Goal: Task Accomplishment & Management: Use online tool/utility

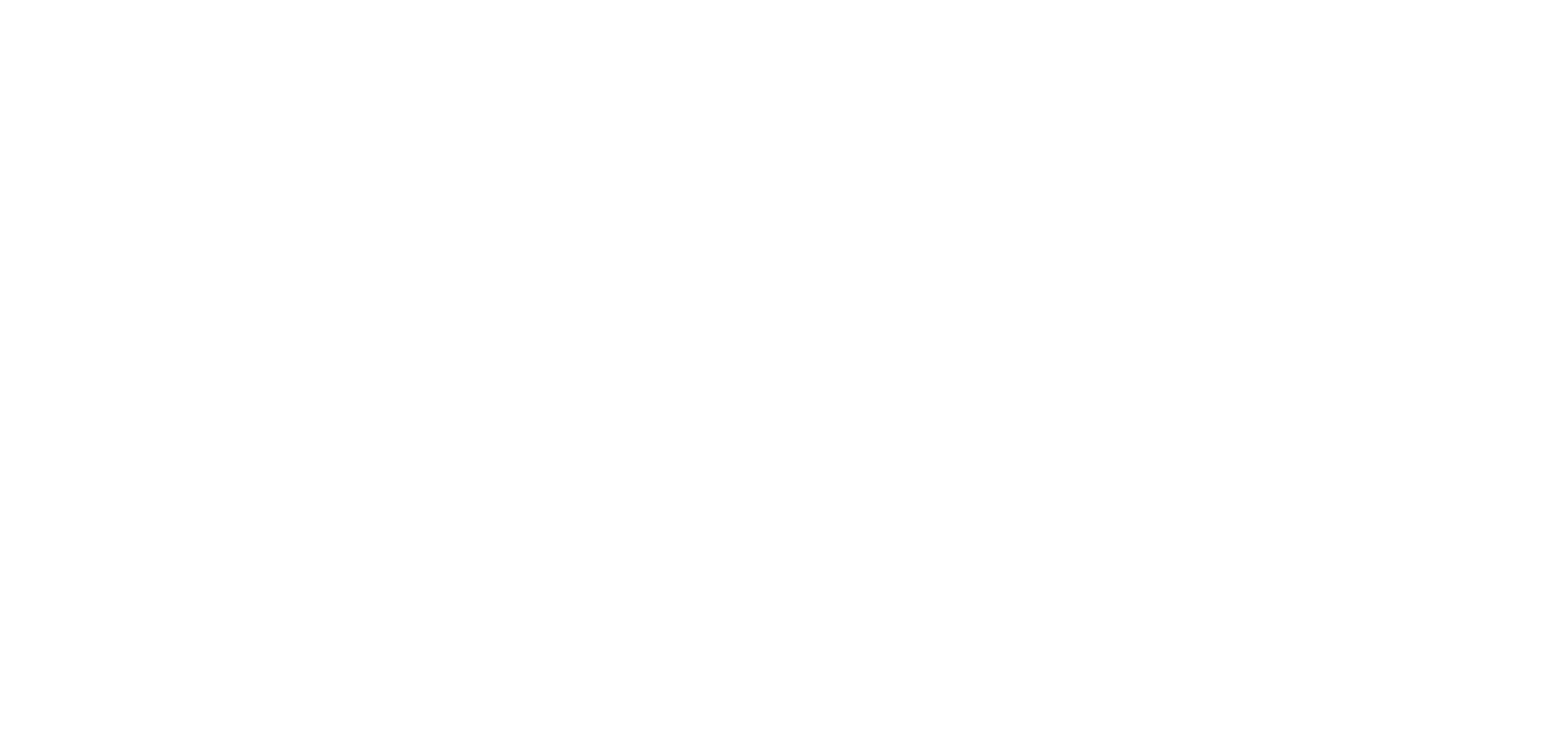
click at [579, 0] on html "We're offline Leave a message" at bounding box center [784, 0] width 1568 height 0
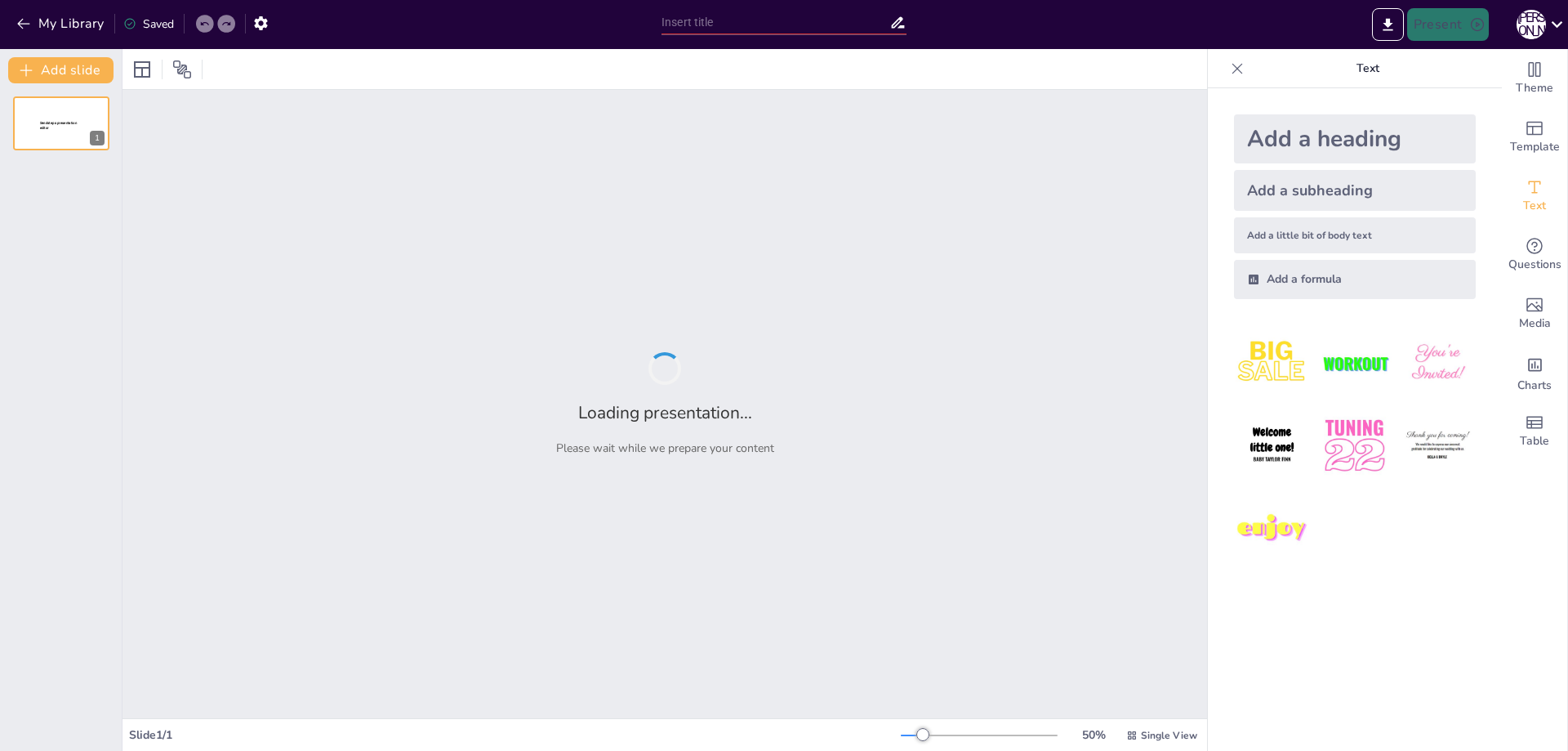
type input "Испанская сказка: города, которые завораживают"
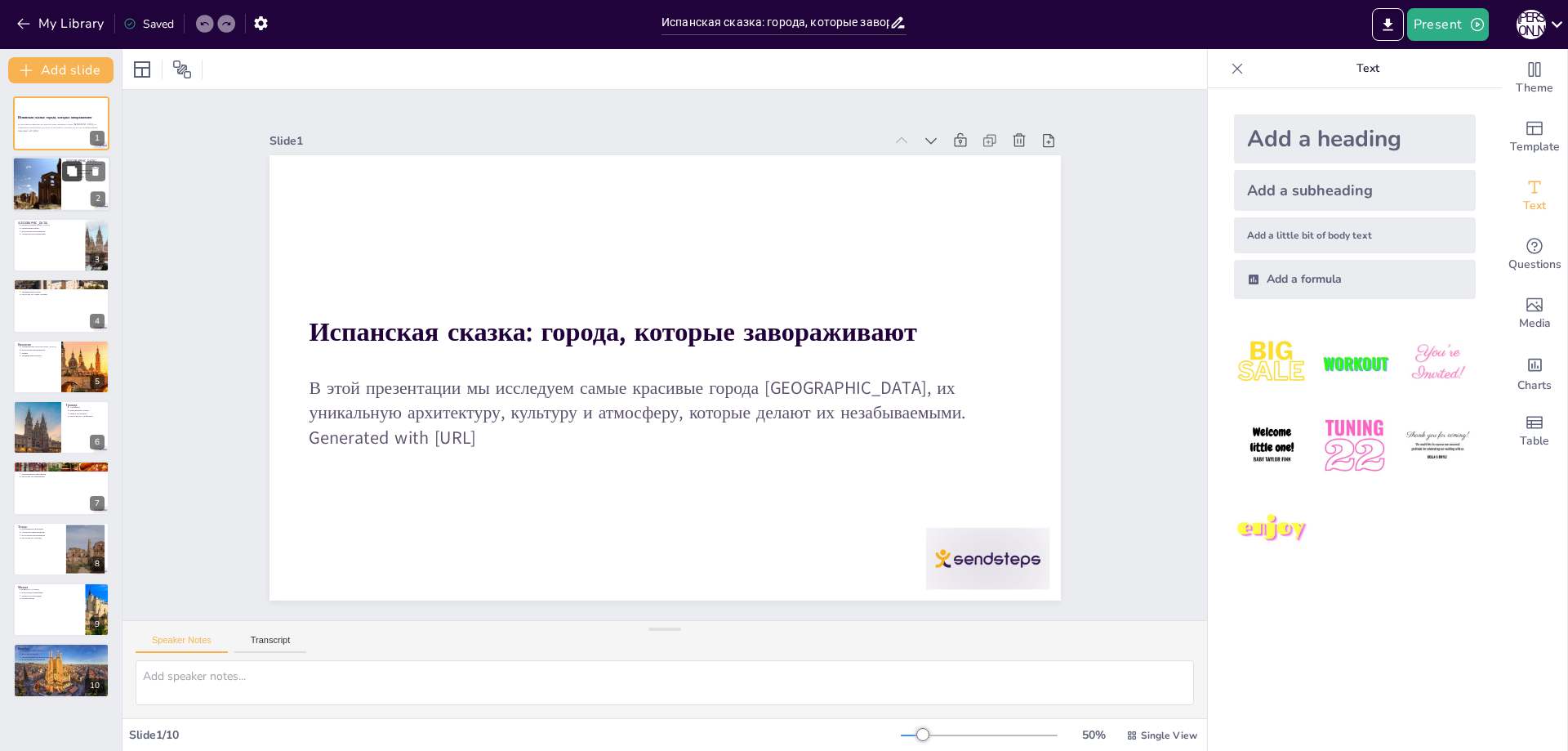
click at [67, 174] on icon at bounding box center [72, 171] width 11 height 11
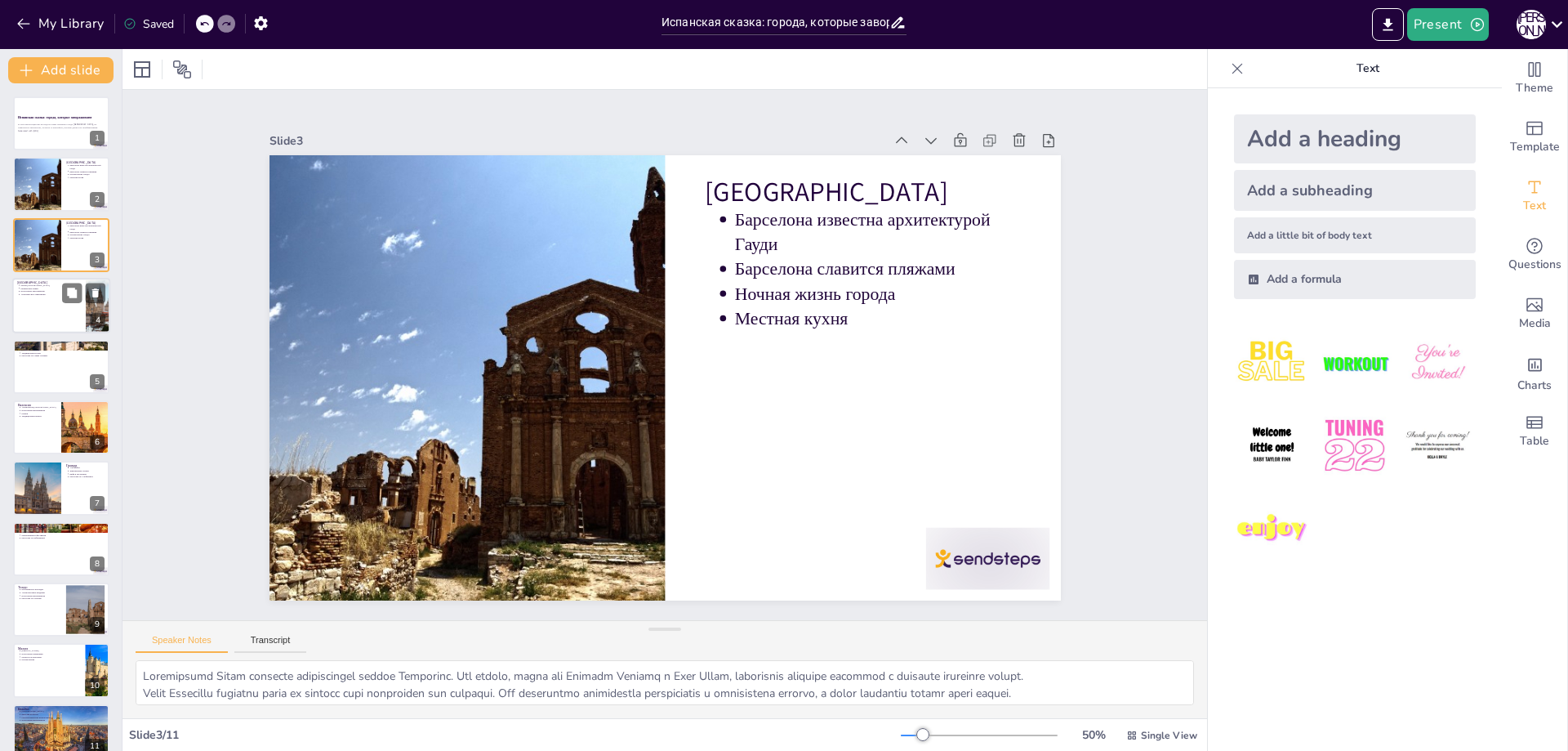
click at [59, 310] on div at bounding box center [62, 305] width 98 height 56
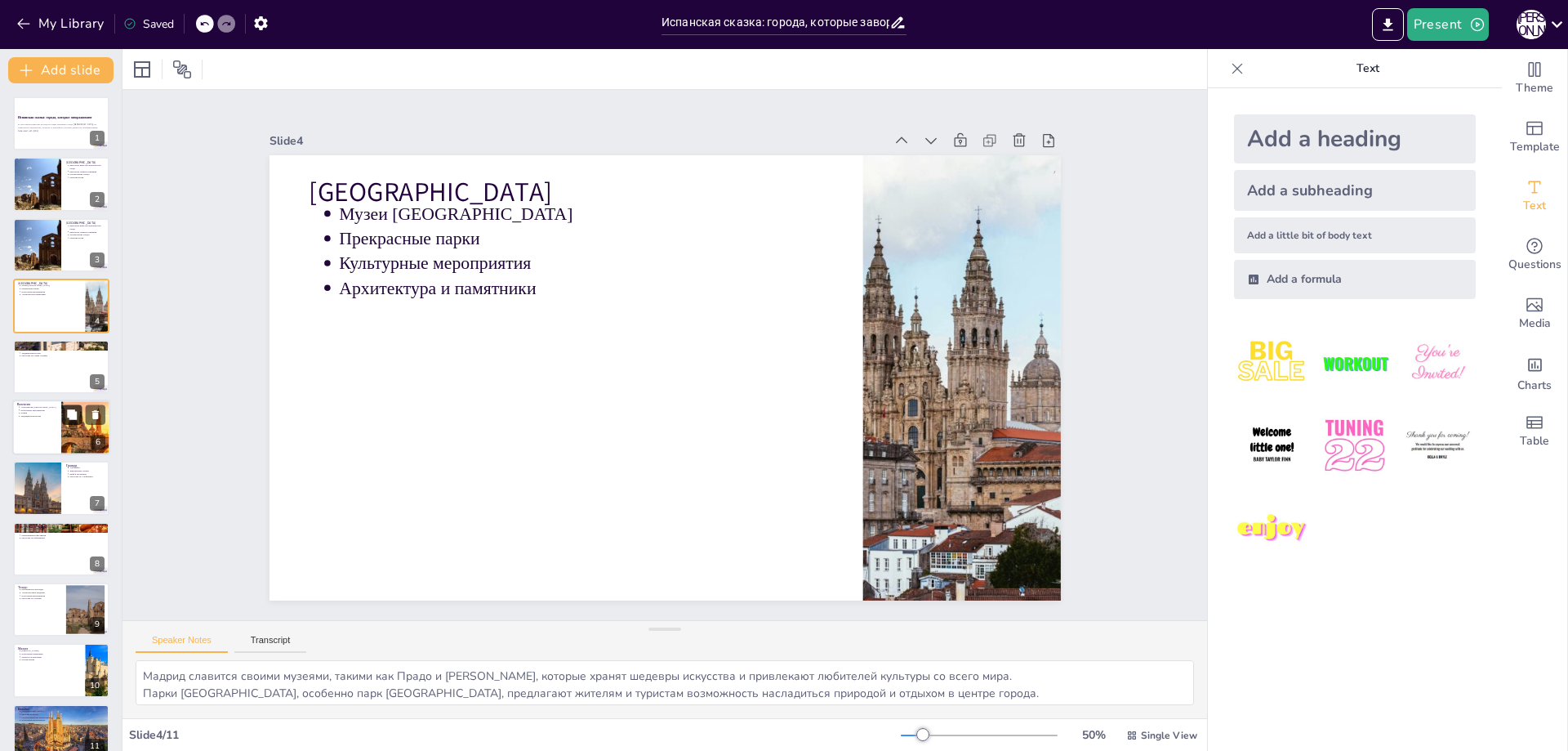
click at [64, 414] on button at bounding box center [72, 414] width 20 height 20
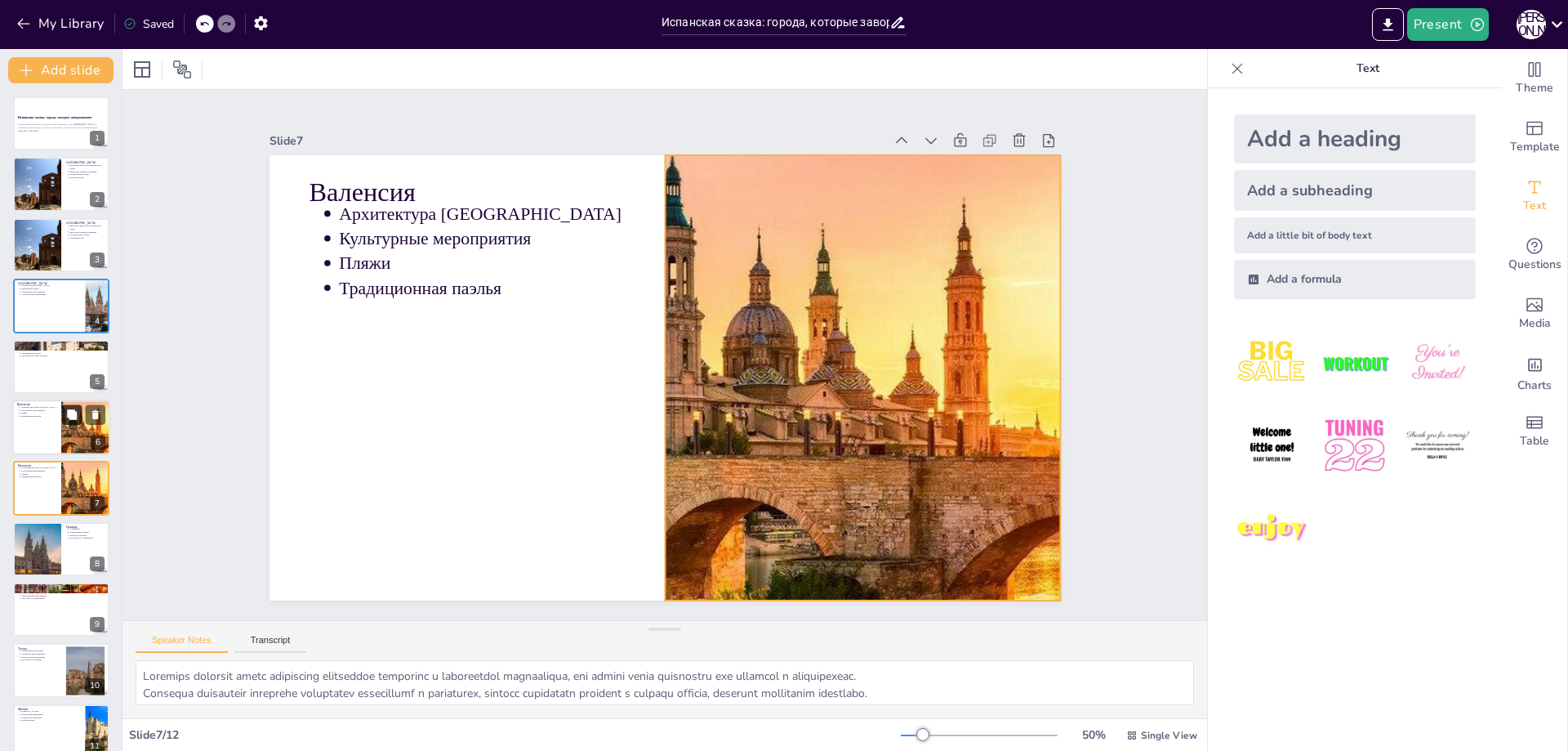
scroll to position [71, 0]
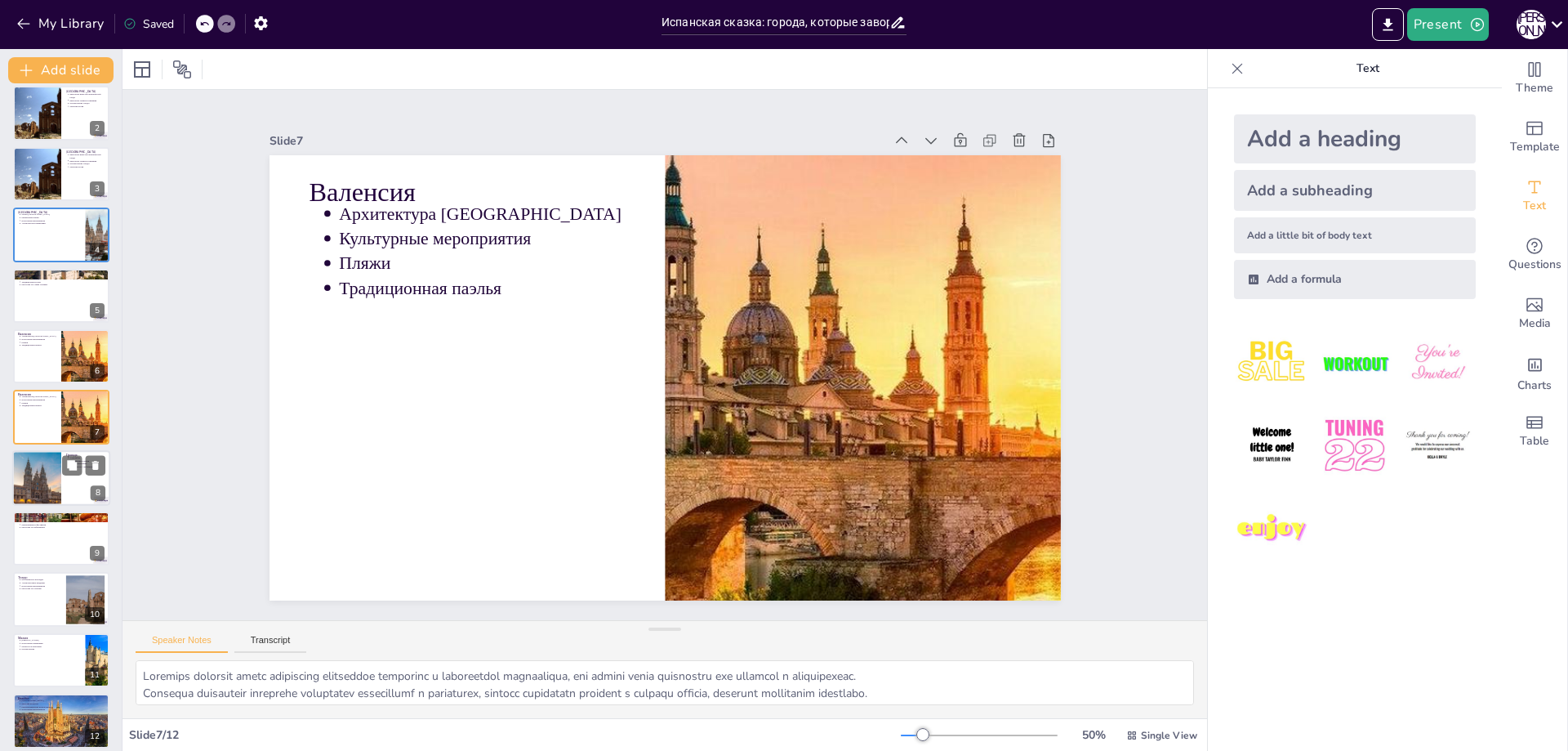
click at [67, 491] on div at bounding box center [62, 477] width 98 height 56
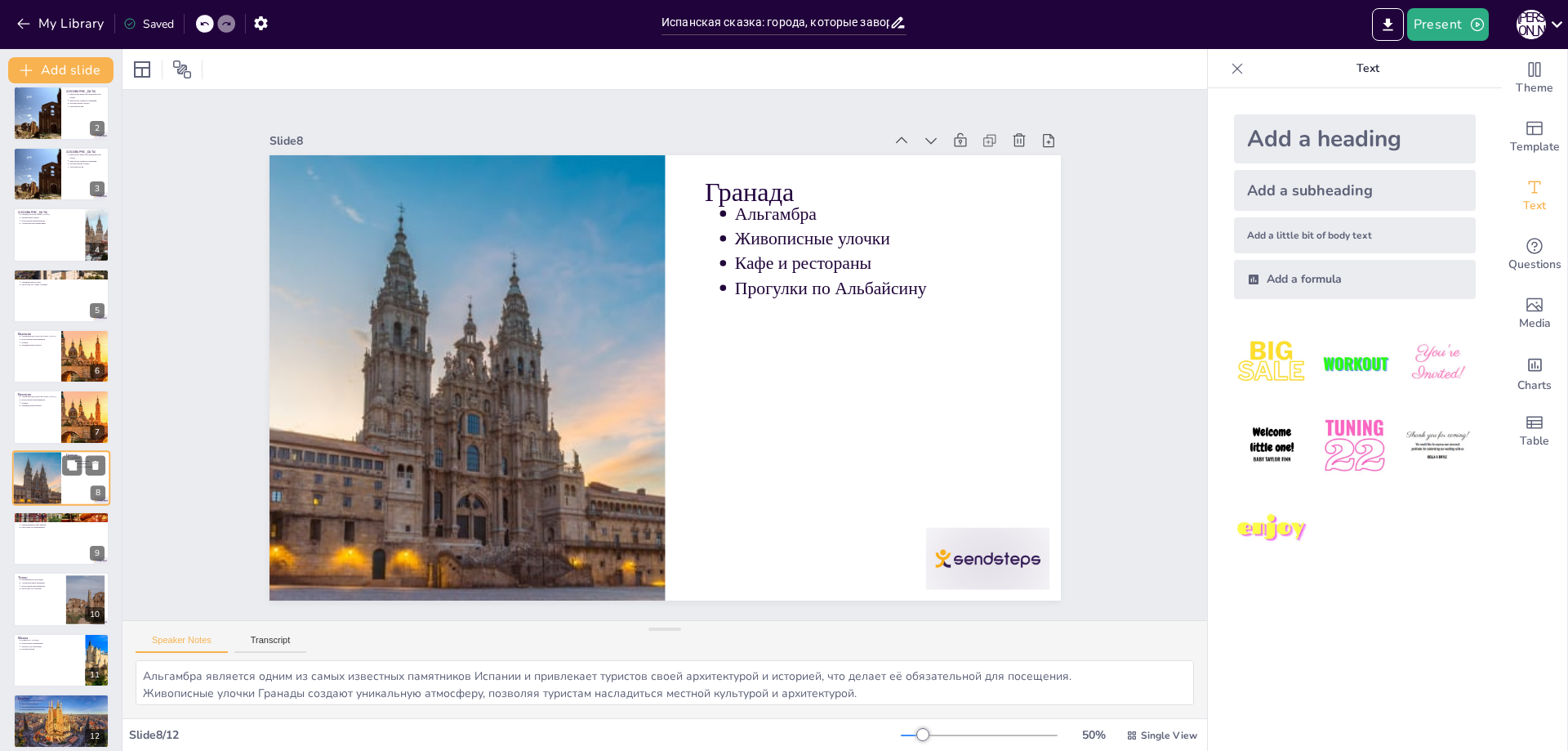
scroll to position [81, 0]
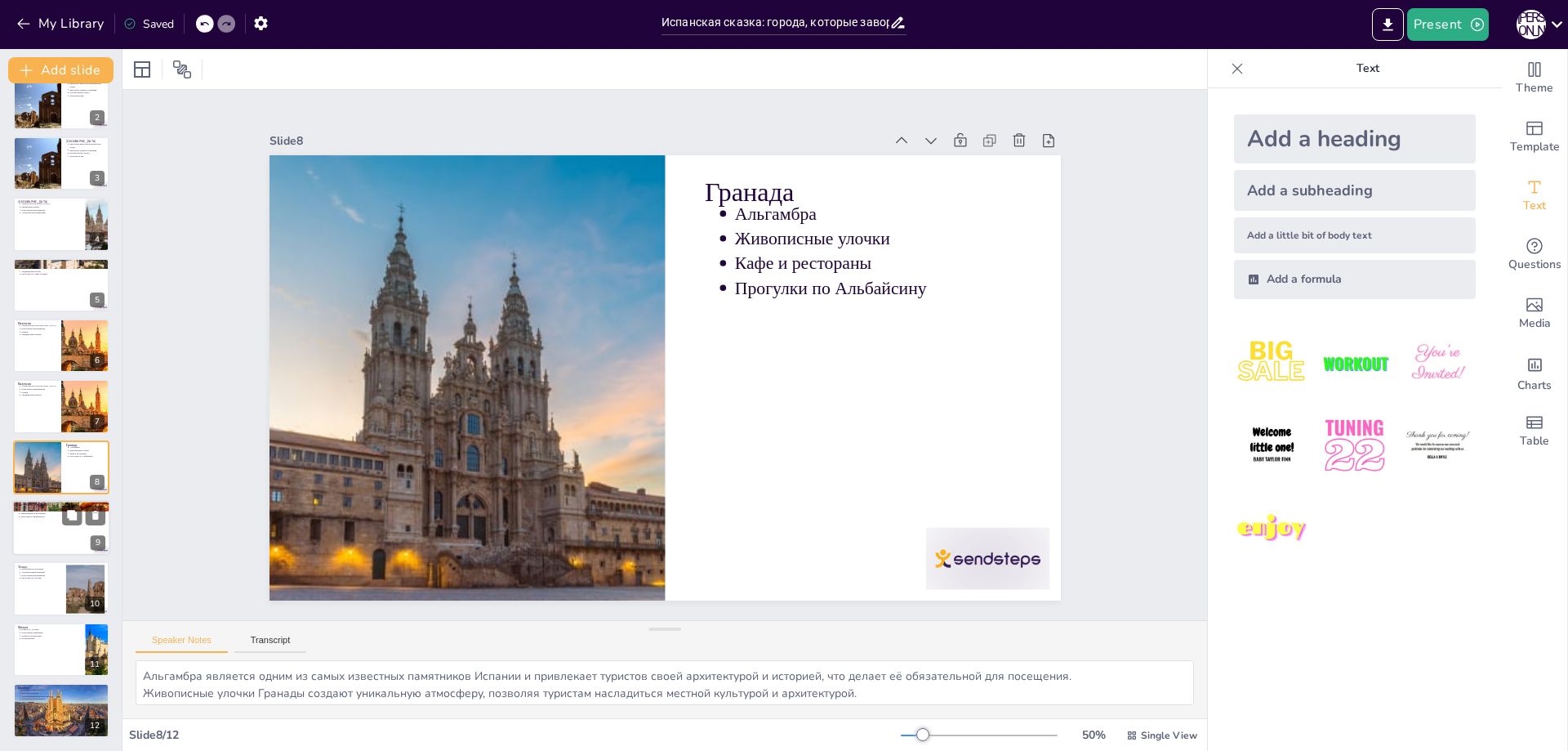
click at [69, 537] on div at bounding box center [62, 527] width 98 height 56
type textarea "Пляжи Сан-Себастьяна известны своей красотой и чистотой, что делает их идеальны…"
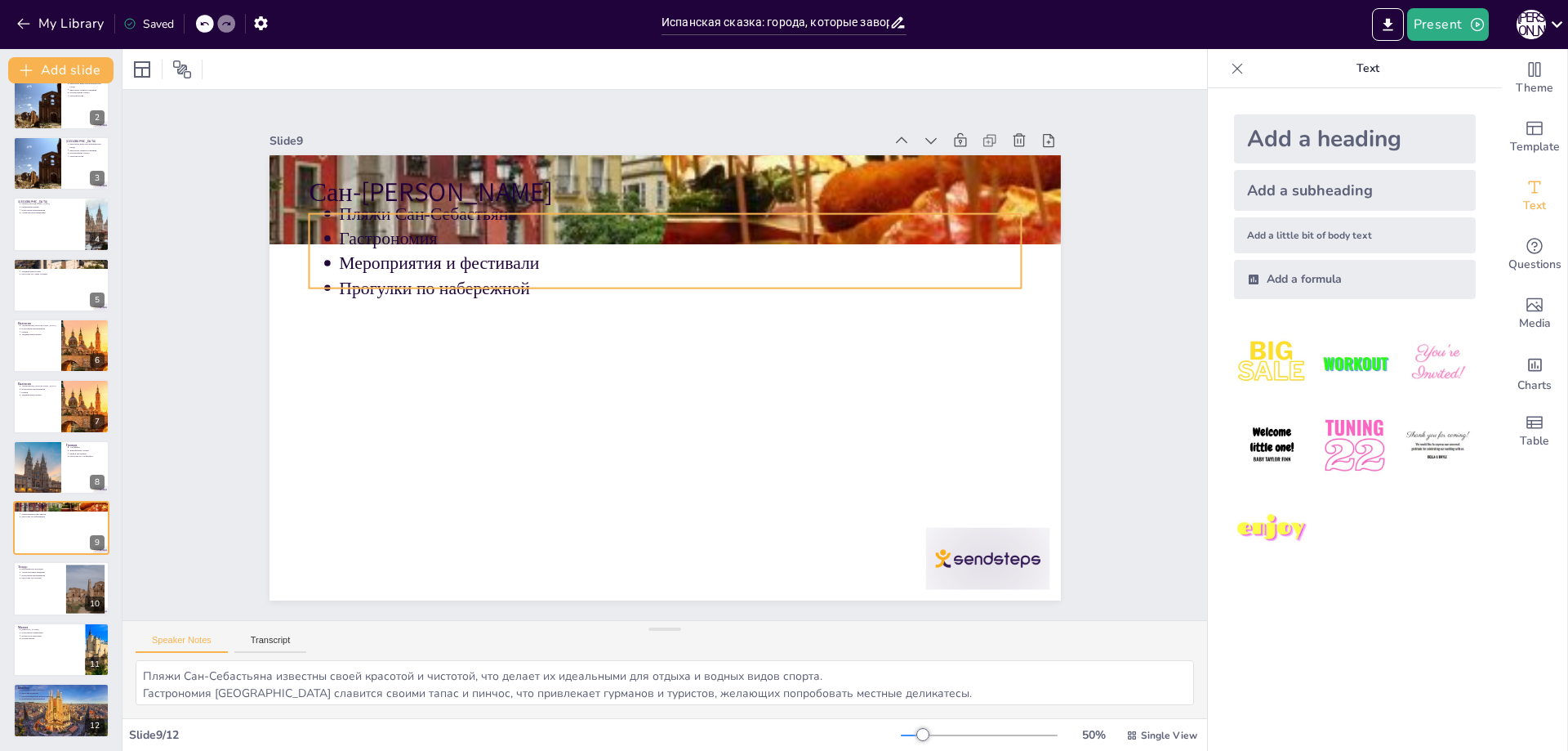
drag, startPoint x: 644, startPoint y: 211, endPoint x: 646, endPoint y: 202, distance: 9.2
click at [644, 233] on p "Пляжи Сан-Себастьяна" at bounding box center [748, 470] width 524 height 474
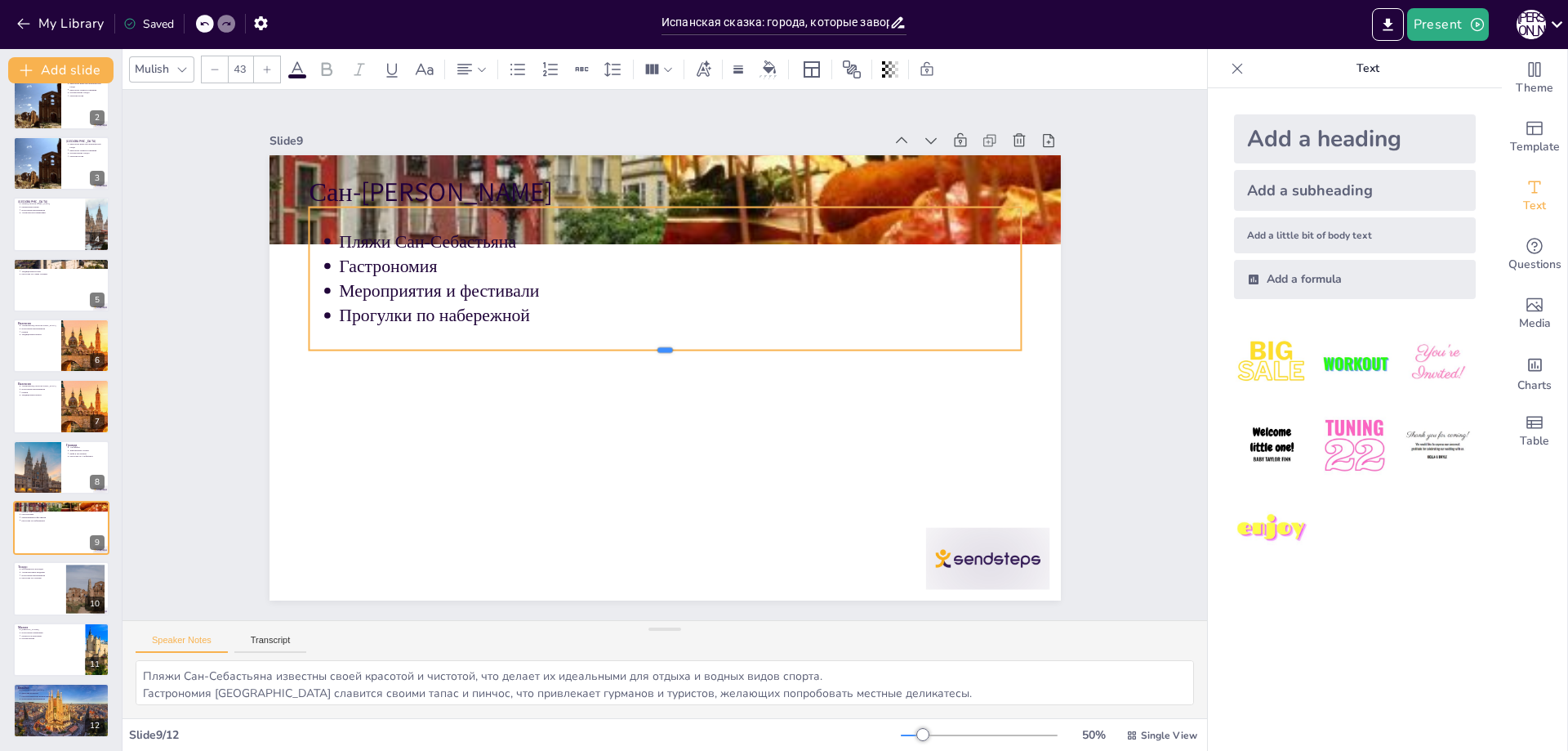
drag, startPoint x: 650, startPoint y: 276, endPoint x: 654, endPoint y: 345, distance: 69.1
click at [654, 345] on div at bounding box center [664, 354] width 301 height 656
click at [755, 182] on p "Сан-[PERSON_NAME]" at bounding box center [813, 288] width 324 height 666
type input "64"
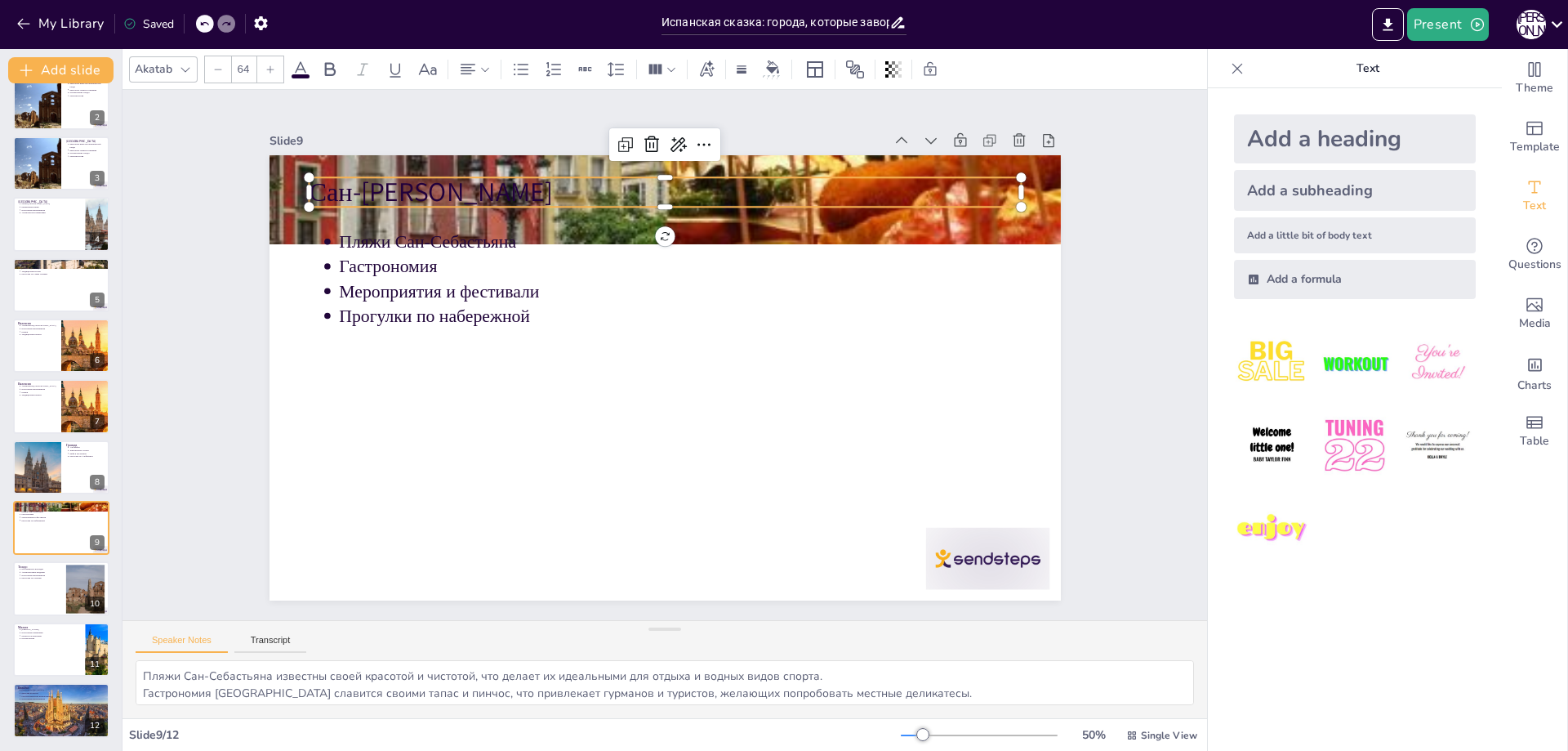
click at [655, 499] on p "Сан-[PERSON_NAME]" at bounding box center [665, 517] width 712 height 37
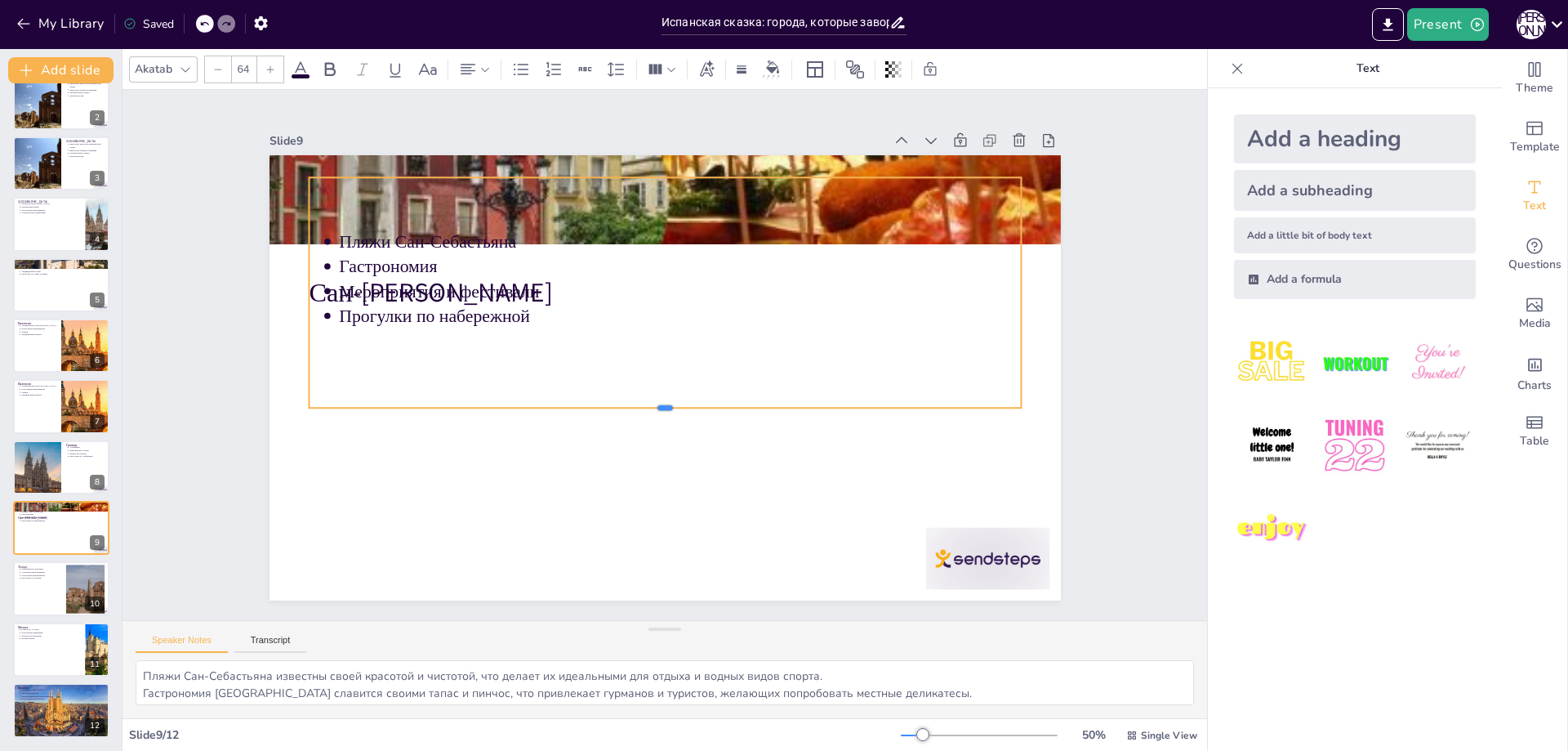
drag, startPoint x: 650, startPoint y: 206, endPoint x: 642, endPoint y: 407, distance: 201.2
click at [642, 407] on div at bounding box center [709, 314] width 486 height 539
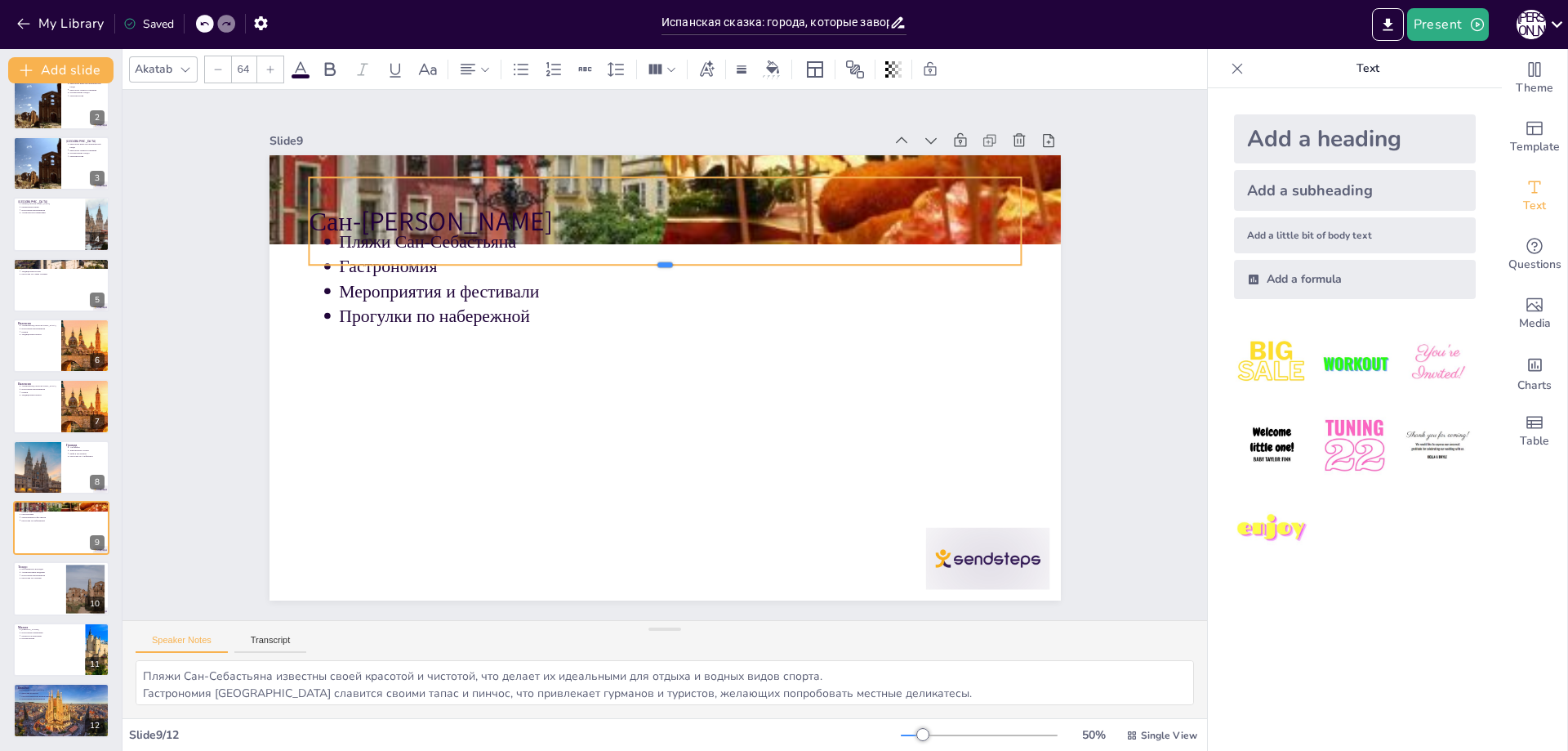
drag, startPoint x: 657, startPoint y: 402, endPoint x: 749, endPoint y: 188, distance: 232.9
click at [667, 254] on div "Сан-[PERSON_NAME] Пляжи Сан-Себастьяна Гастрономия Мероприятия и фестивали Прог…" at bounding box center [663, 378] width 833 height 526
click at [753, 186] on div "Сан-[PERSON_NAME]" at bounding box center [650, 220] width 717 height 157
click at [900, 180] on div "Сан-[PERSON_NAME]" at bounding box center [766, 446] width 539 height 585
click at [900, 188] on div "Сан-[PERSON_NAME]" at bounding box center [756, 456] width 584 height 539
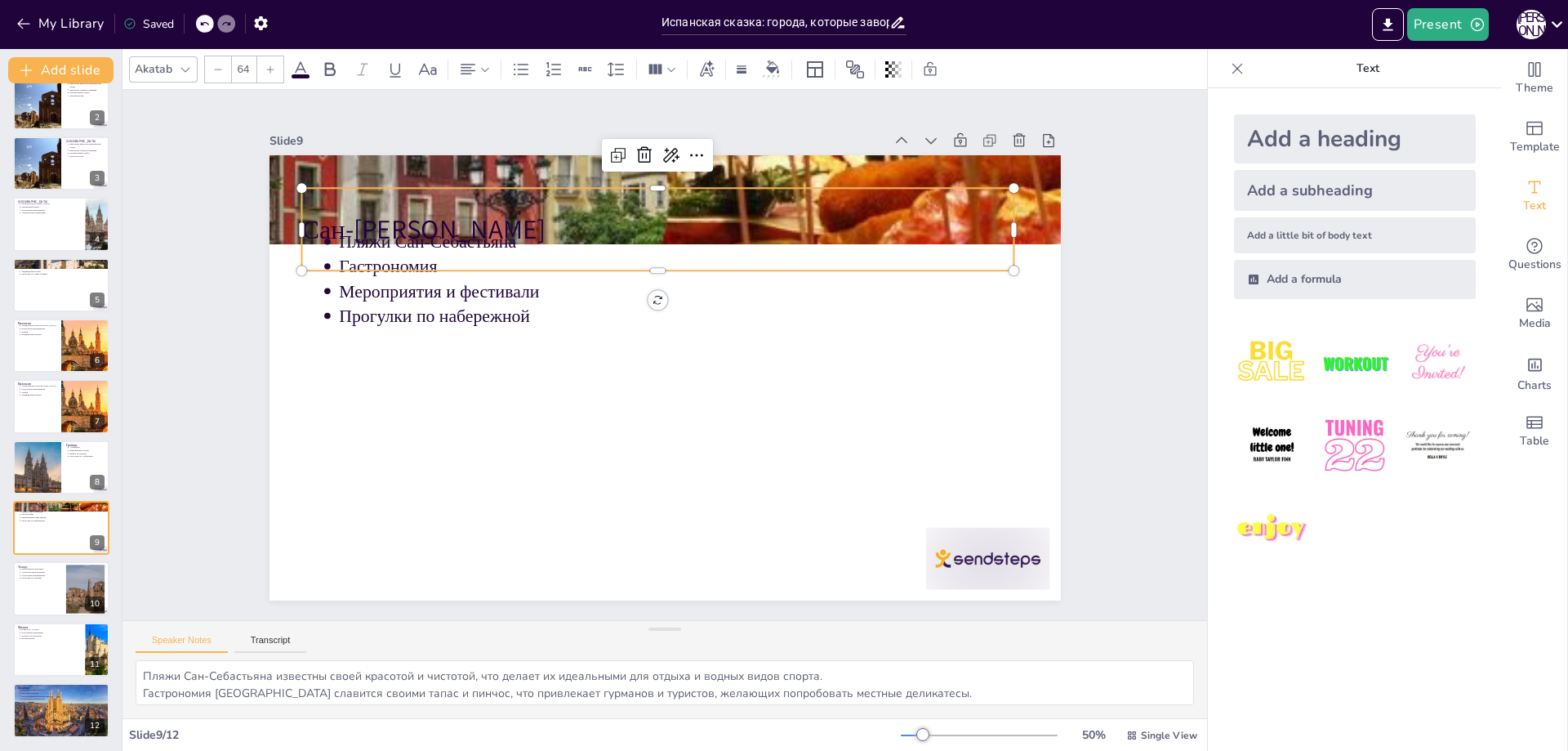
click at [885, 194] on div "Сан-[PERSON_NAME]" at bounding box center [771, 422] width 485 height 625
click at [729, 194] on div "Сан-[PERSON_NAME]" at bounding box center [547, 310] width 365 height 685
click at [795, 169] on div at bounding box center [728, 496] width 911 height 743
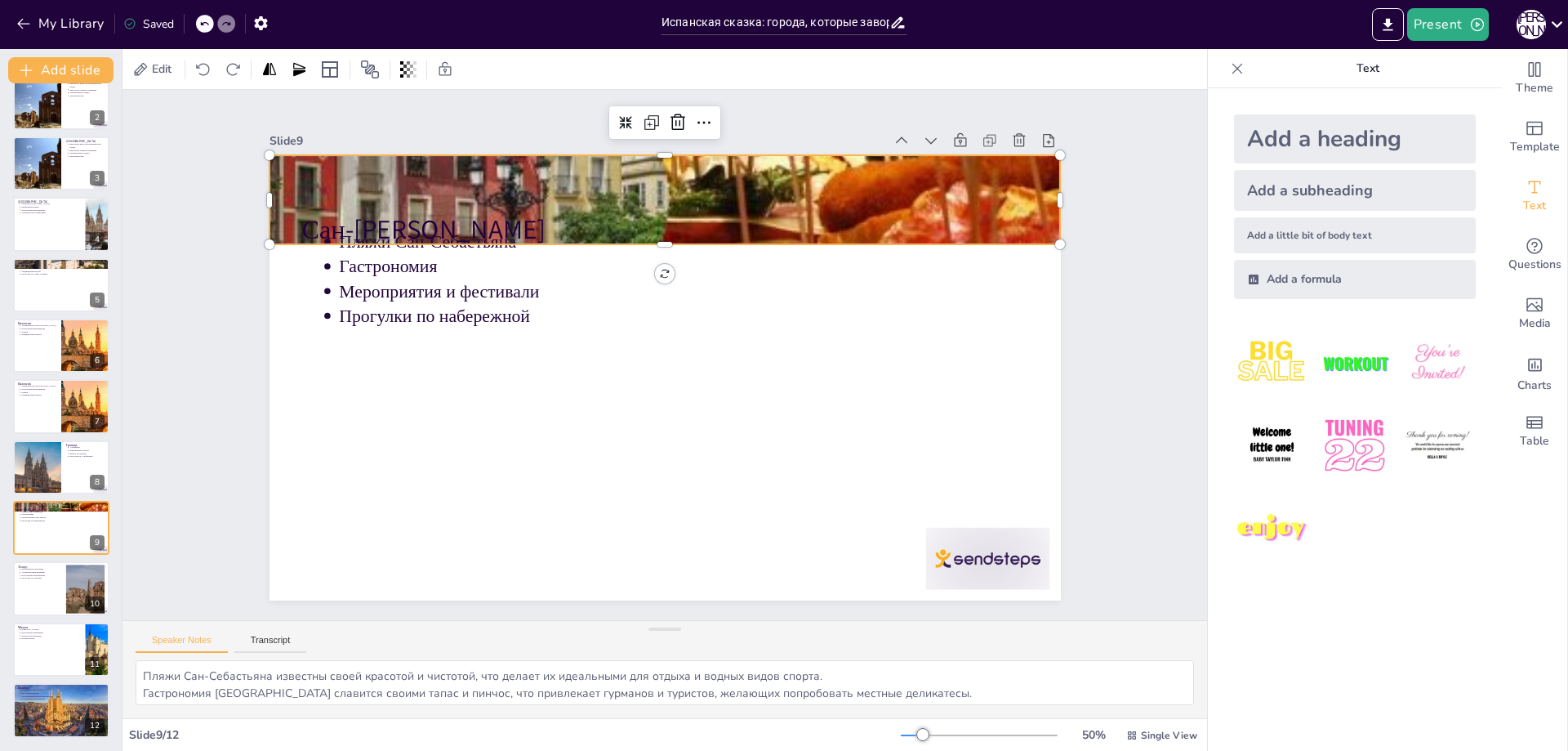
click at [822, 164] on div at bounding box center [523, 292] width 742 height 911
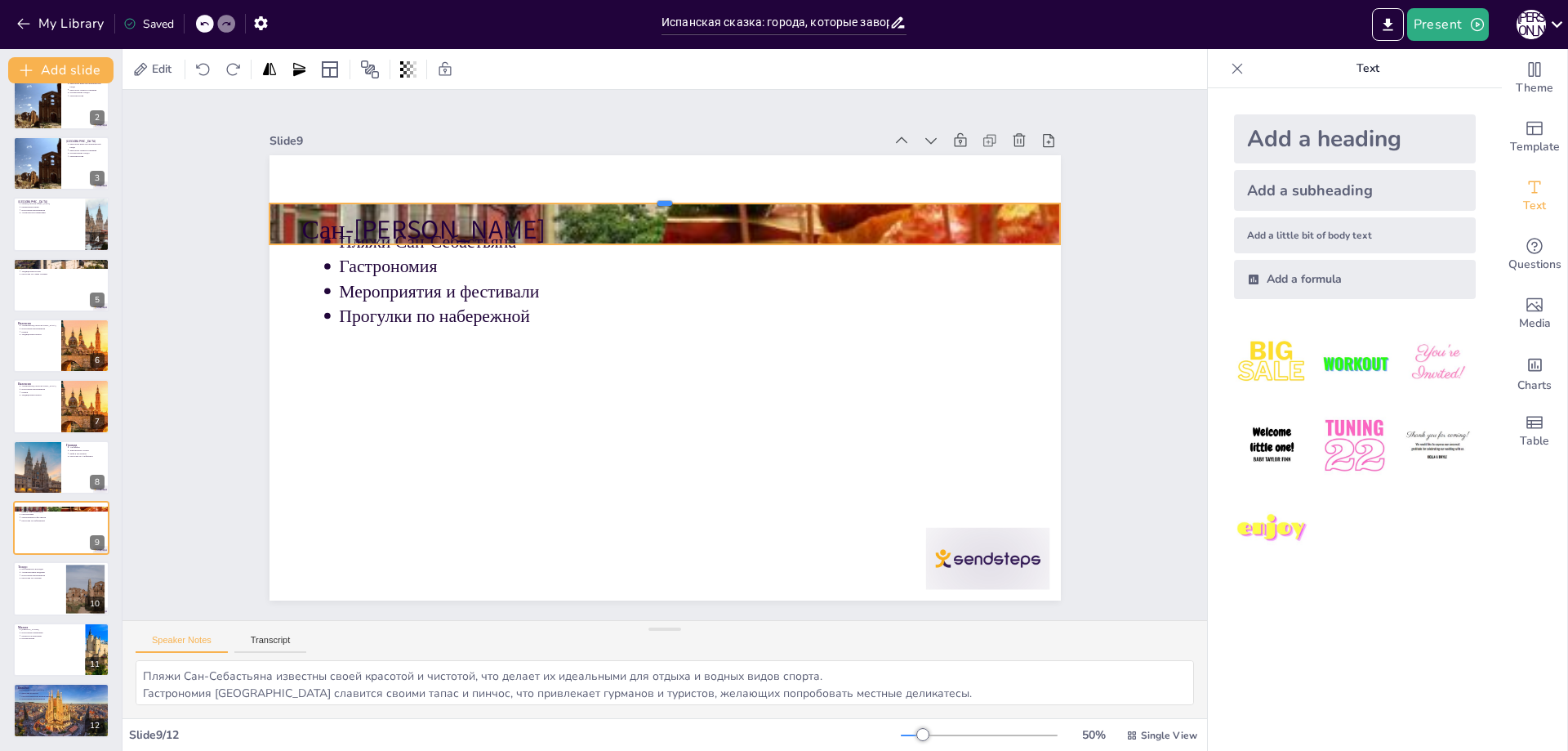
drag, startPoint x: 649, startPoint y: 146, endPoint x: 656, endPoint y: 193, distance: 47.5
click at [656, 464] on div at bounding box center [648, 511] width 788 height 96
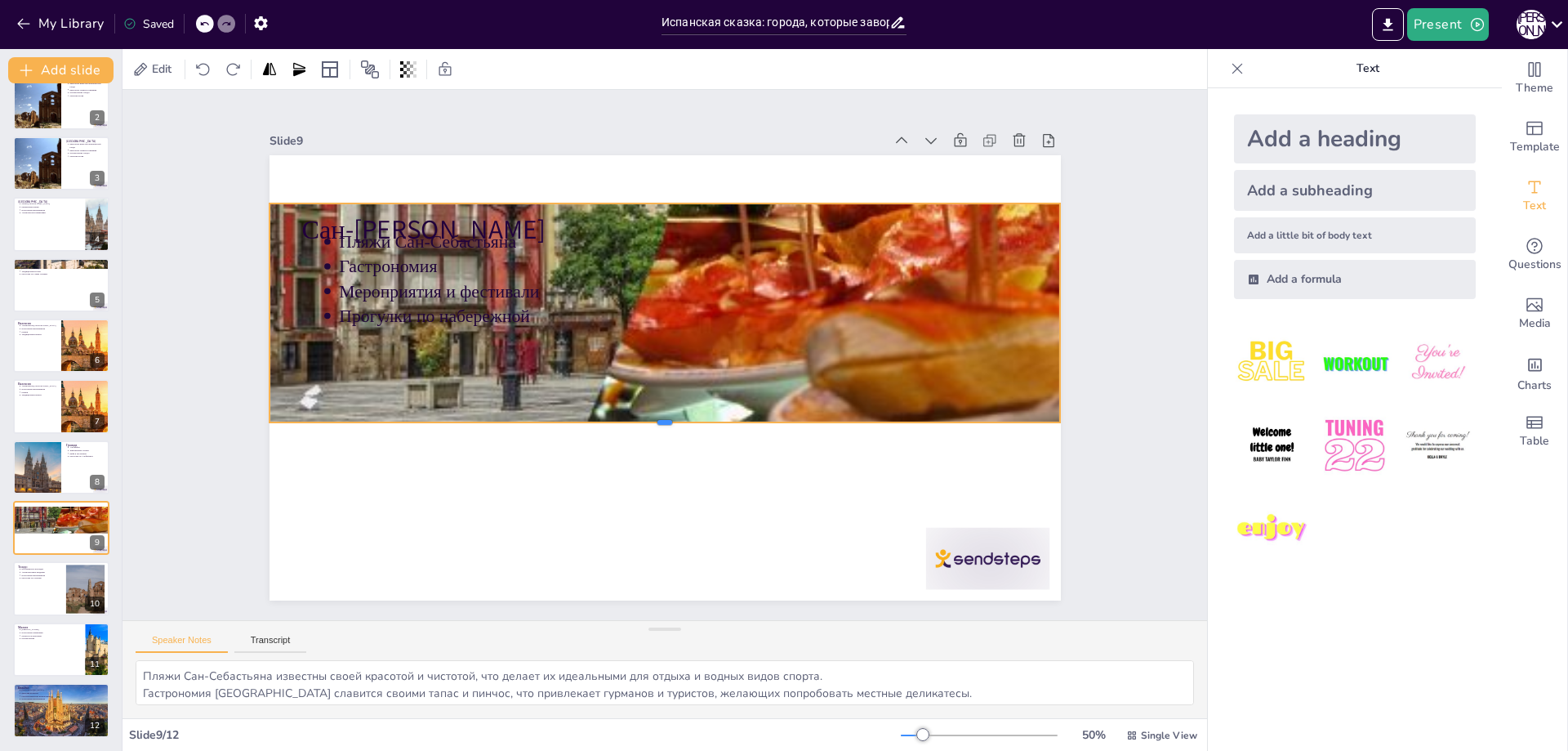
drag, startPoint x: 650, startPoint y: 238, endPoint x: 628, endPoint y: 416, distance: 179.4
click at [628, 331] on div at bounding box center [657, 282] width 788 height 97
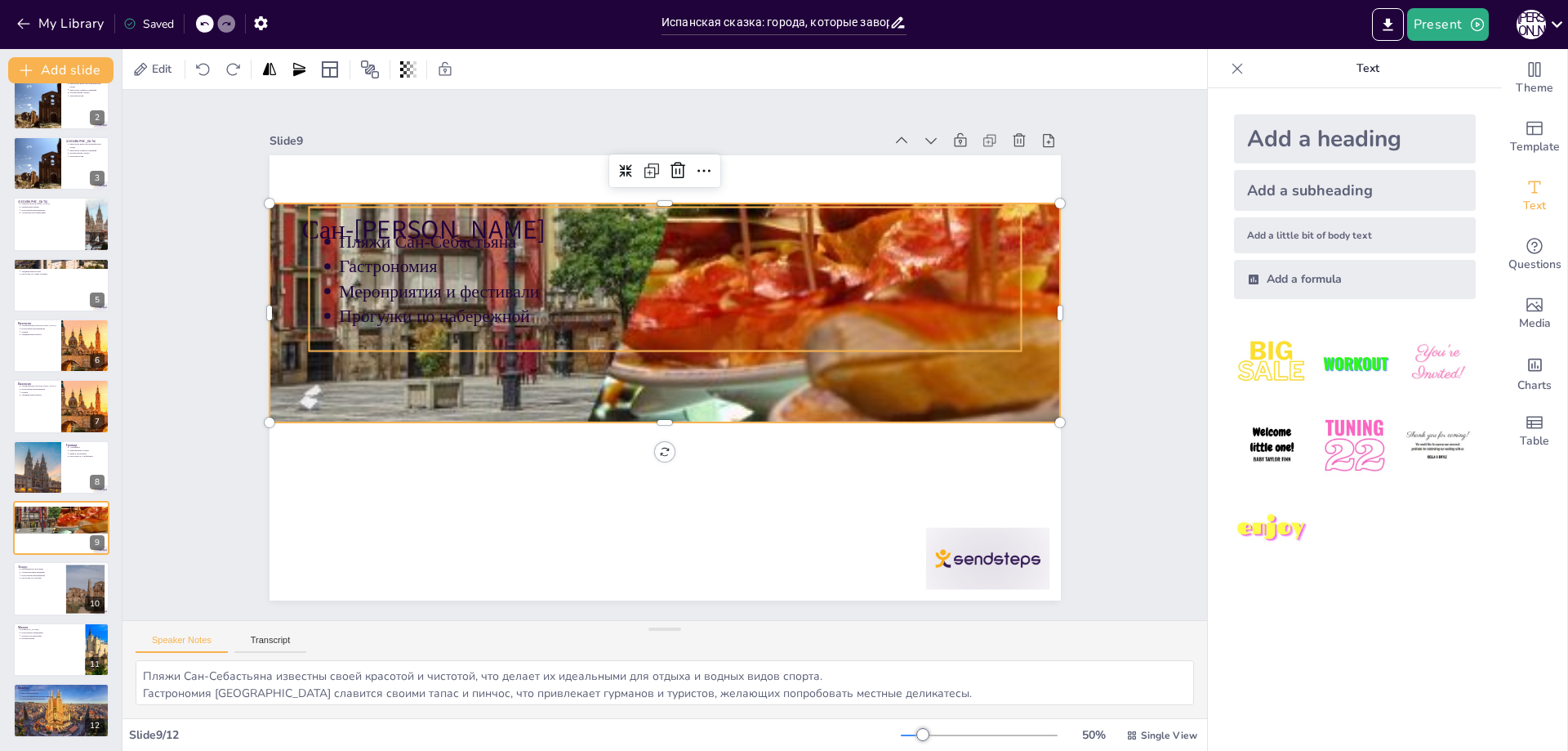
click at [647, 285] on p "Мероприятия и фестивали" at bounding box center [729, 357] width 166 height 672
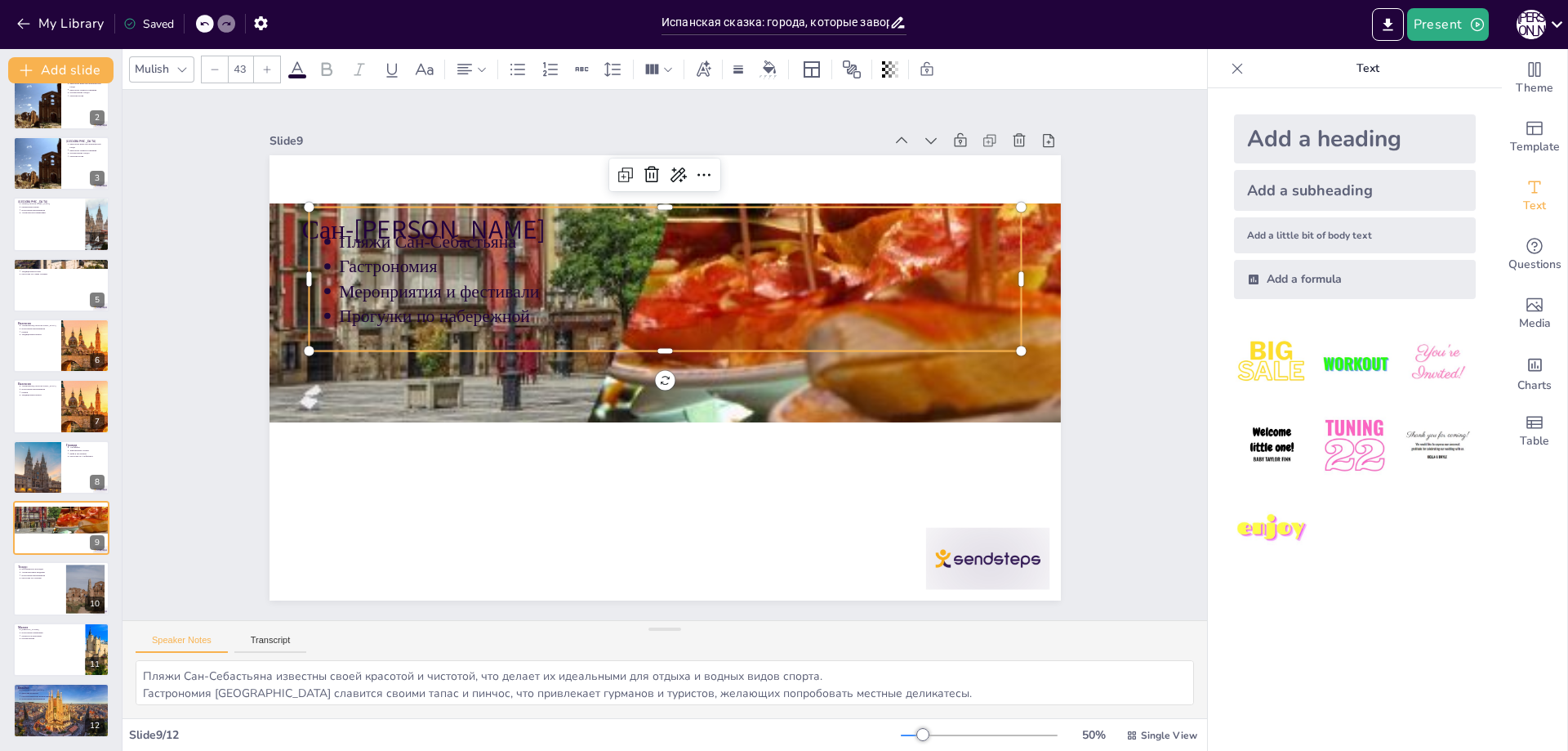
click at [428, 271] on p "Гастрономия" at bounding box center [578, 377] width 300 height 634
click at [36, 403] on div at bounding box center [62, 406] width 98 height 56
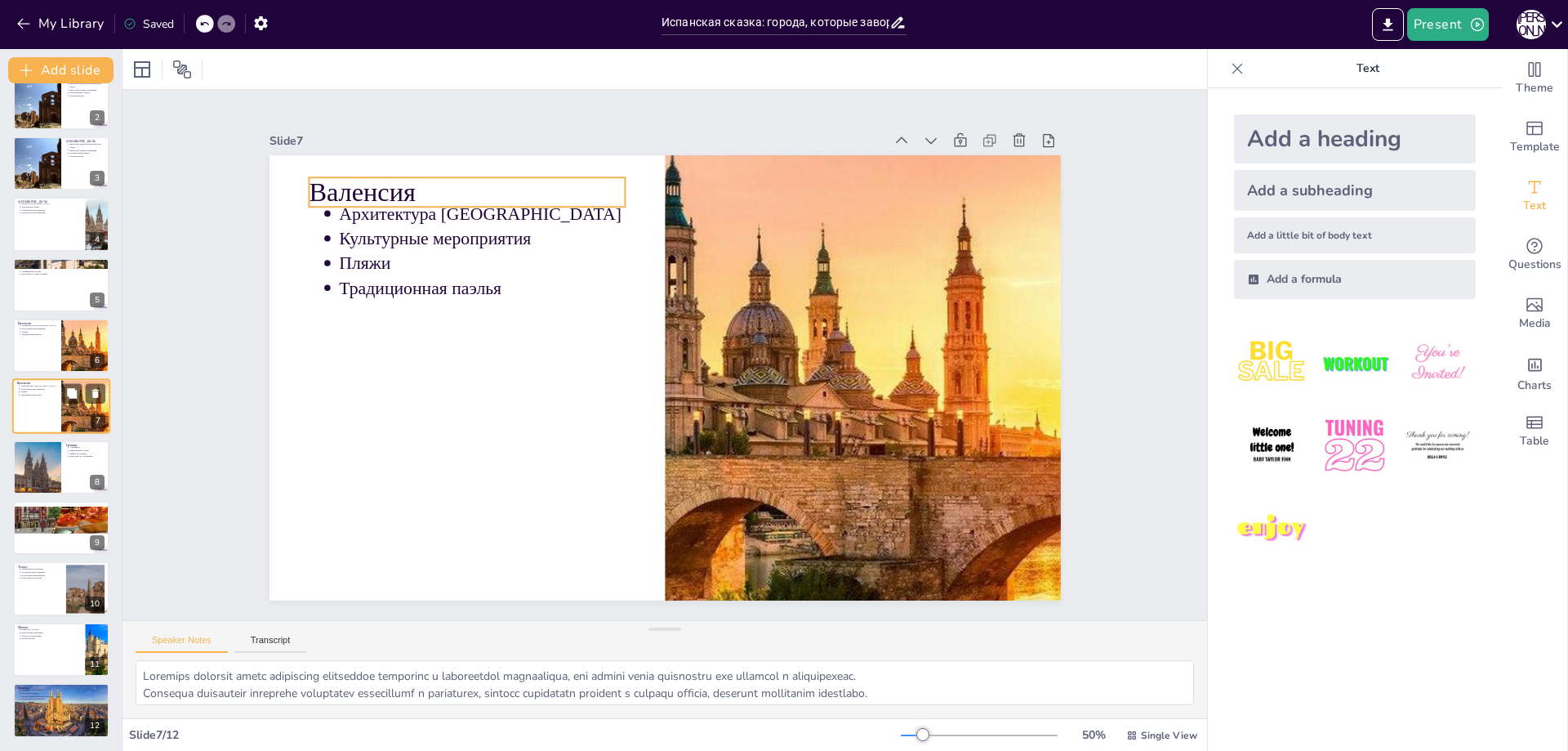
scroll to position [71, 0]
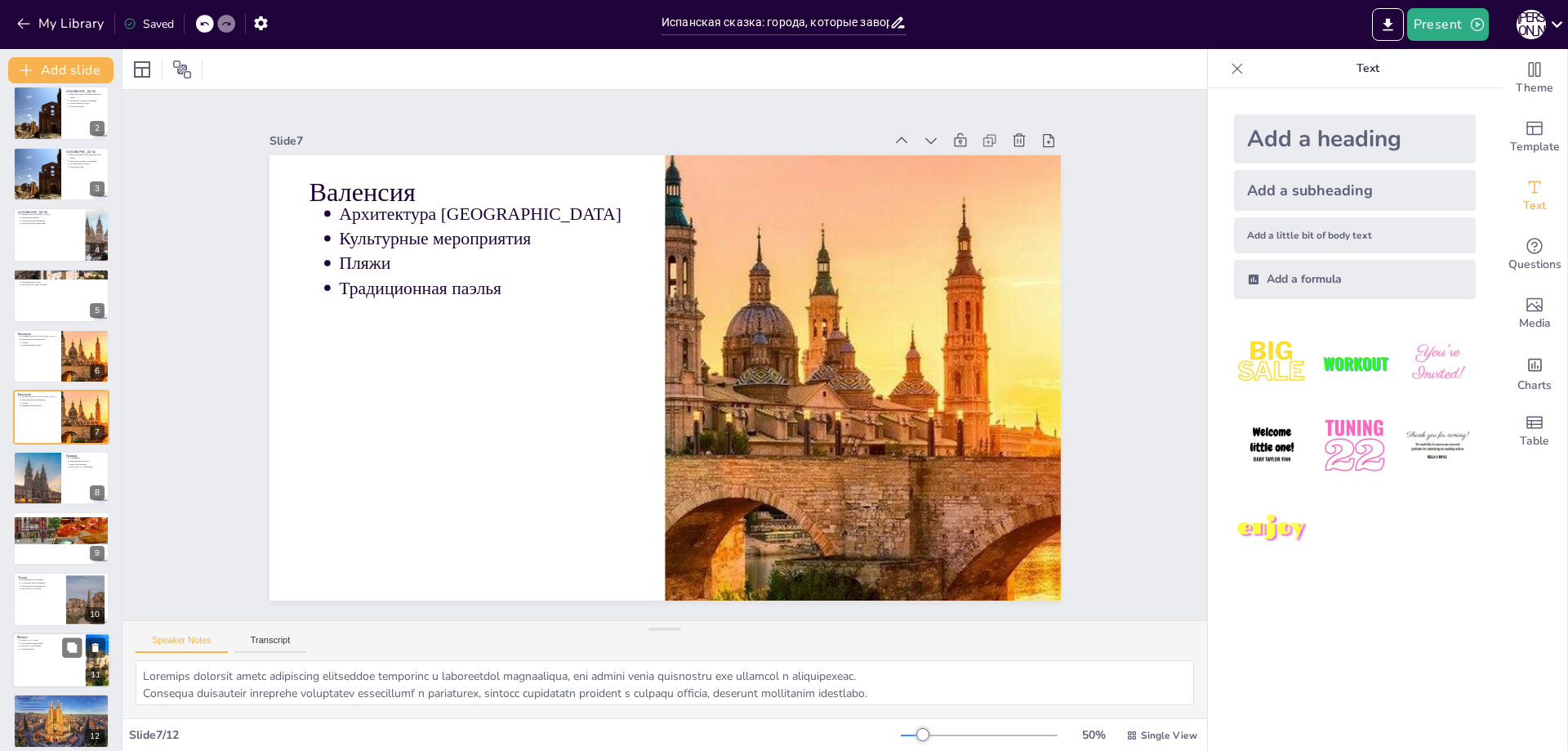
click at [31, 658] on div at bounding box center [62, 660] width 98 height 56
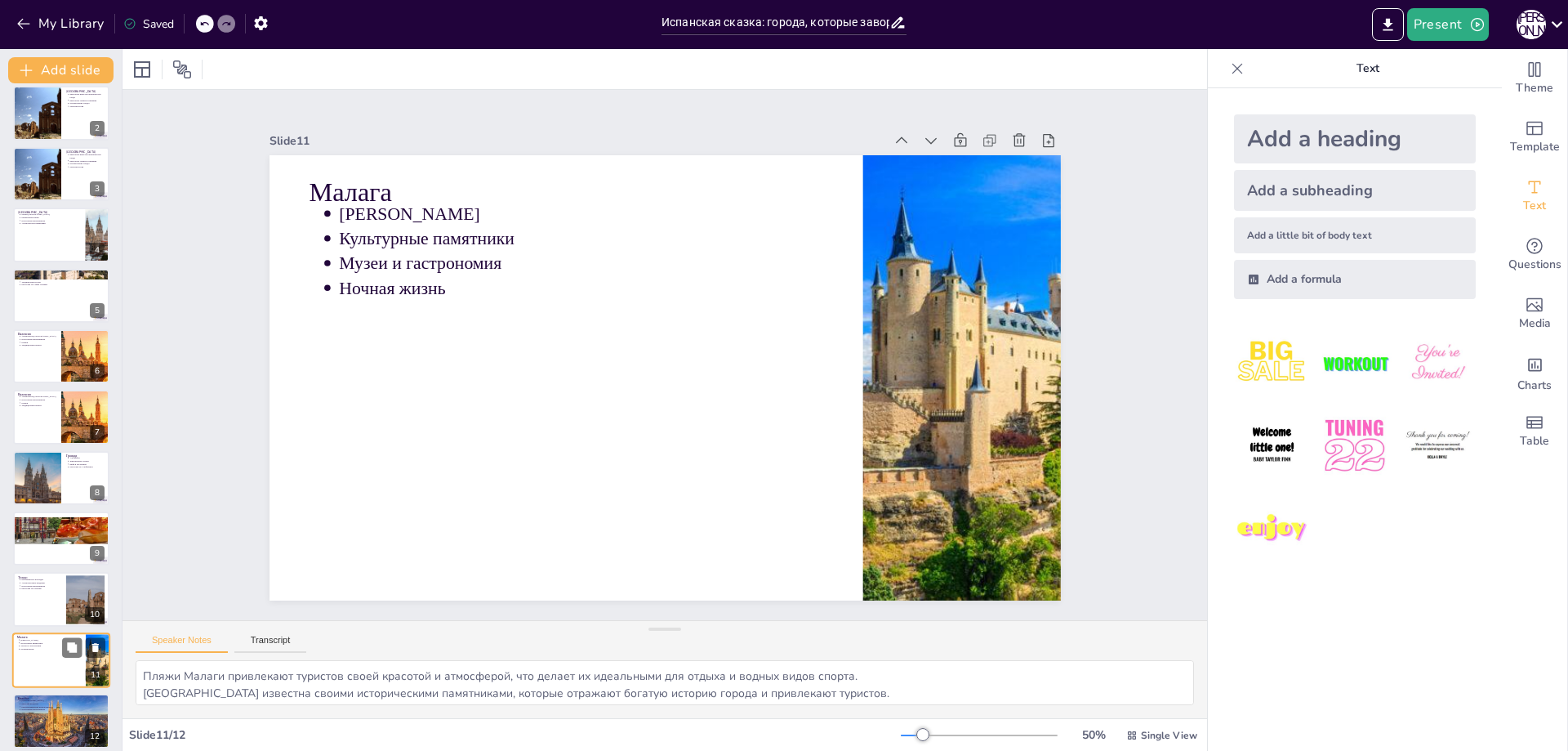
scroll to position [81, 0]
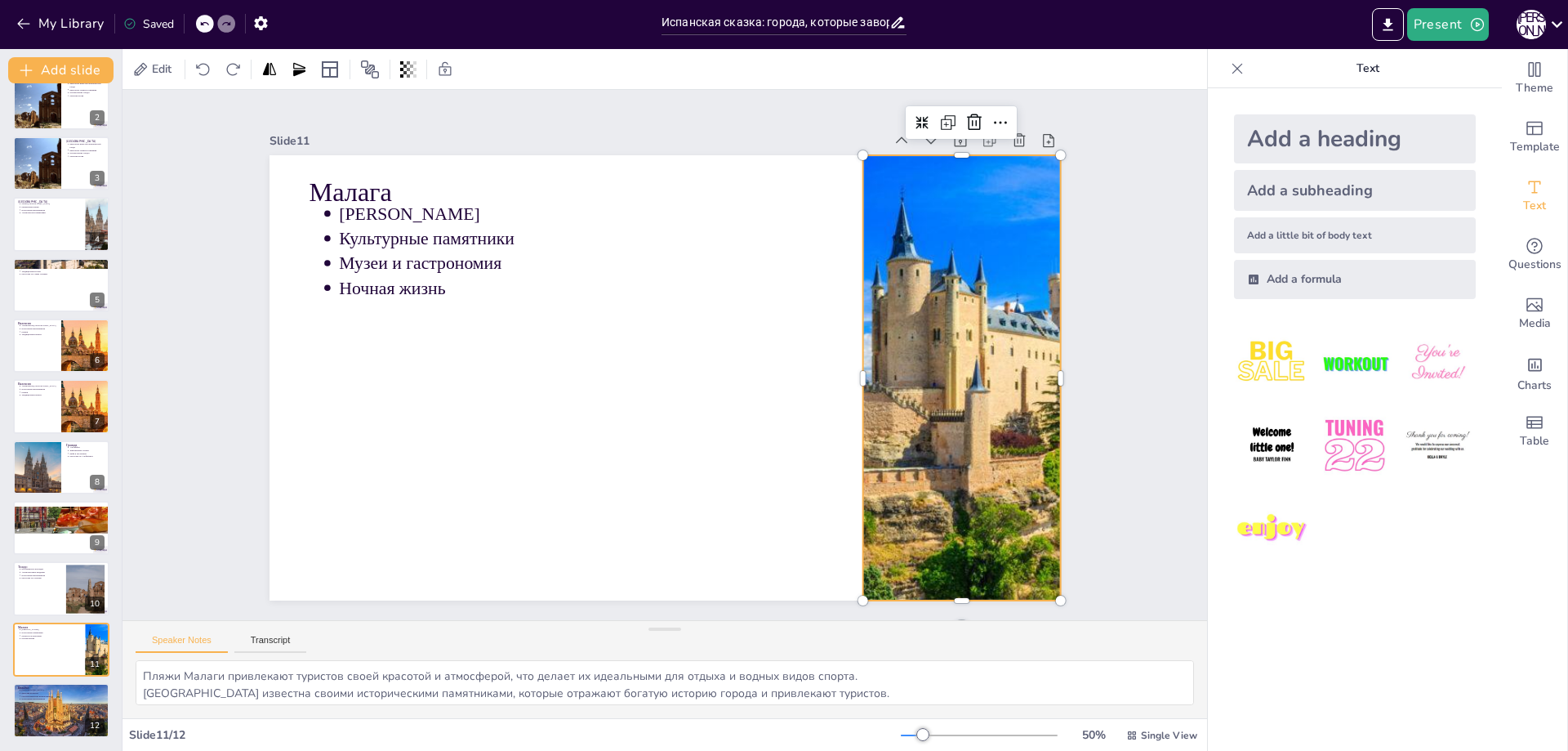
click at [930, 354] on div at bounding box center [673, 653] width 513 height 711
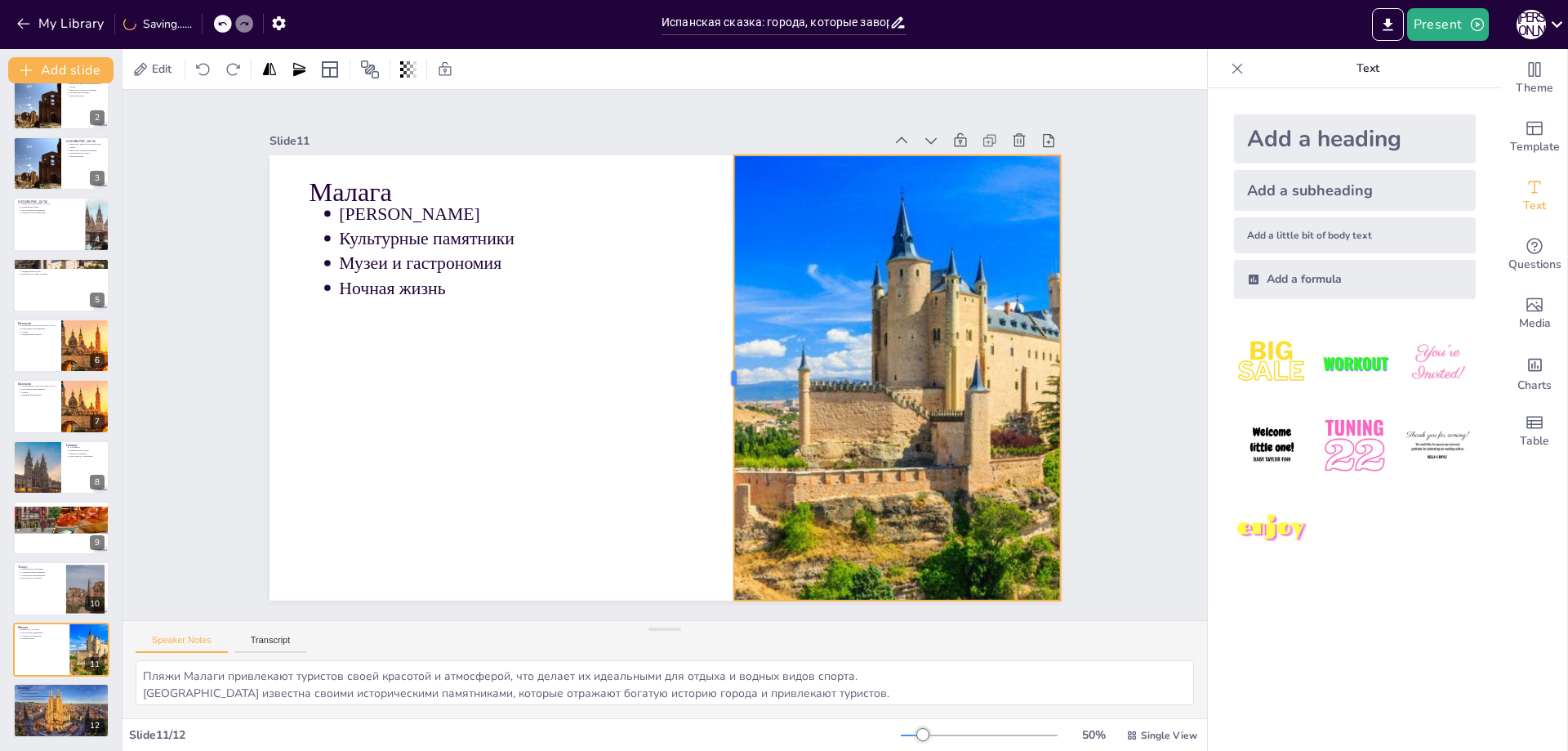
drag, startPoint x: 805, startPoint y: 378, endPoint x: 720, endPoint y: 378, distance: 85.0
click at [720, 378] on div at bounding box center [727, 336] width 272 height 367
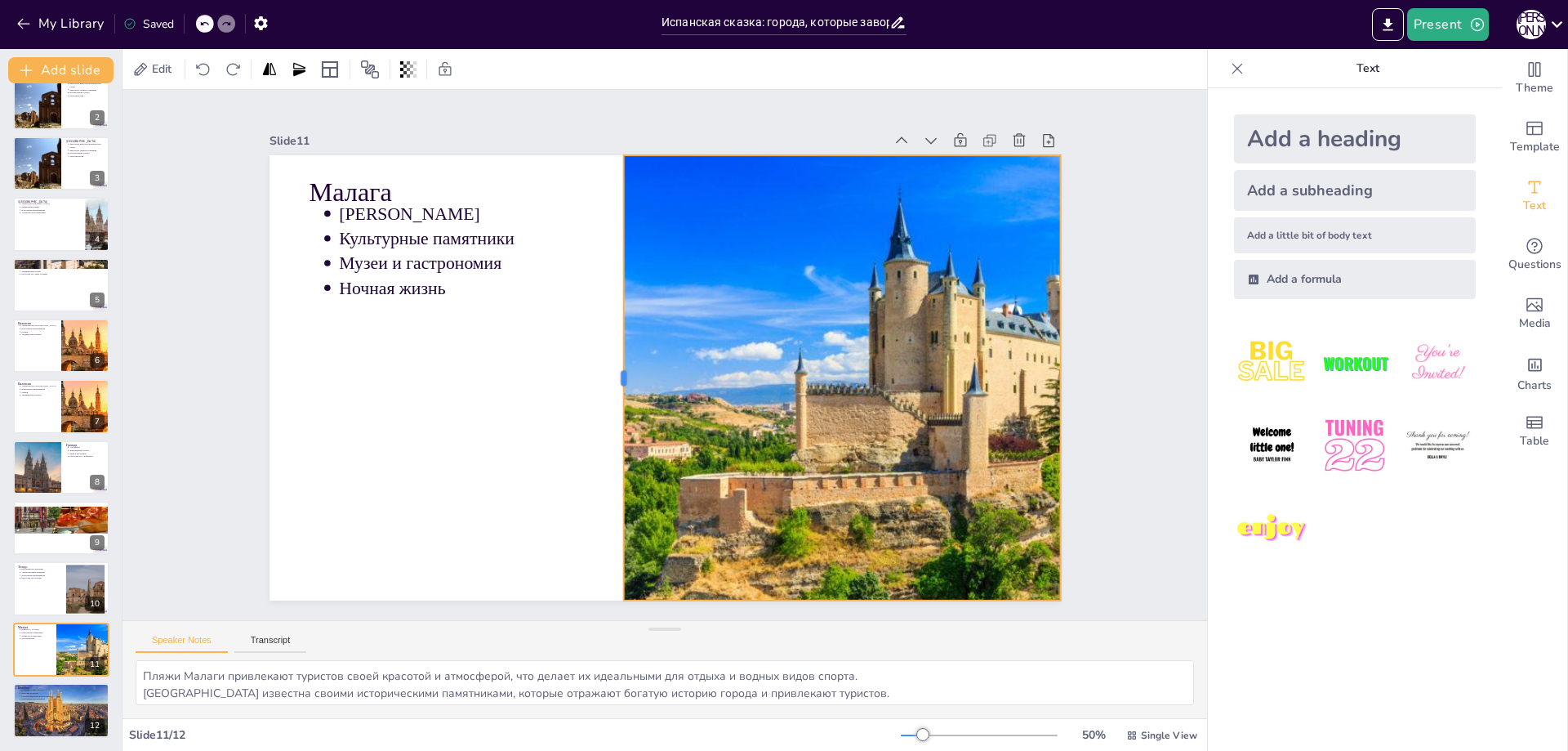
drag, startPoint x: 717, startPoint y: 372, endPoint x: 608, endPoint y: 375, distance: 109.0
click at [681, 375] on div at bounding box center [710, 327] width 60 height 444
click at [817, 692] on textarea "Пляжи Малаги привлекают туристов своей красотой и атмосферой, что делает их иде…" at bounding box center [665, 682] width 1059 height 45
click at [816, 691] on textarea "Пляжи Малаги привлекают туристов своей красотой и атмосферой, что делает их иде…" at bounding box center [665, 682] width 1059 height 45
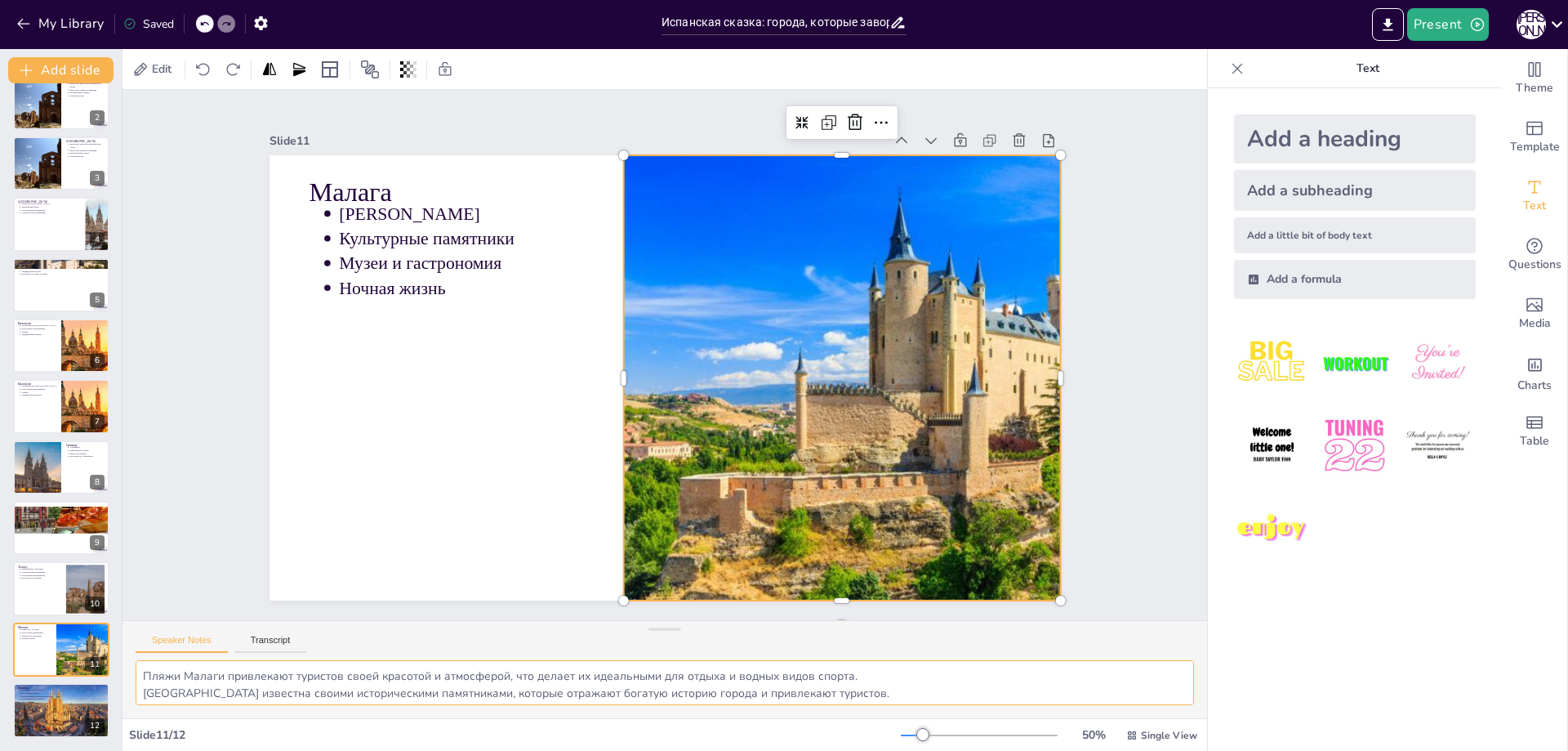
click at [816, 691] on textarea "Пляжи Малаги привлекают туристов своей красотой и атмосферой, что делает их иде…" at bounding box center [665, 682] width 1059 height 45
click at [204, 71] on icon at bounding box center [203, 69] width 16 height 16
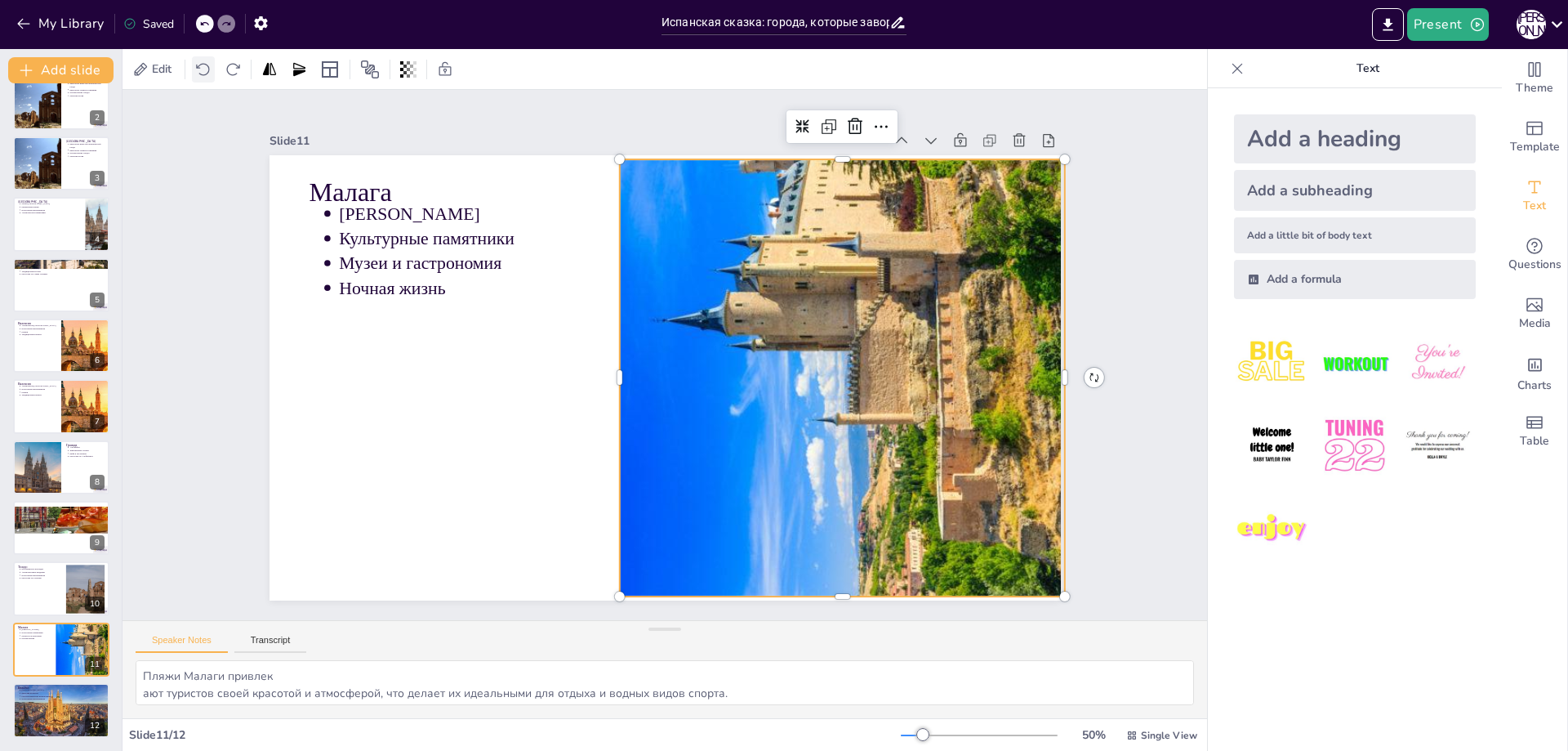
click at [199, 69] on icon at bounding box center [203, 69] width 16 height 16
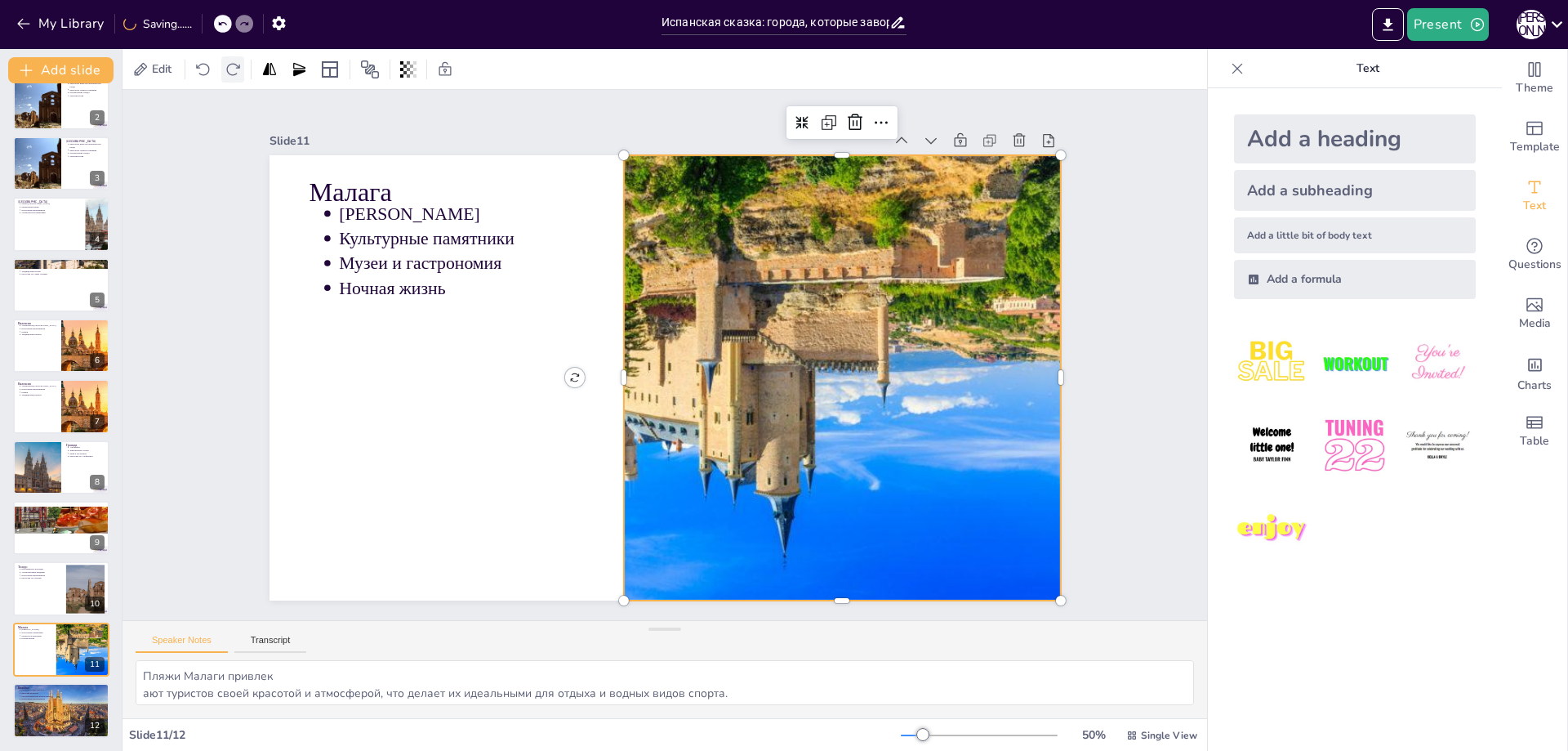
click at [234, 80] on div at bounding box center [233, 70] width 23 height 27
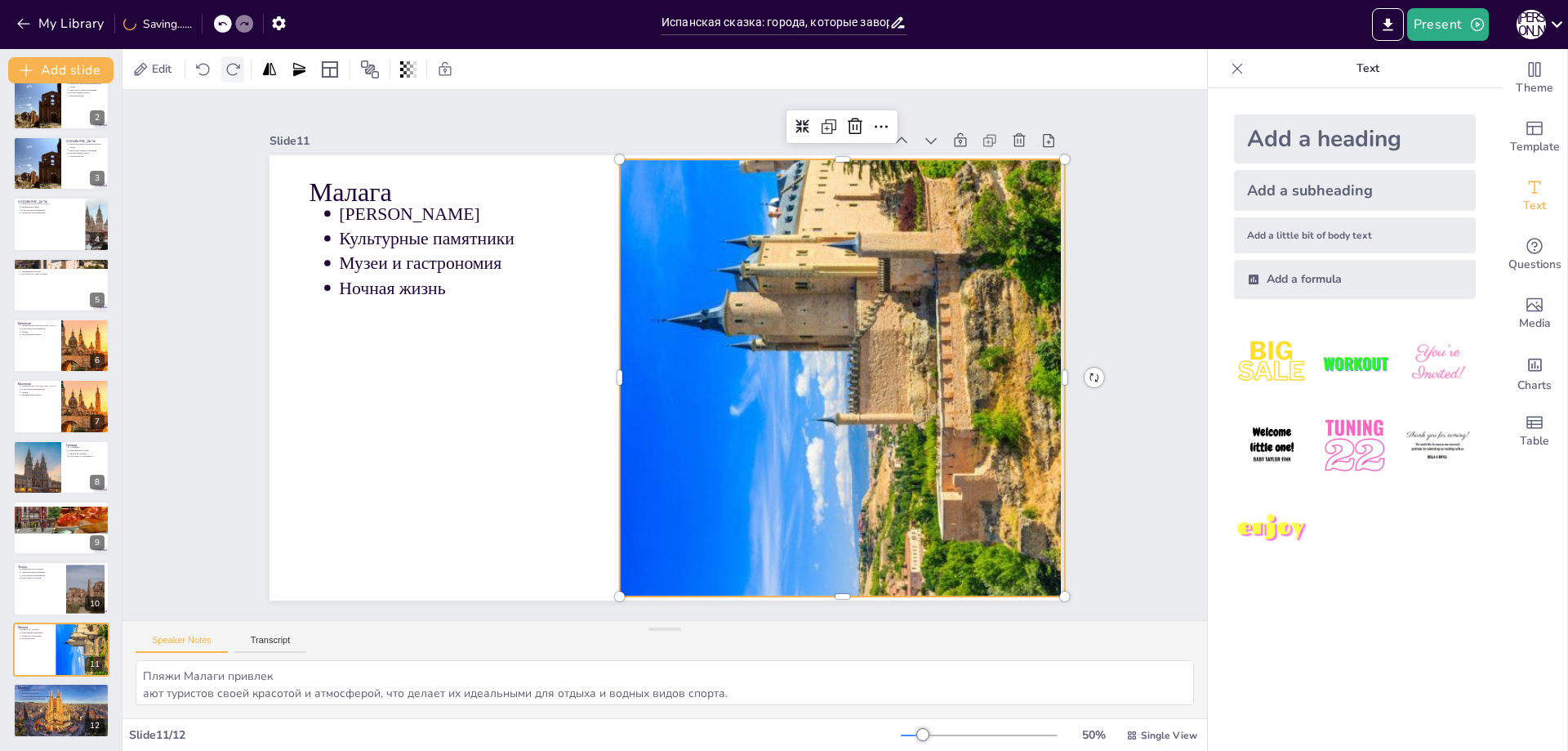
click at [234, 80] on div at bounding box center [233, 70] width 23 height 27
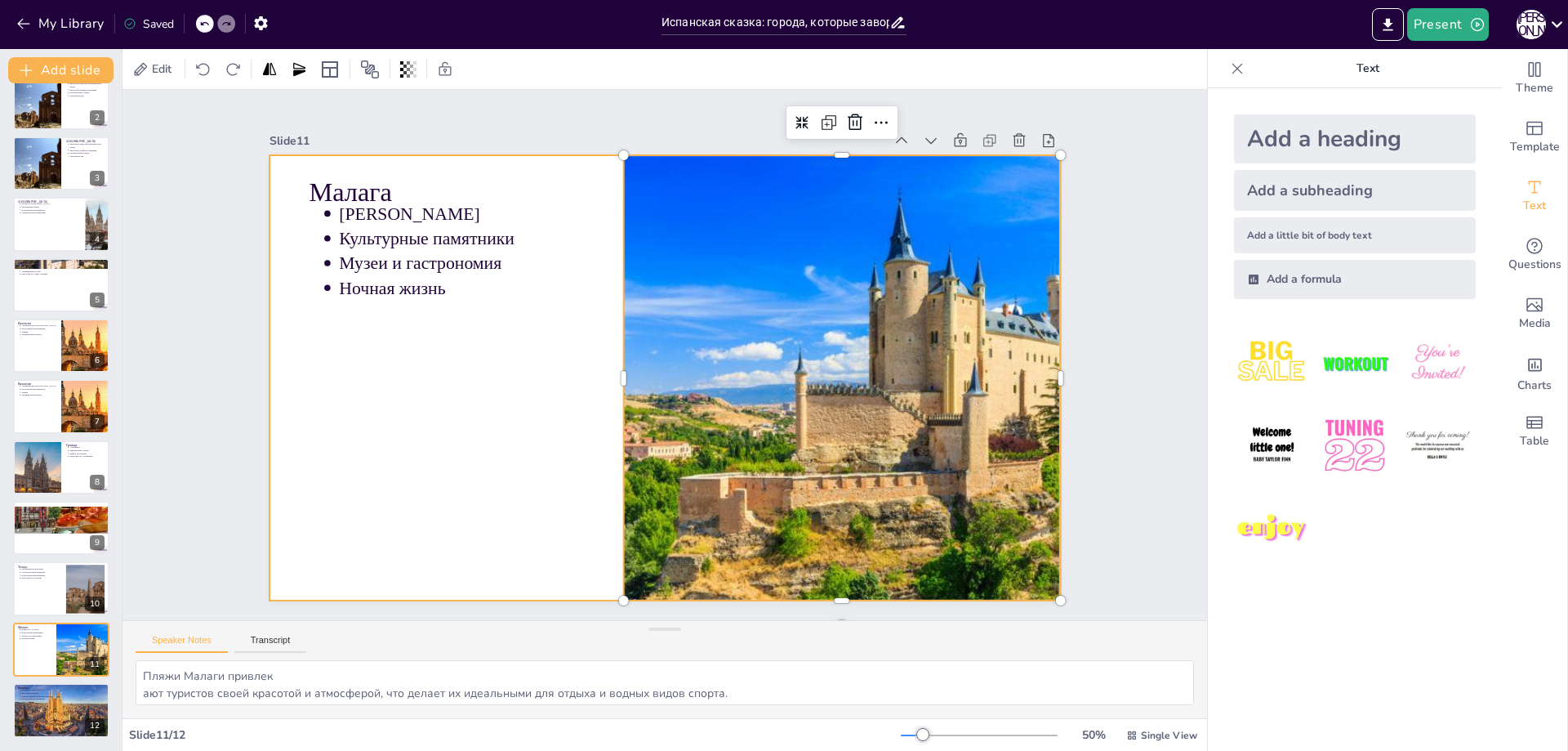
click at [411, 407] on div at bounding box center [665, 332] width 792 height 446
click at [634, 688] on textarea "Пляжи Малаги привлек ают туристов своей красотой и атмосферой, что делает их ид…" at bounding box center [665, 682] width 1059 height 45
click at [633, 689] on textarea "Пляжи Малаги привлек ают туристов своей красотой и атмосферой, что делает их ид…" at bounding box center [665, 682] width 1059 height 45
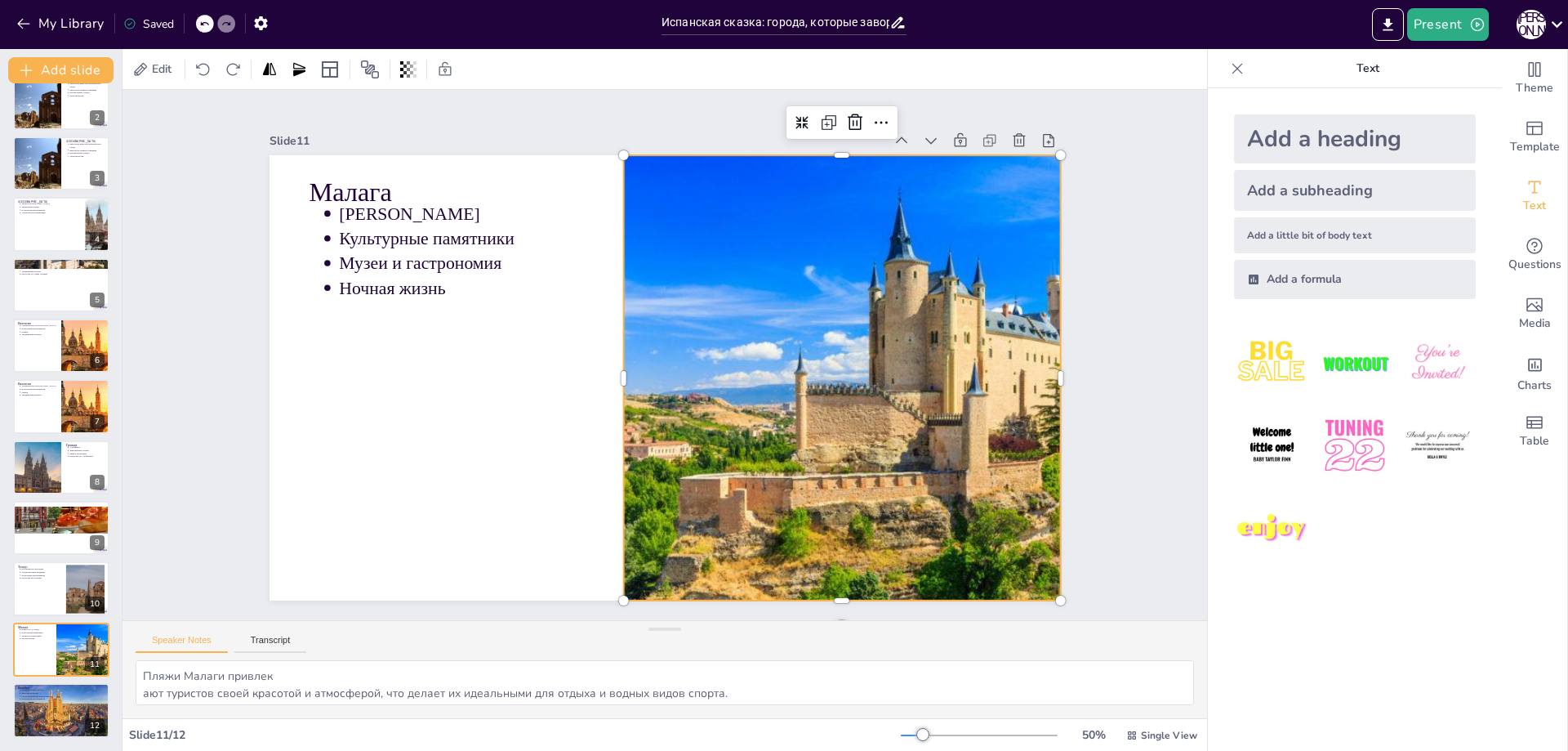
drag, startPoint x: 958, startPoint y: 386, endPoint x: 924, endPoint y: 381, distance: 34.4
click at [919, 384] on div at bounding box center [629, 62] width 581 height 752
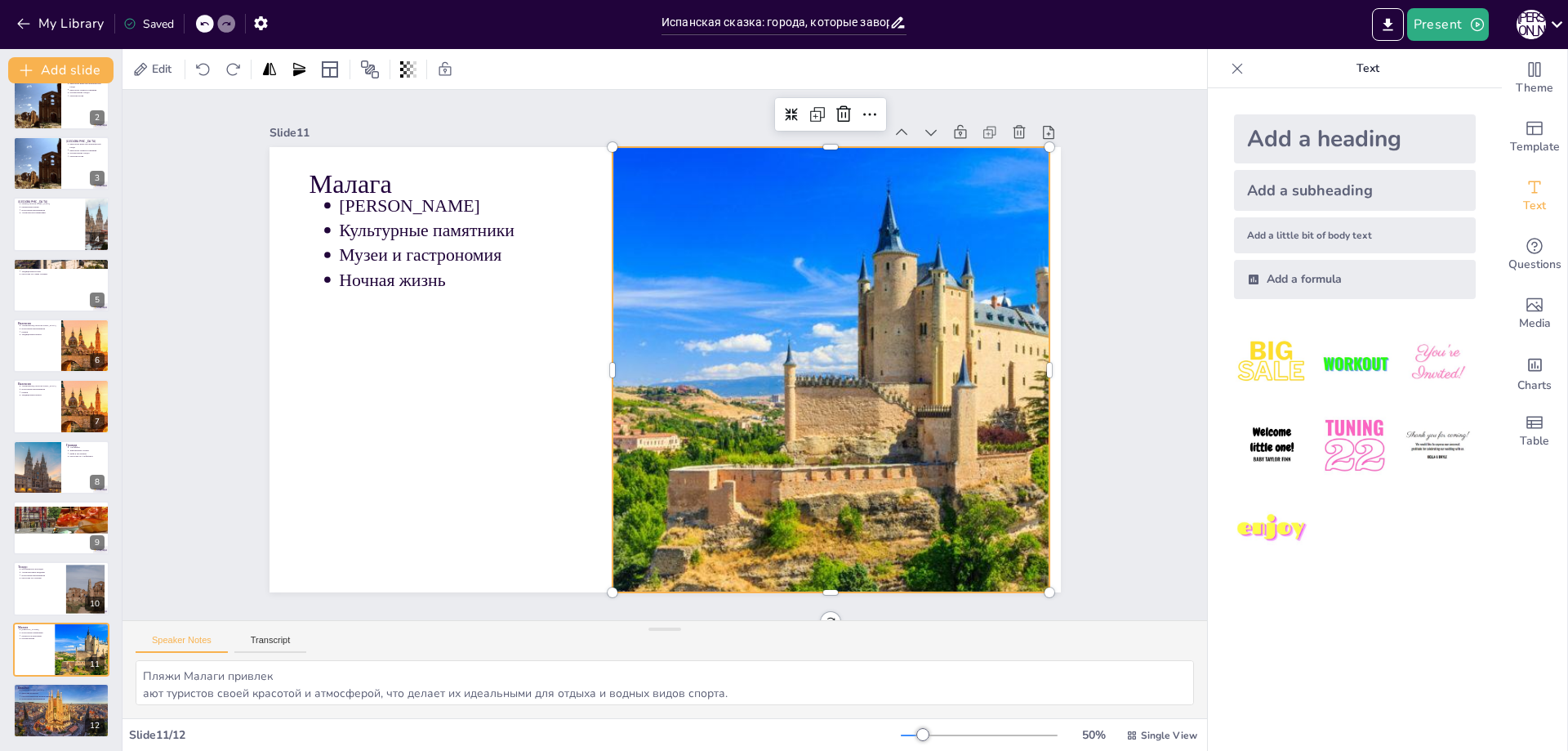
scroll to position [27, 0]
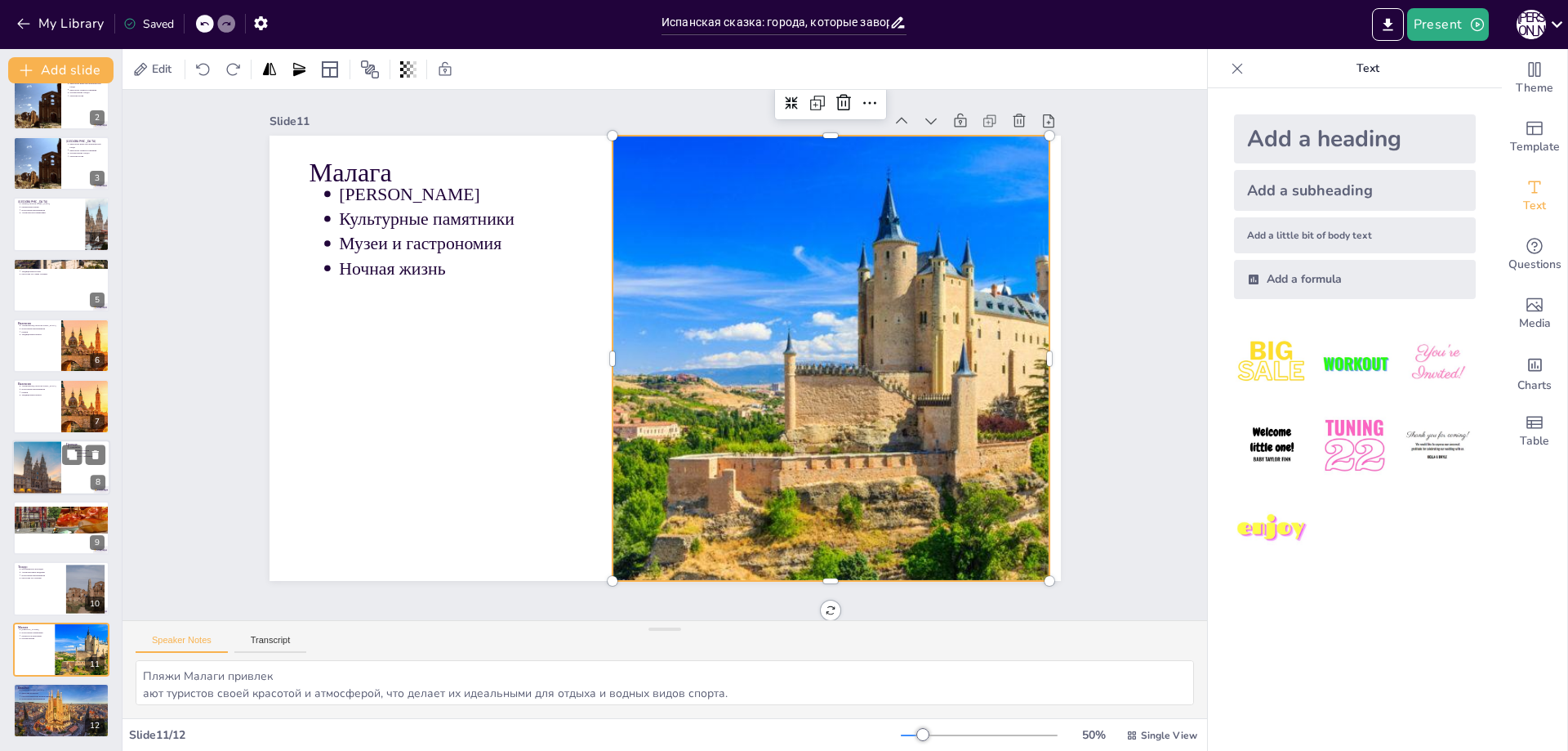
click at [59, 491] on div at bounding box center [36, 467] width 56 height 56
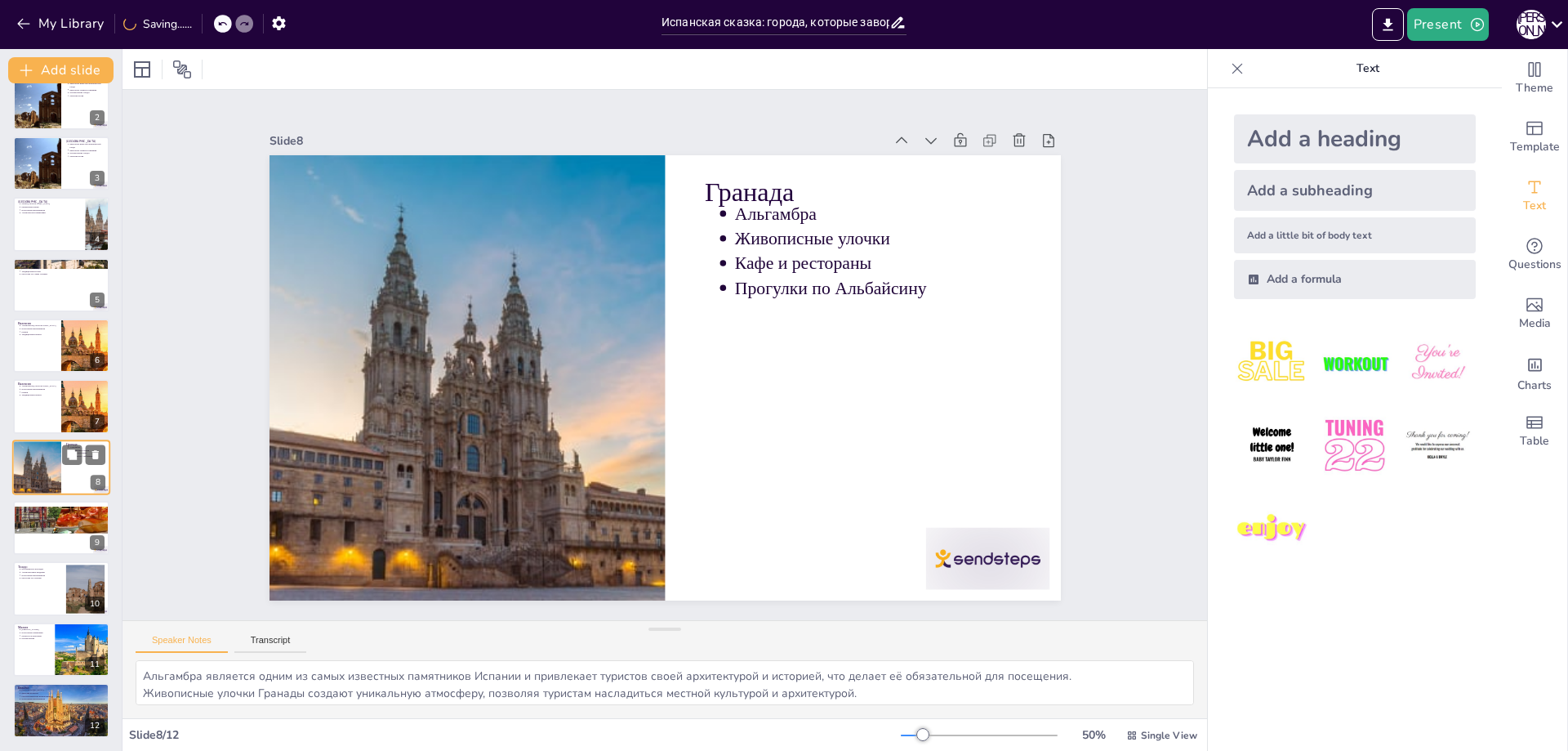
scroll to position [0, 0]
click at [48, 590] on div at bounding box center [62, 589] width 98 height 56
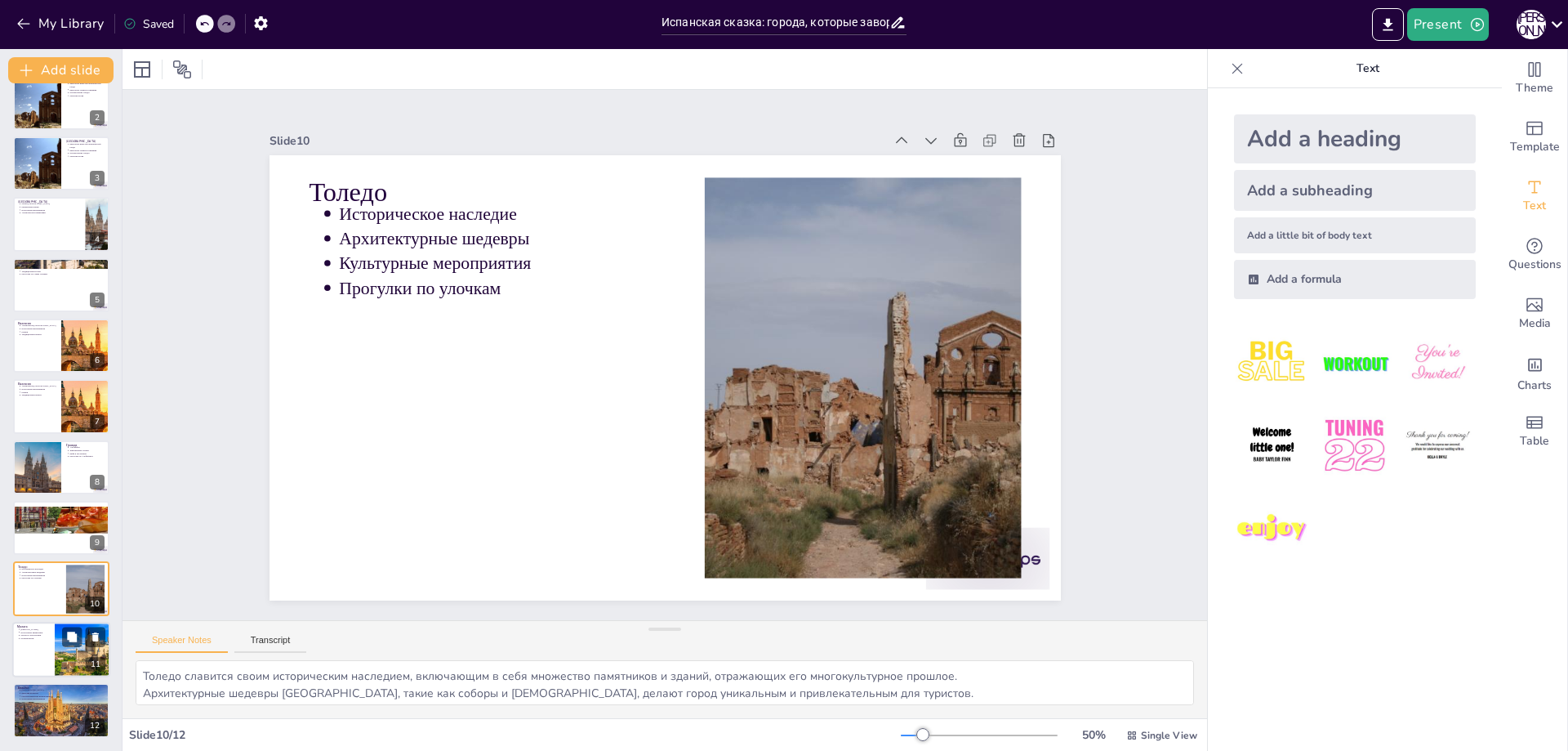
click at [54, 639] on p "Ночная жизнь" at bounding box center [51, 637] width 61 height 3
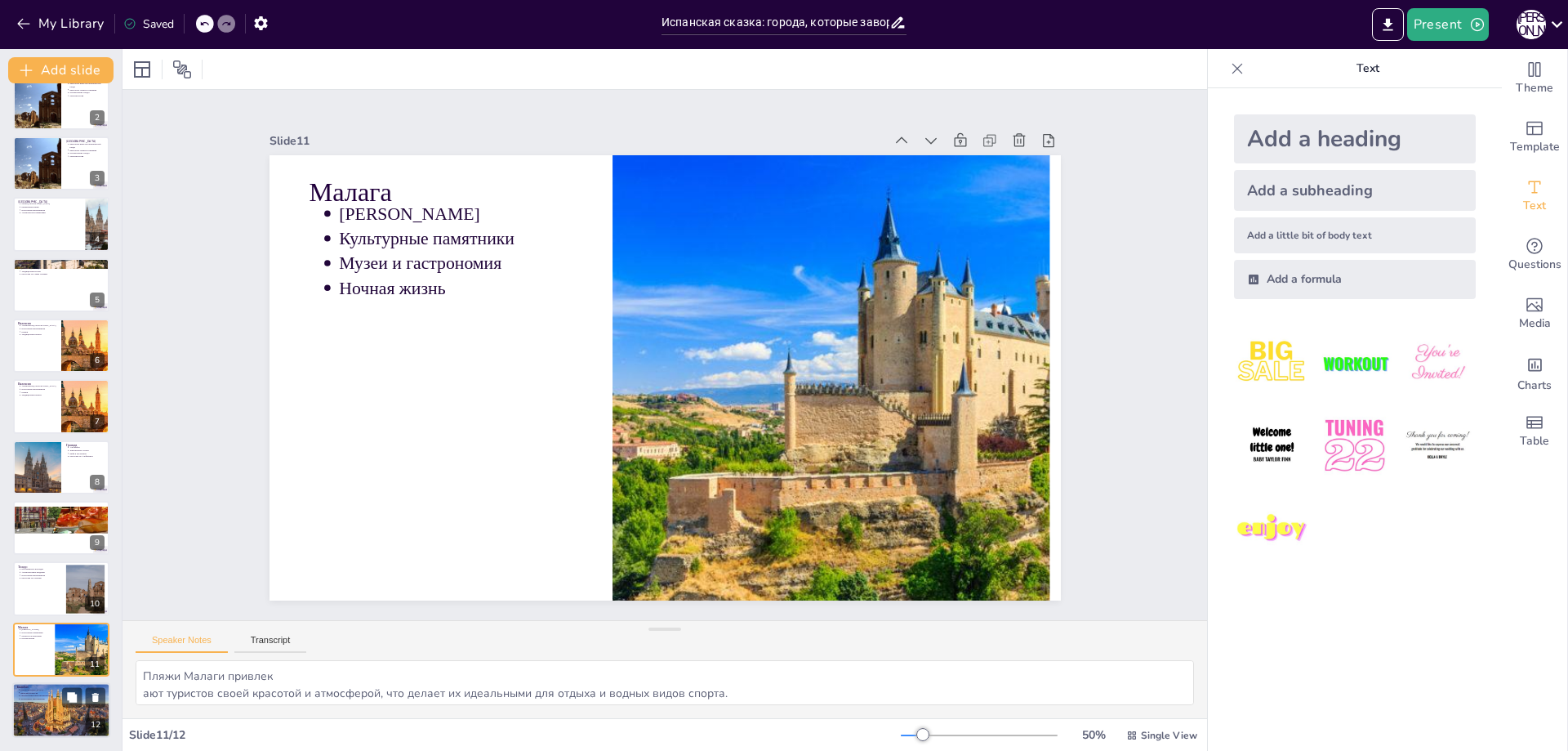
drag, startPoint x: 47, startPoint y: 620, endPoint x: 67, endPoint y: 687, distance: 69.9
click at [49, 622] on div "Испанская сказка: города, которые завораживают В этой презентации мы исследуем …" at bounding box center [61, 376] width 122 height 723
click at [51, 720] on div at bounding box center [62, 710] width 98 height 59
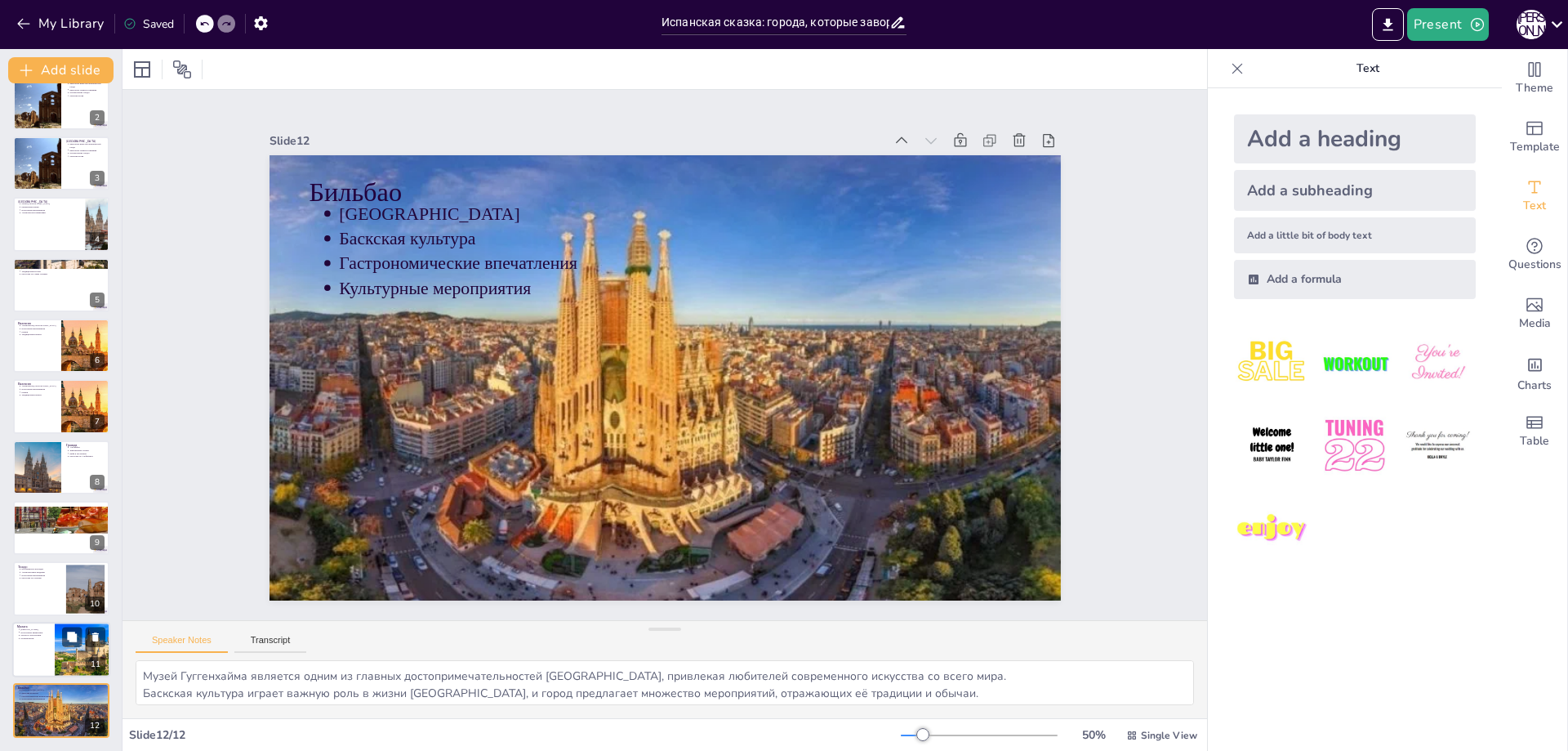
click at [62, 658] on div at bounding box center [97, 651] width 83 height 57
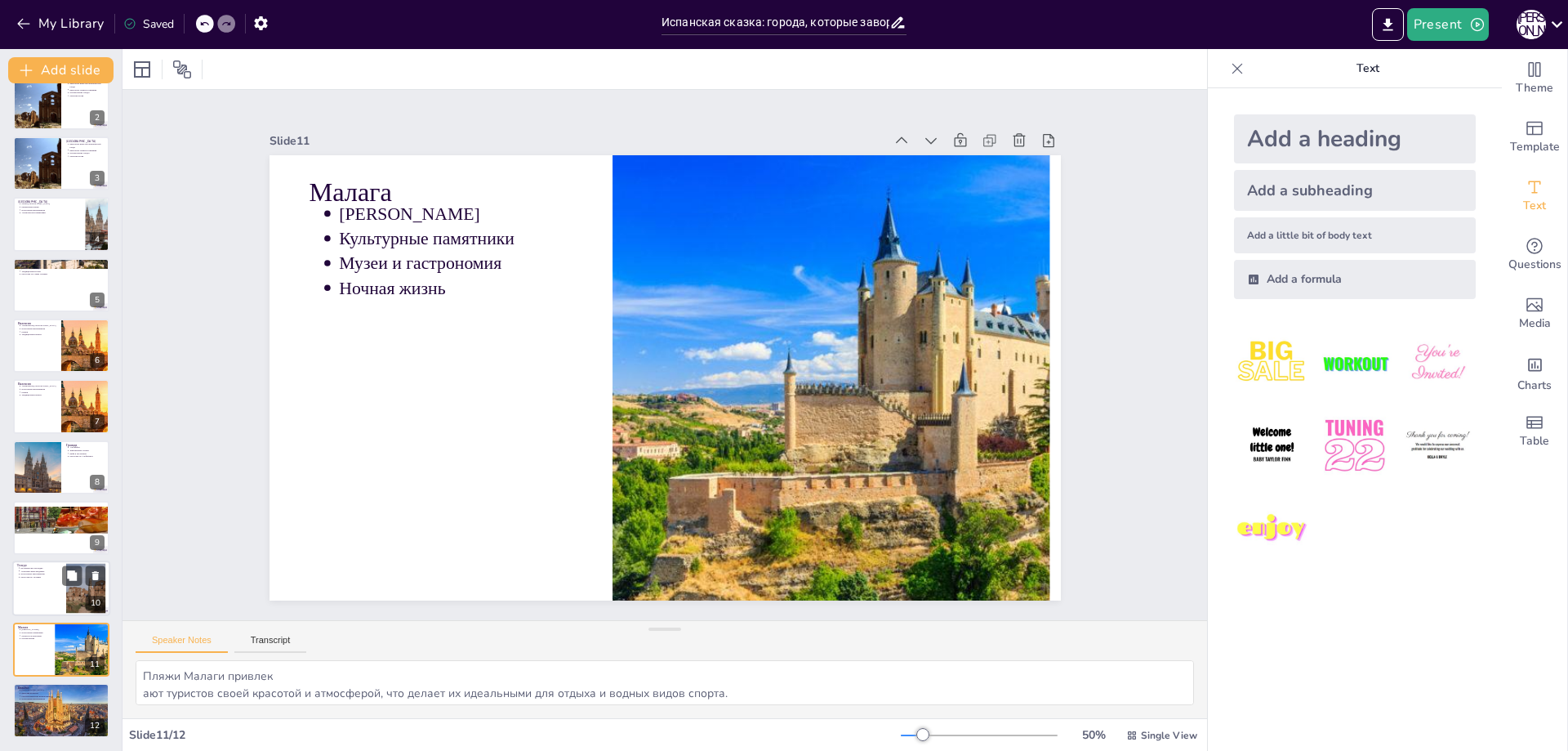
click at [50, 590] on div at bounding box center [62, 589] width 98 height 56
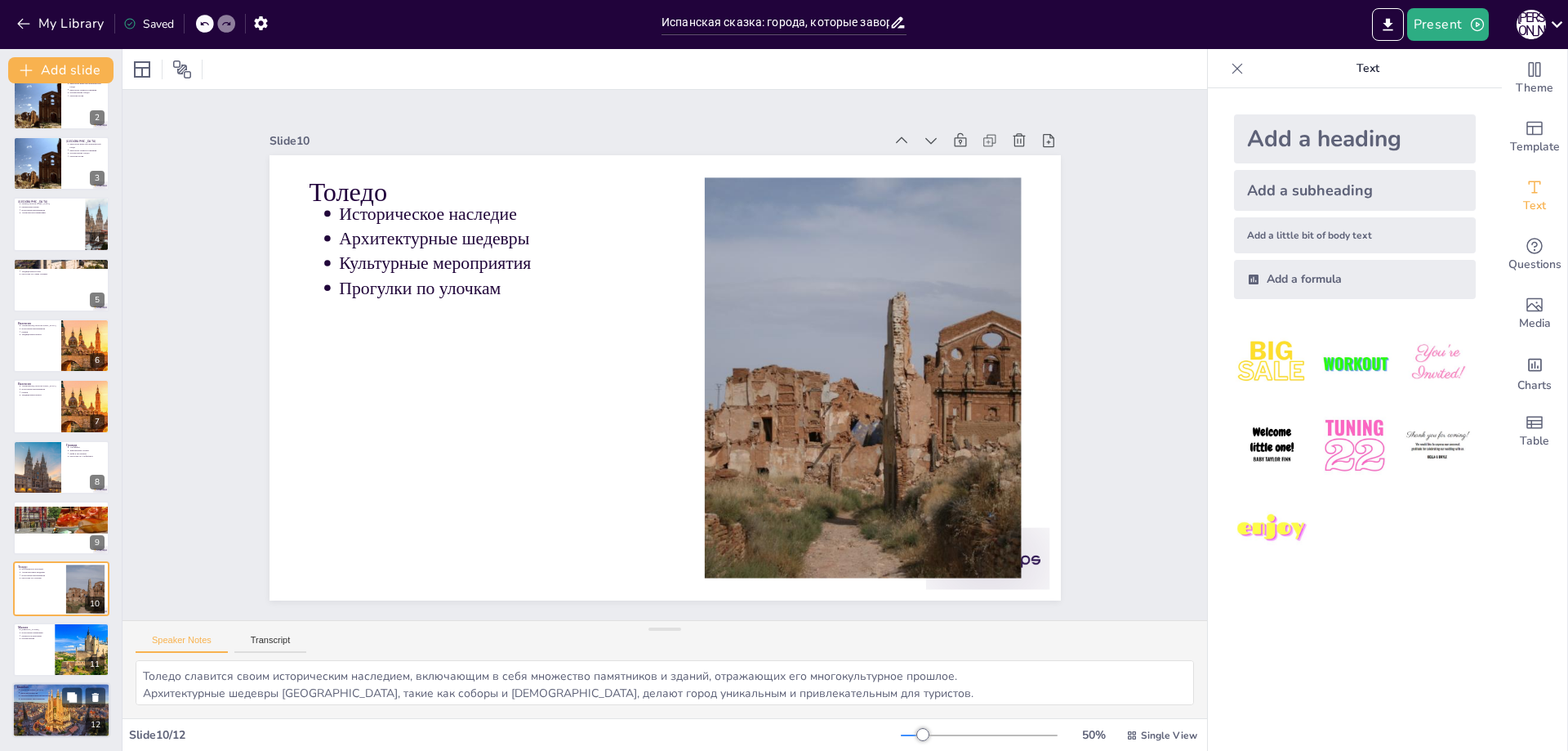
click at [44, 707] on div at bounding box center [62, 710] width 98 height 59
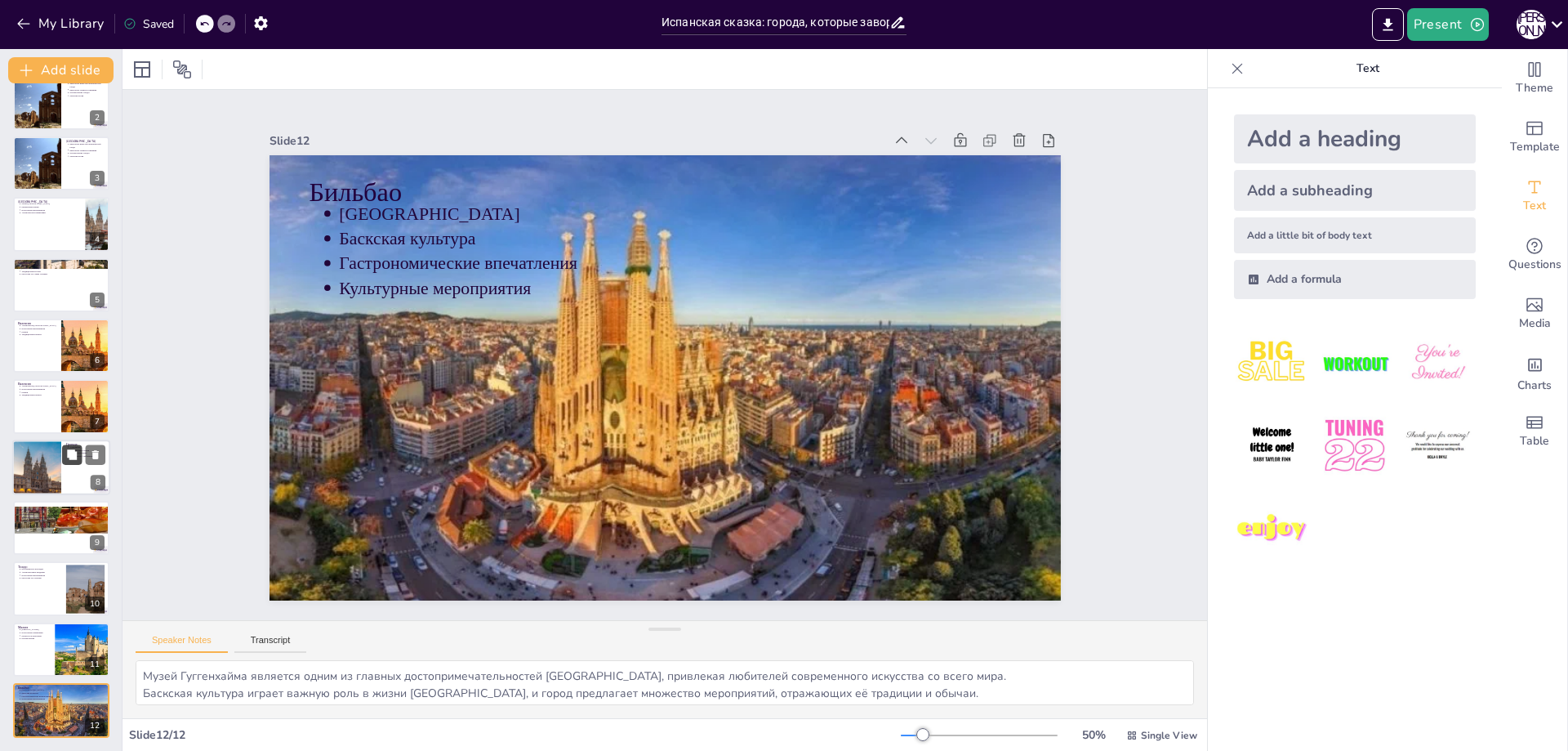
click at [68, 446] on button at bounding box center [72, 454] width 20 height 20
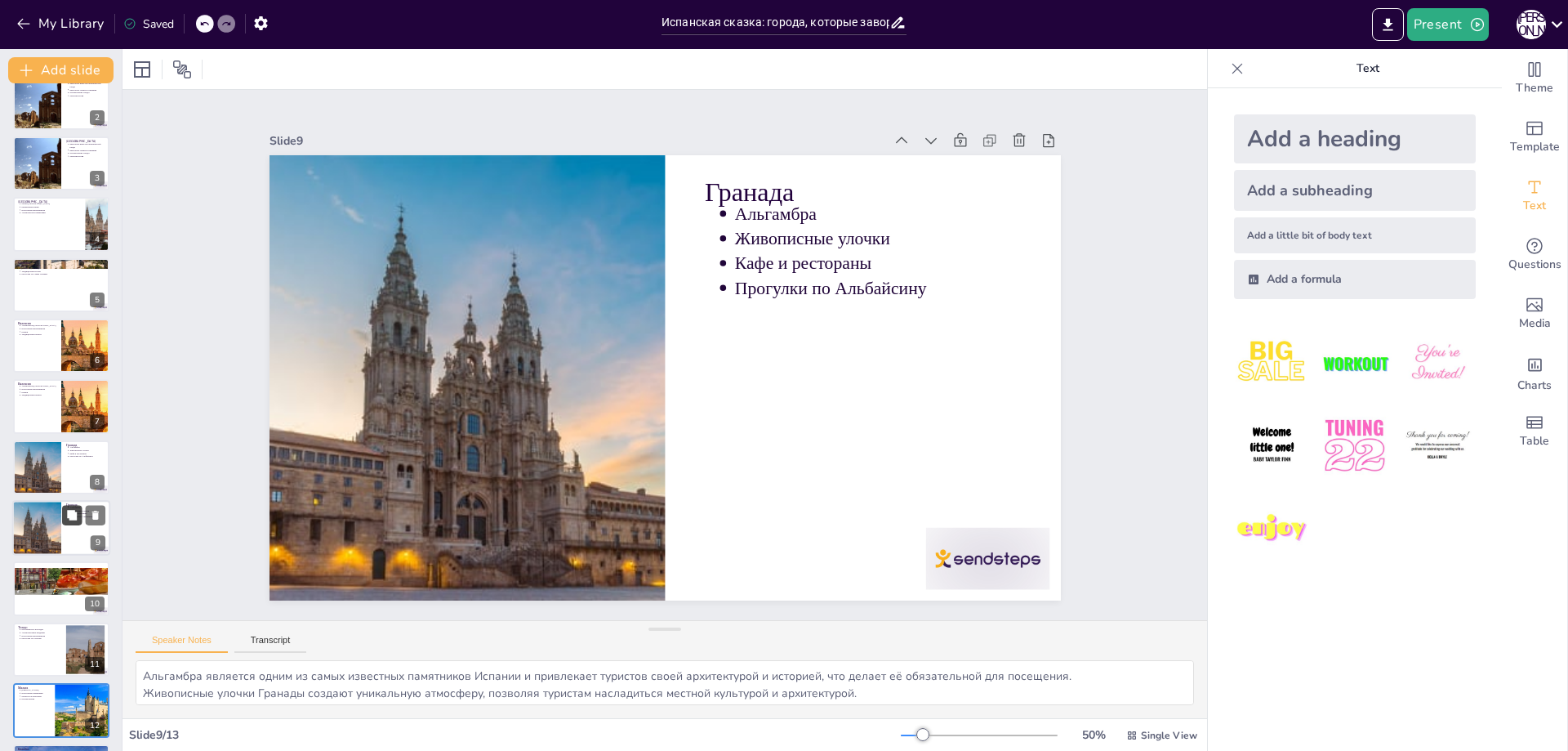
scroll to position [142, 0]
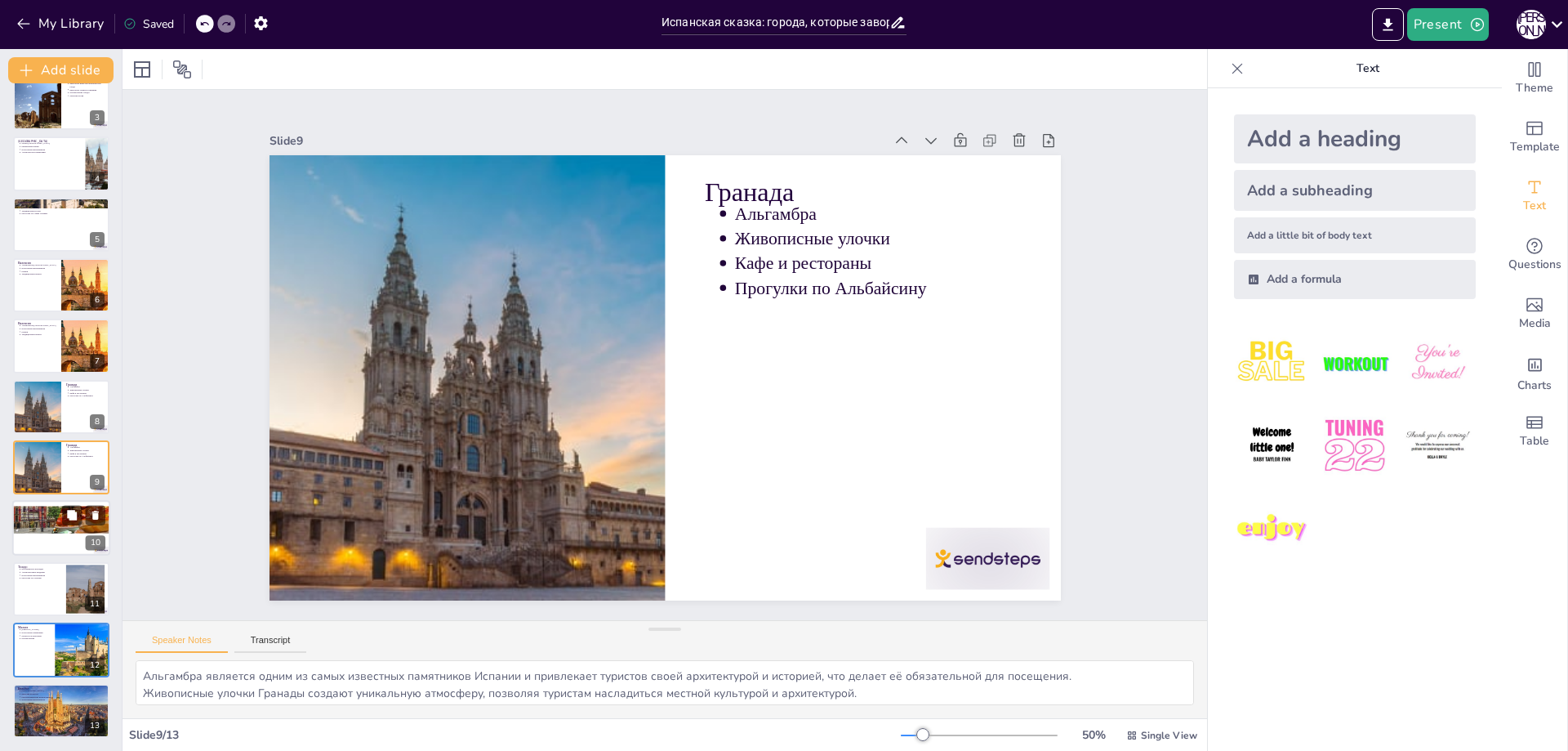
click at [60, 525] on div "Сан-[PERSON_NAME] Пляжи Сан-Себастьяна Гастрономия Мероприятия и фестивали Прог…" at bounding box center [62, 528] width 98 height 56
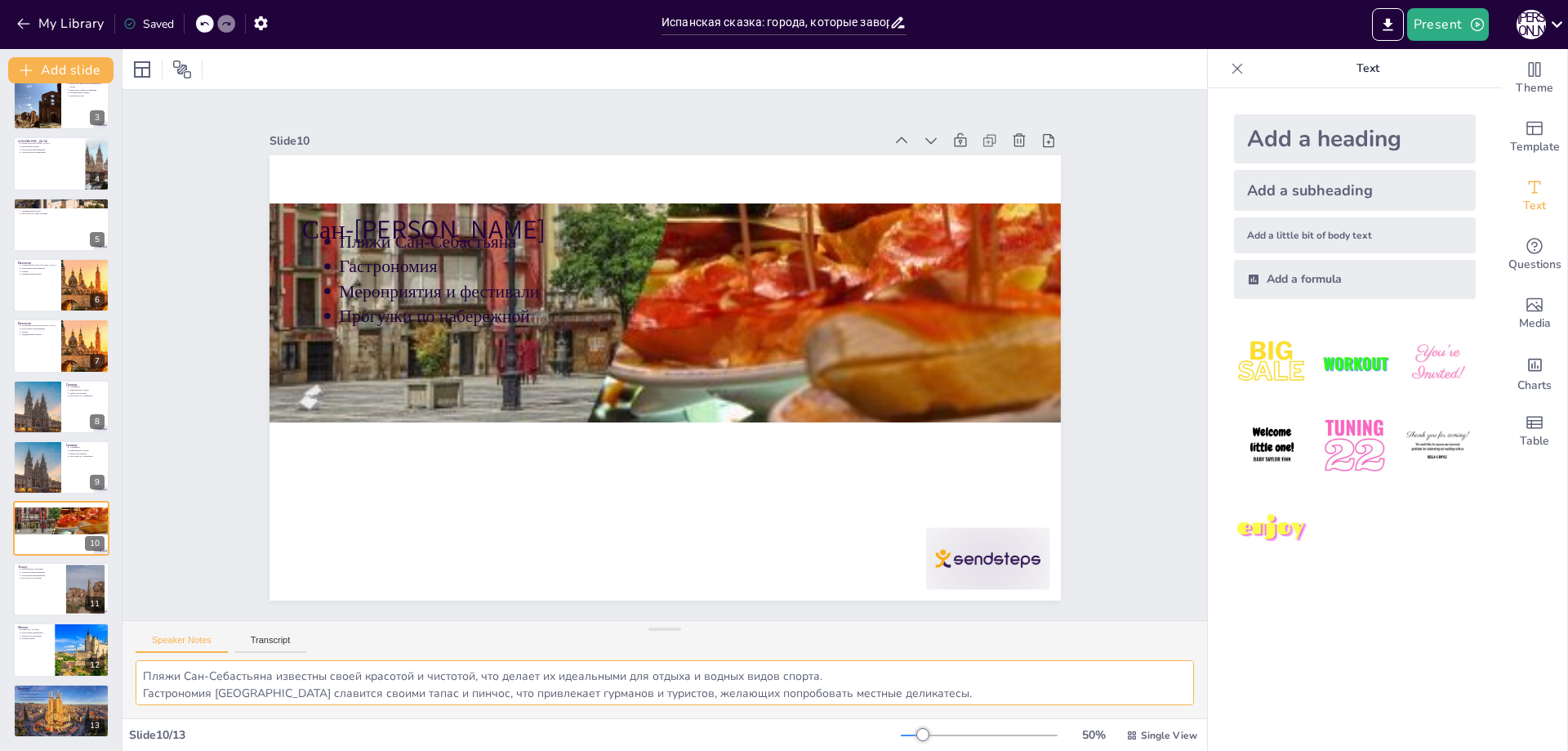
click at [390, 672] on textarea "Пляжи Сан-Себастьяна известны своей красотой и чистотой, что делает их идеальны…" at bounding box center [665, 682] width 1059 height 45
drag, startPoint x: 949, startPoint y: 696, endPoint x: 850, endPoint y: 715, distance: 100.8
click at [850, 715] on div "Пляжи Сан-Себастьяна известны своей красотой и чистотой, что делает их идеальны…" at bounding box center [665, 688] width 1085 height 58
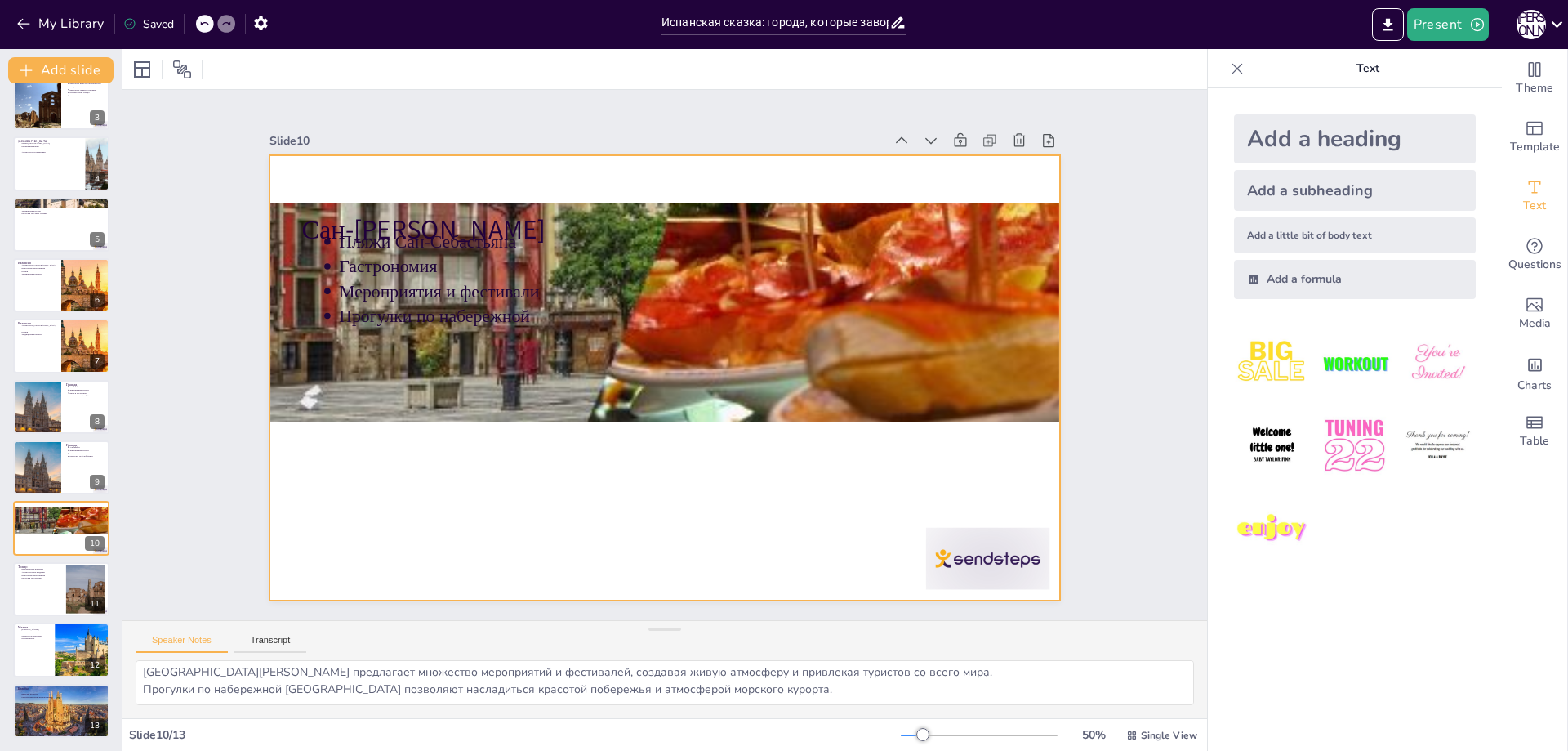
click at [610, 474] on div at bounding box center [660, 332] width 866 height 599
click at [526, 466] on div at bounding box center [687, 348] width 668 height 890
click at [526, 466] on div at bounding box center [682, 339] width 860 height 886
click at [282, 479] on div at bounding box center [652, 334] width 908 height 781
click at [314, 481] on div at bounding box center [645, 346] width 729 height 904
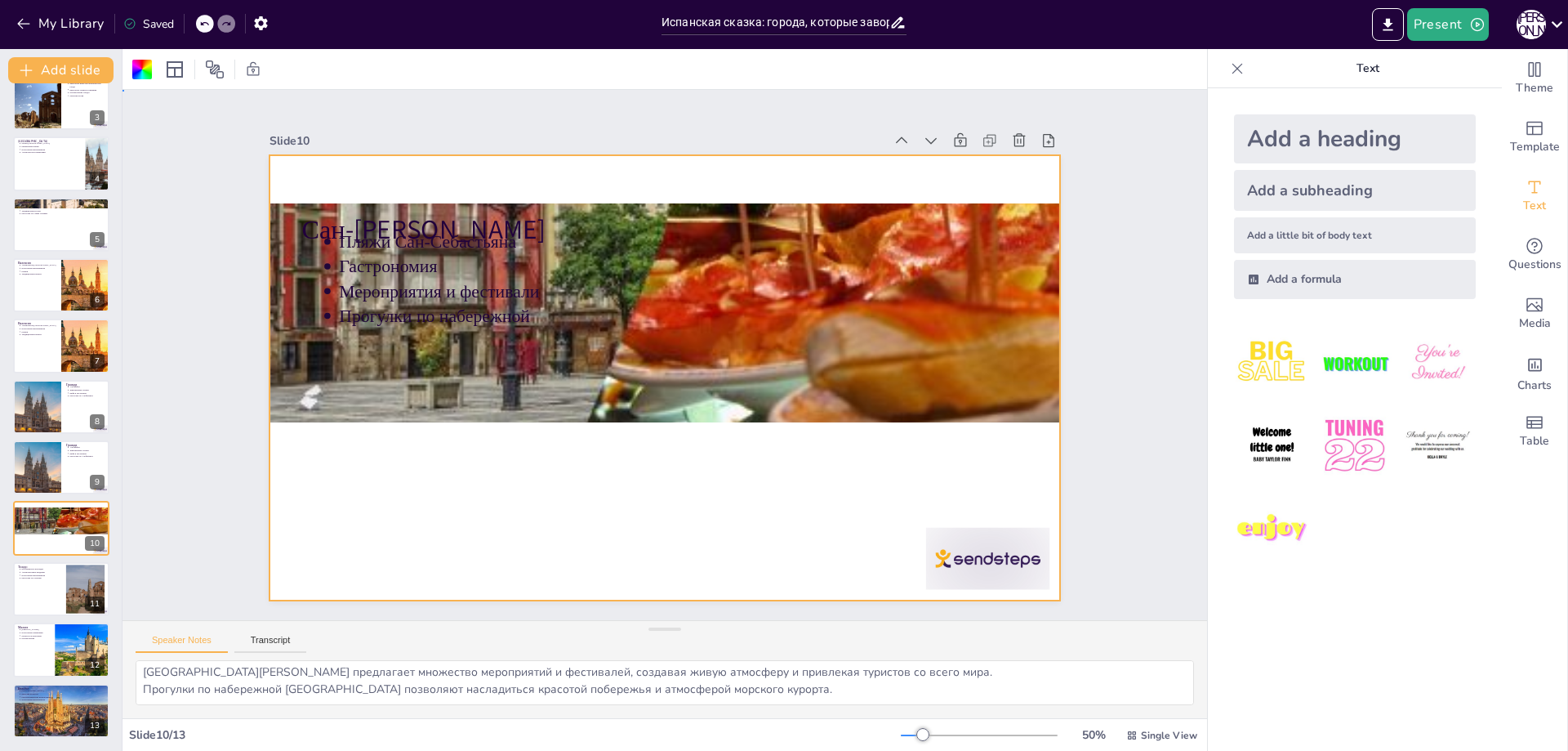
click at [341, 493] on div at bounding box center [645, 365] width 729 height 904
click at [341, 493] on div at bounding box center [650, 338] width 886 height 860
click at [462, 496] on div at bounding box center [641, 352] width 526 height 834
click at [509, 389] on div at bounding box center [510, 339] width 541 height 835
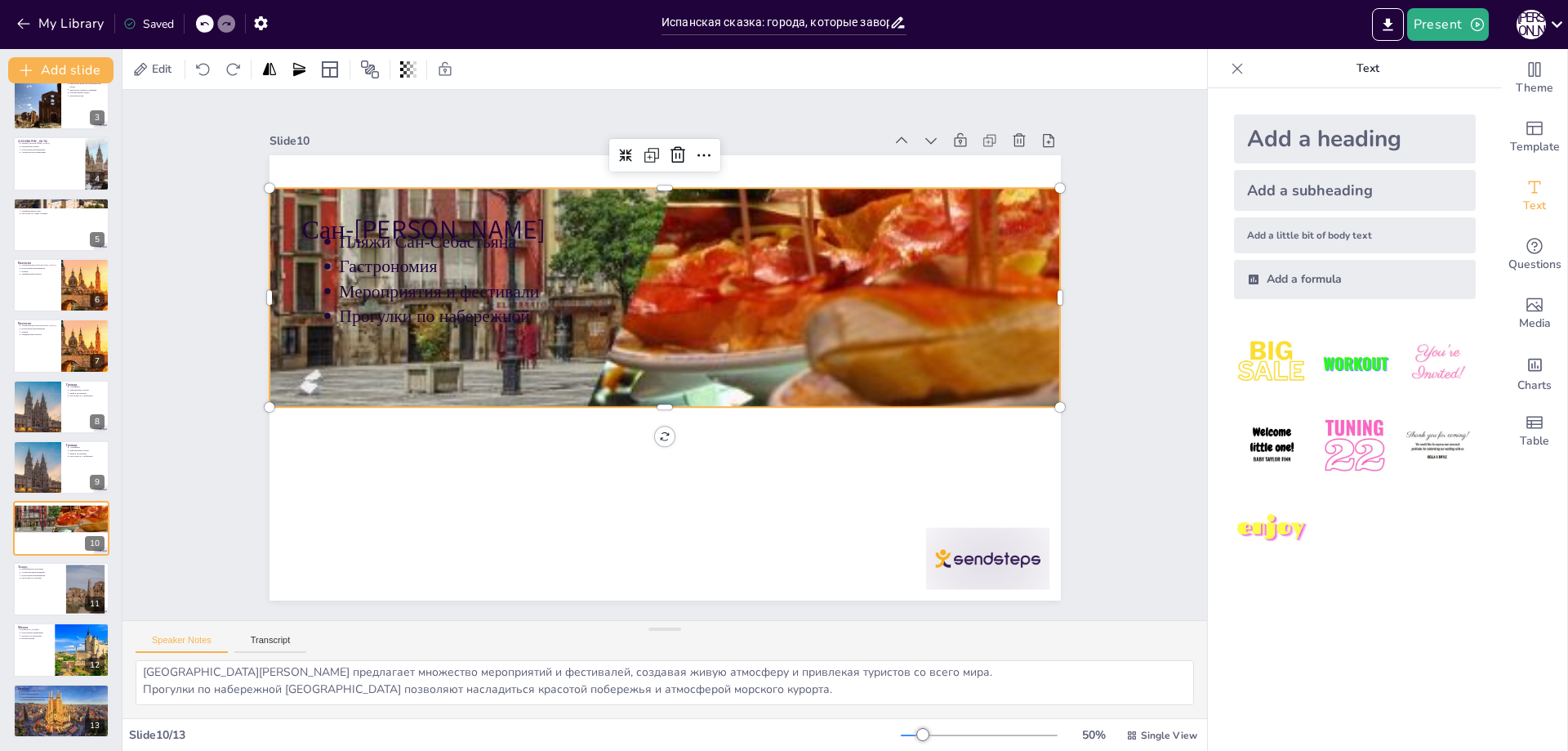
click at [630, 385] on div at bounding box center [565, 492] width 912 height 838
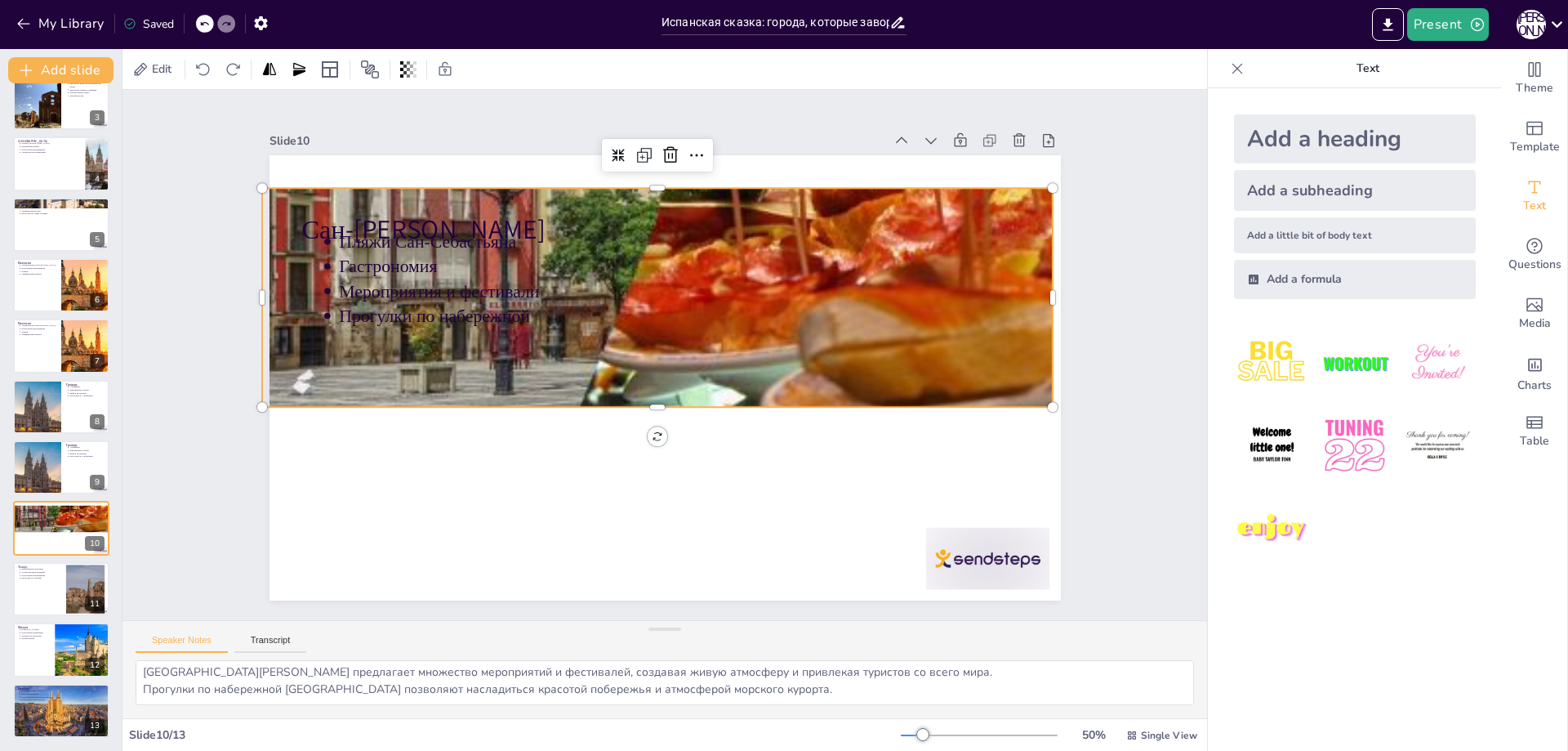
click at [531, 356] on div at bounding box center [657, 184] width 792 height 461
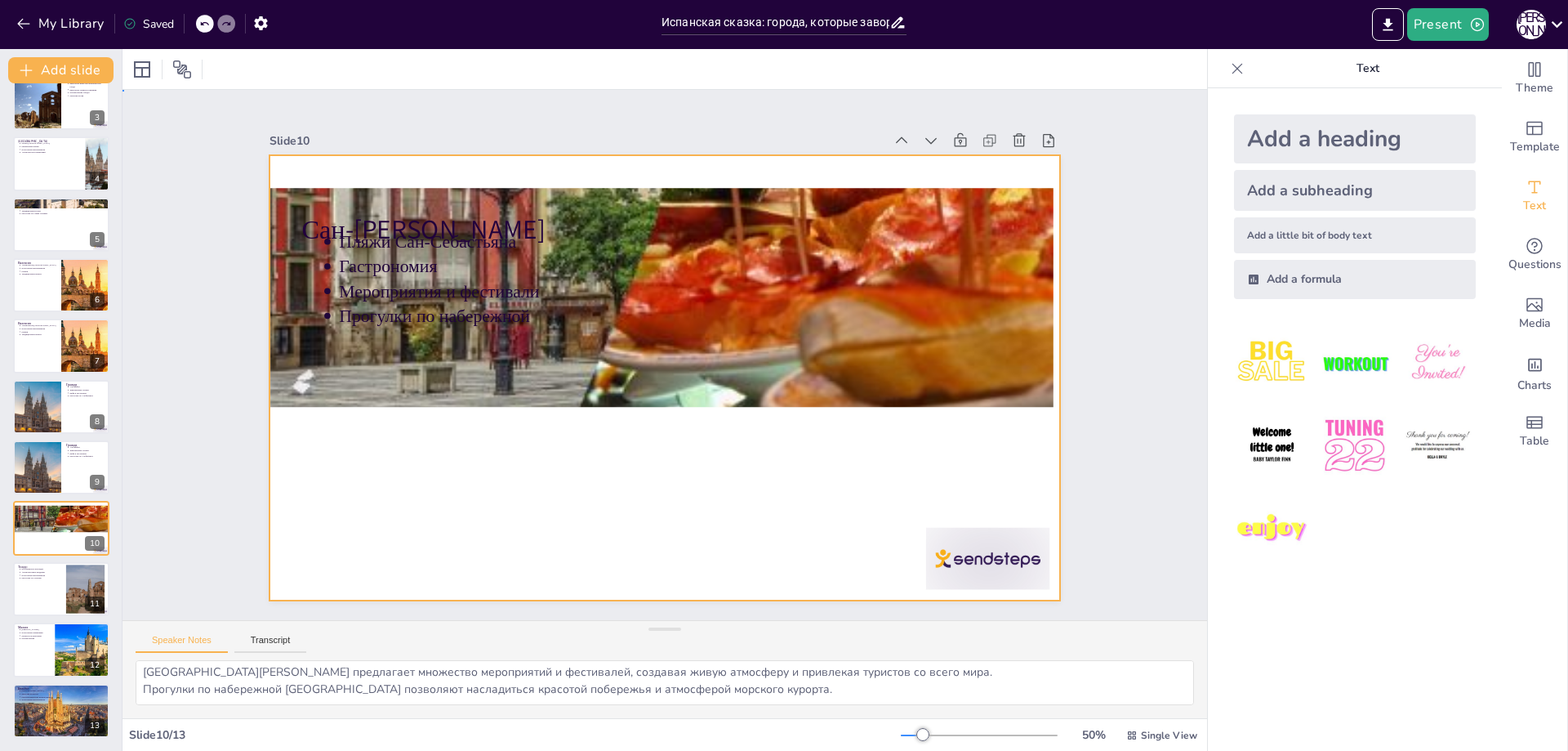
click at [411, 474] on div at bounding box center [646, 341] width 825 height 902
click at [411, 474] on div at bounding box center [660, 332] width 866 height 599
click at [408, 474] on div at bounding box center [672, 333] width 890 height 669
click at [483, 452] on div at bounding box center [680, 372] width 886 height 861
click at [483, 452] on div at bounding box center [660, 377] width 866 height 599
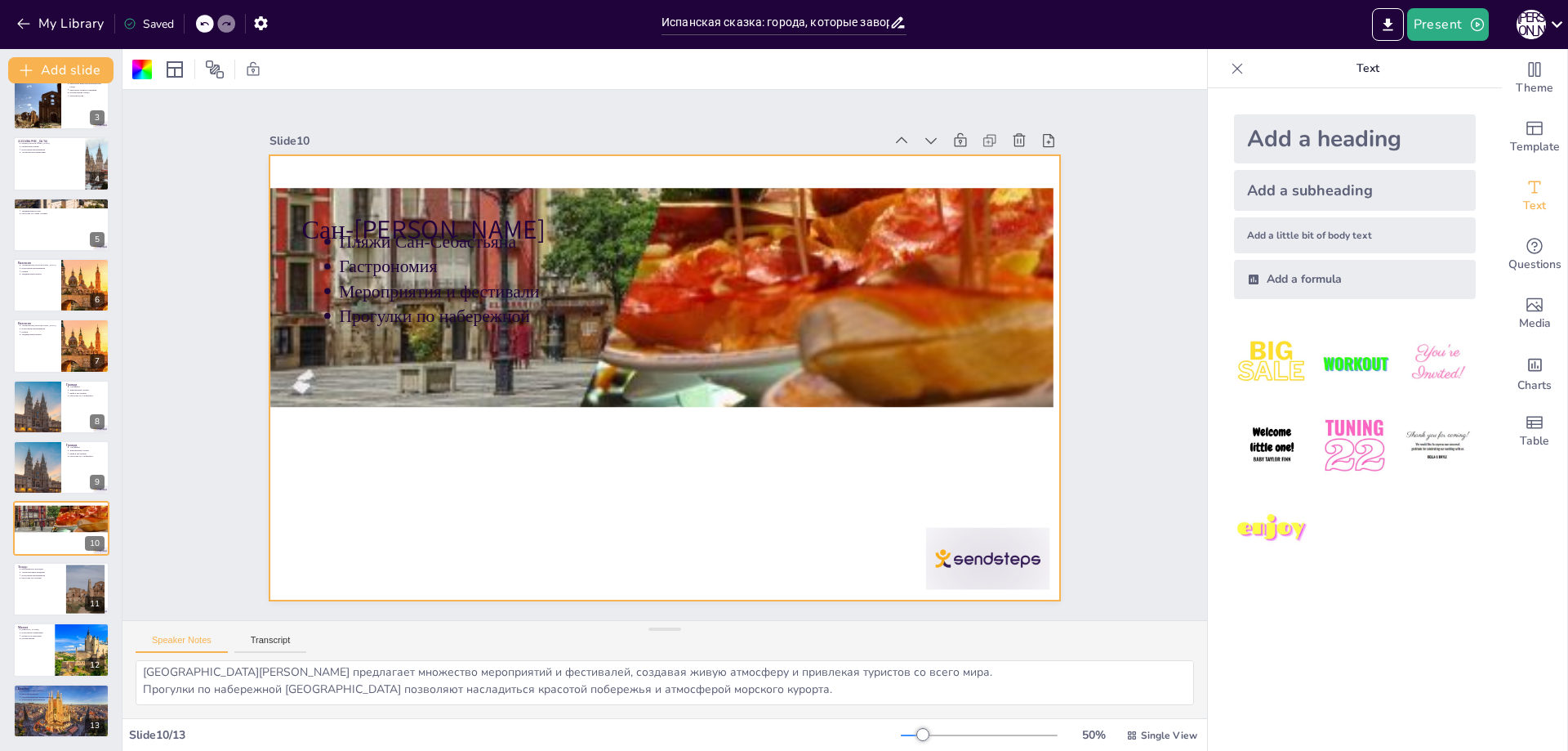
click at [483, 452] on div at bounding box center [685, 367] width 781 height 908
click at [456, 514] on div at bounding box center [642, 352] width 526 height 833
click at [637, 461] on div at bounding box center [682, 339] width 860 height 886
click at [528, 449] on div at bounding box center [648, 339] width 860 height 886
drag, startPoint x: 532, startPoint y: 489, endPoint x: 502, endPoint y: 491, distance: 30.1
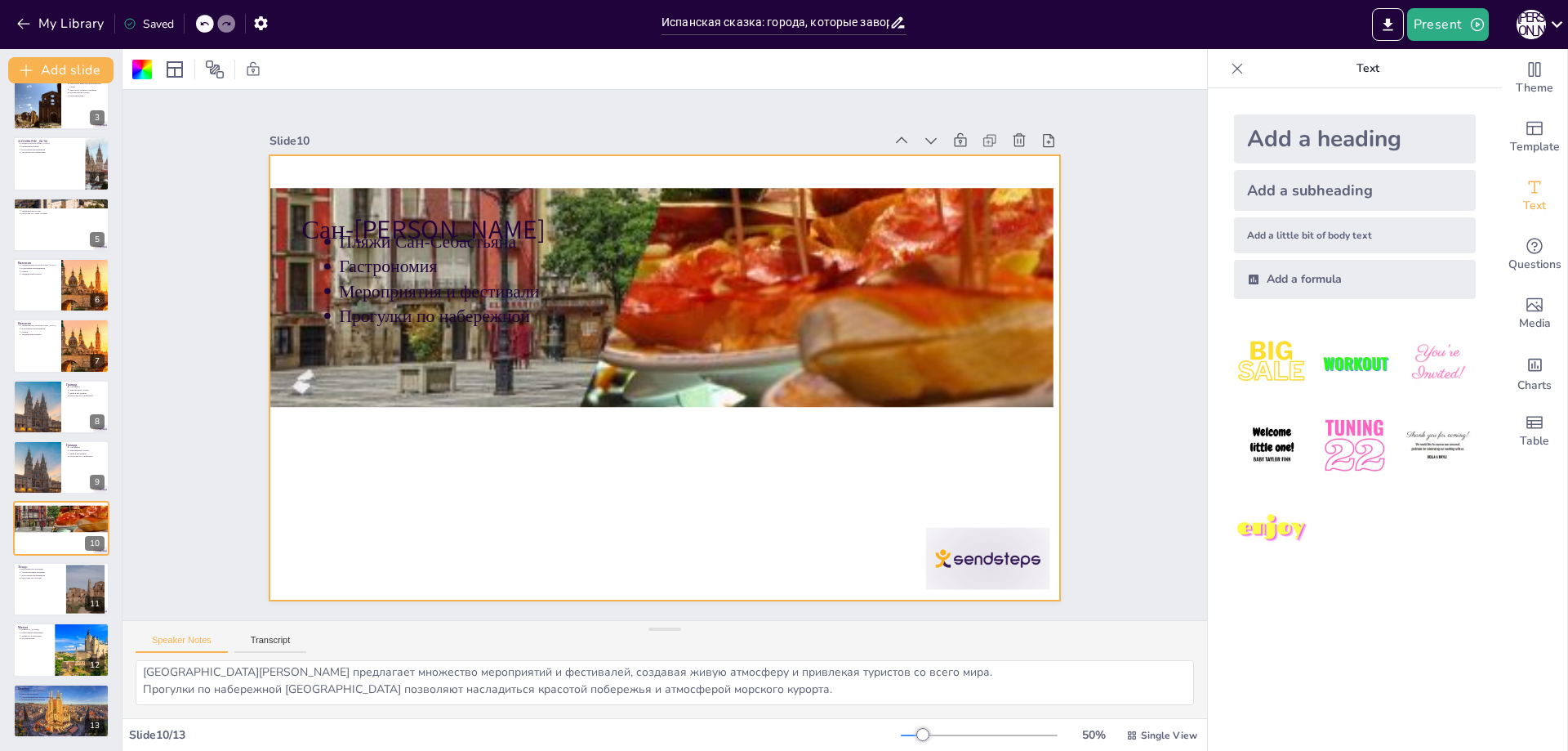
click at [526, 491] on div at bounding box center [674, 376] width 904 height 729
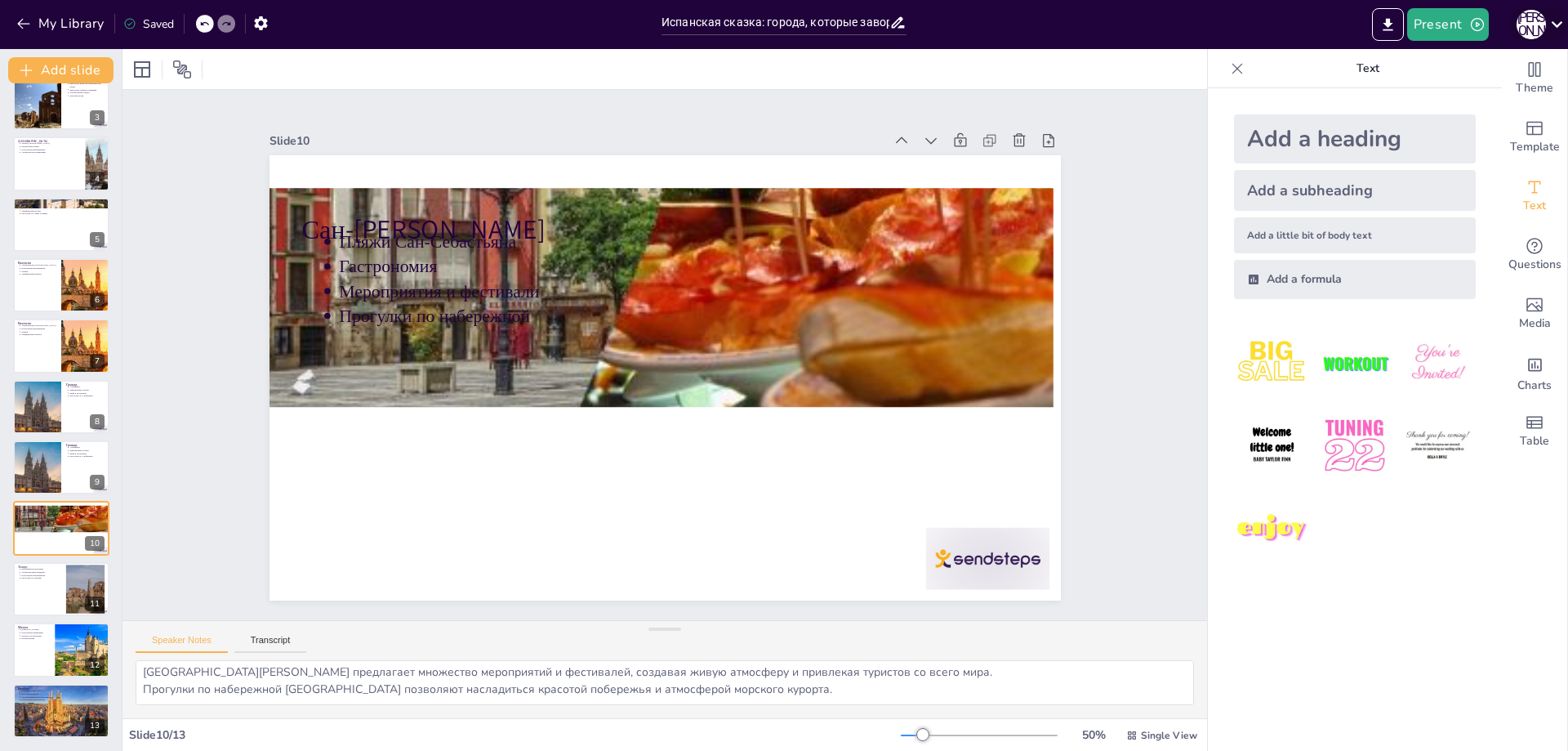
click at [1545, 27] on div "К [PERSON_NAME]" at bounding box center [1531, 24] width 29 height 29
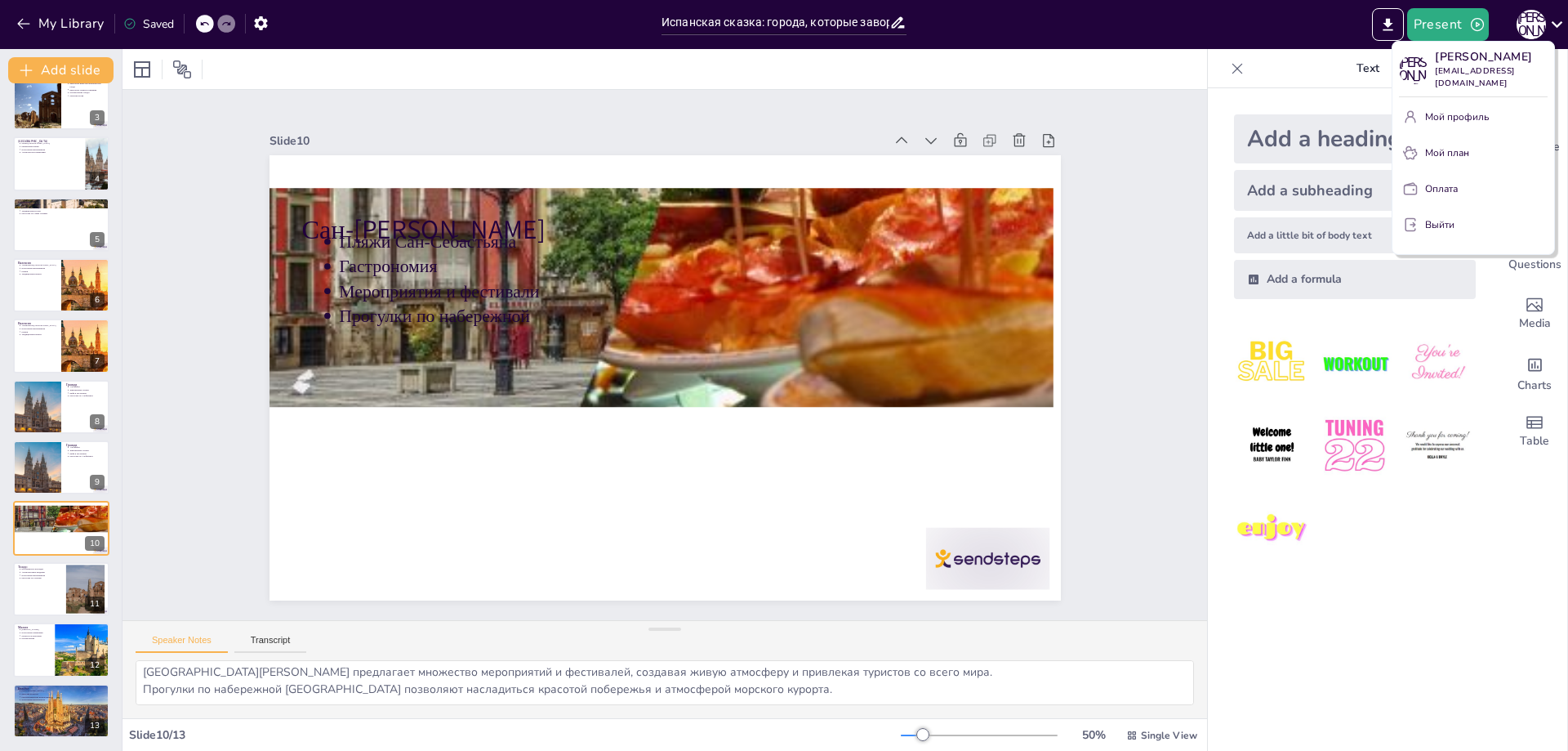
click at [1096, 243] on div at bounding box center [784, 375] width 1568 height 751
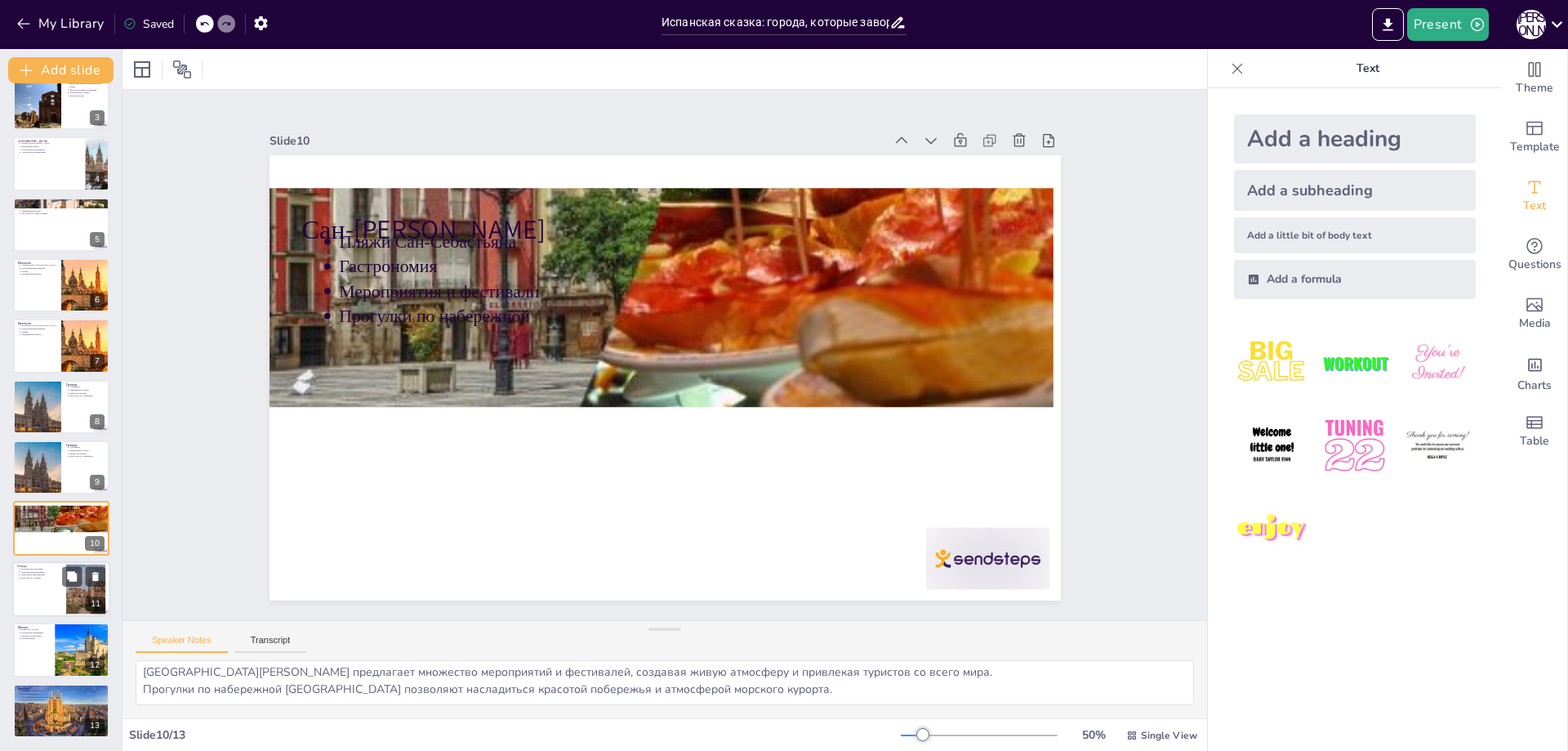
click at [62, 593] on div at bounding box center [62, 589] width 98 height 56
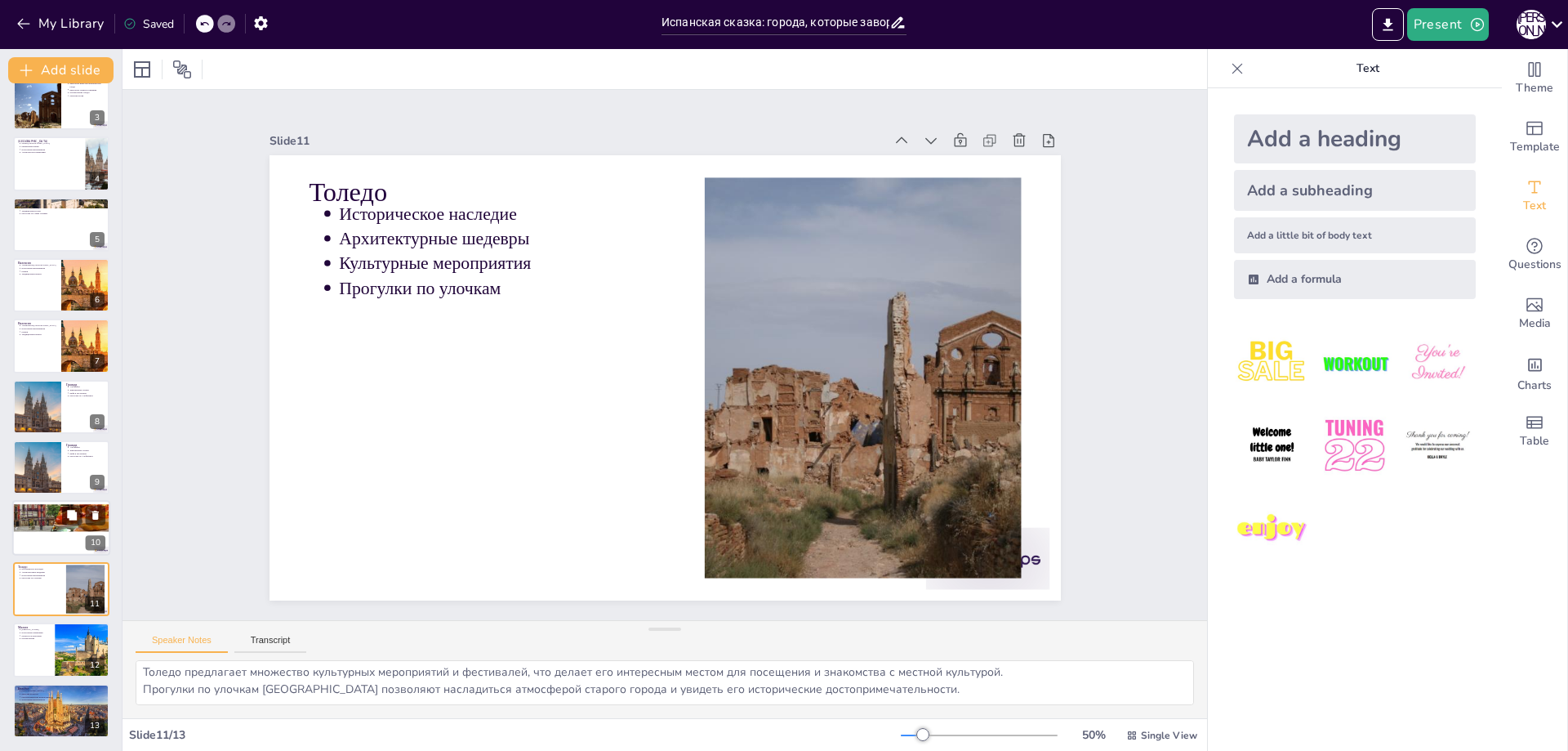
click at [69, 531] on div at bounding box center [61, 504] width 98 height 57
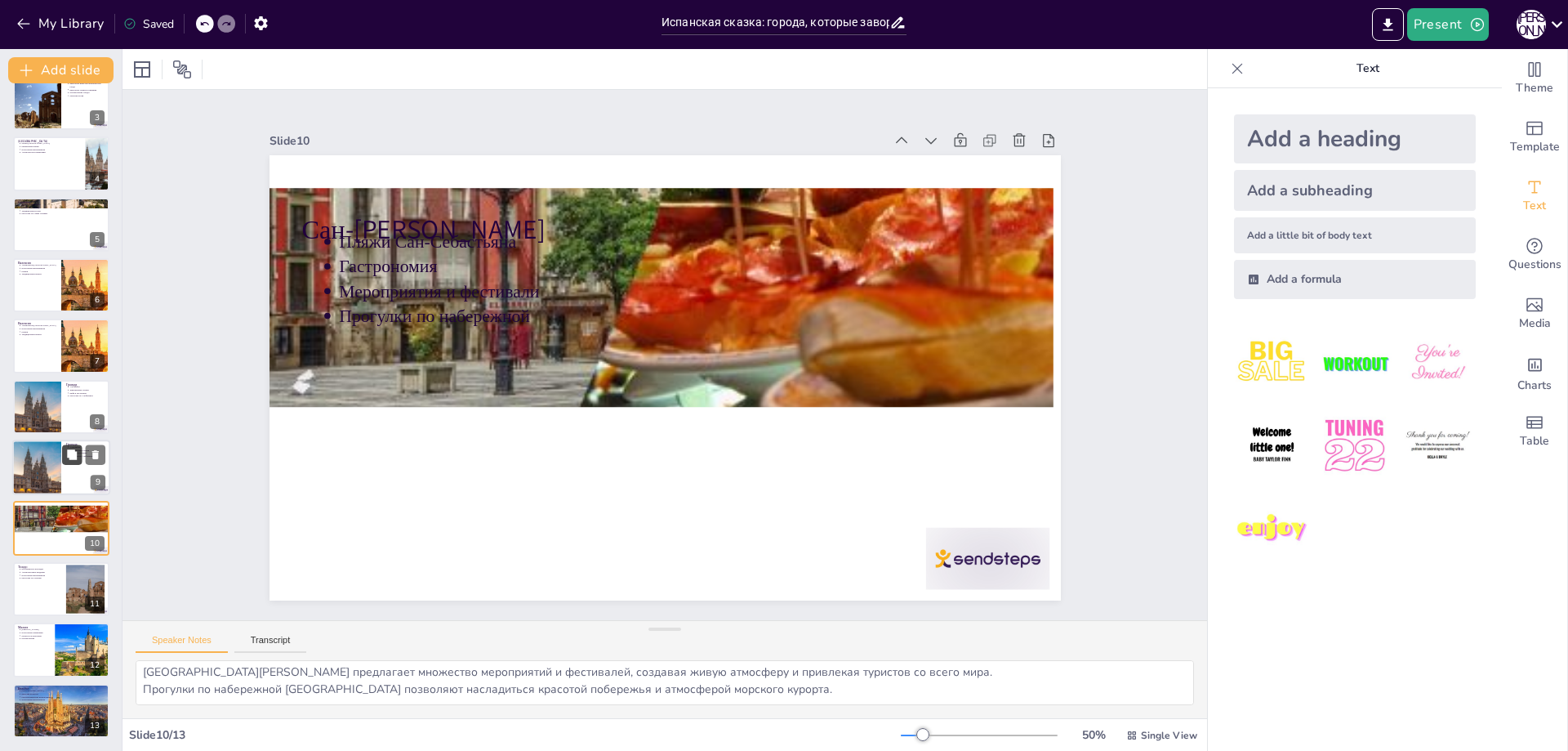
click at [76, 447] on button at bounding box center [72, 454] width 20 height 20
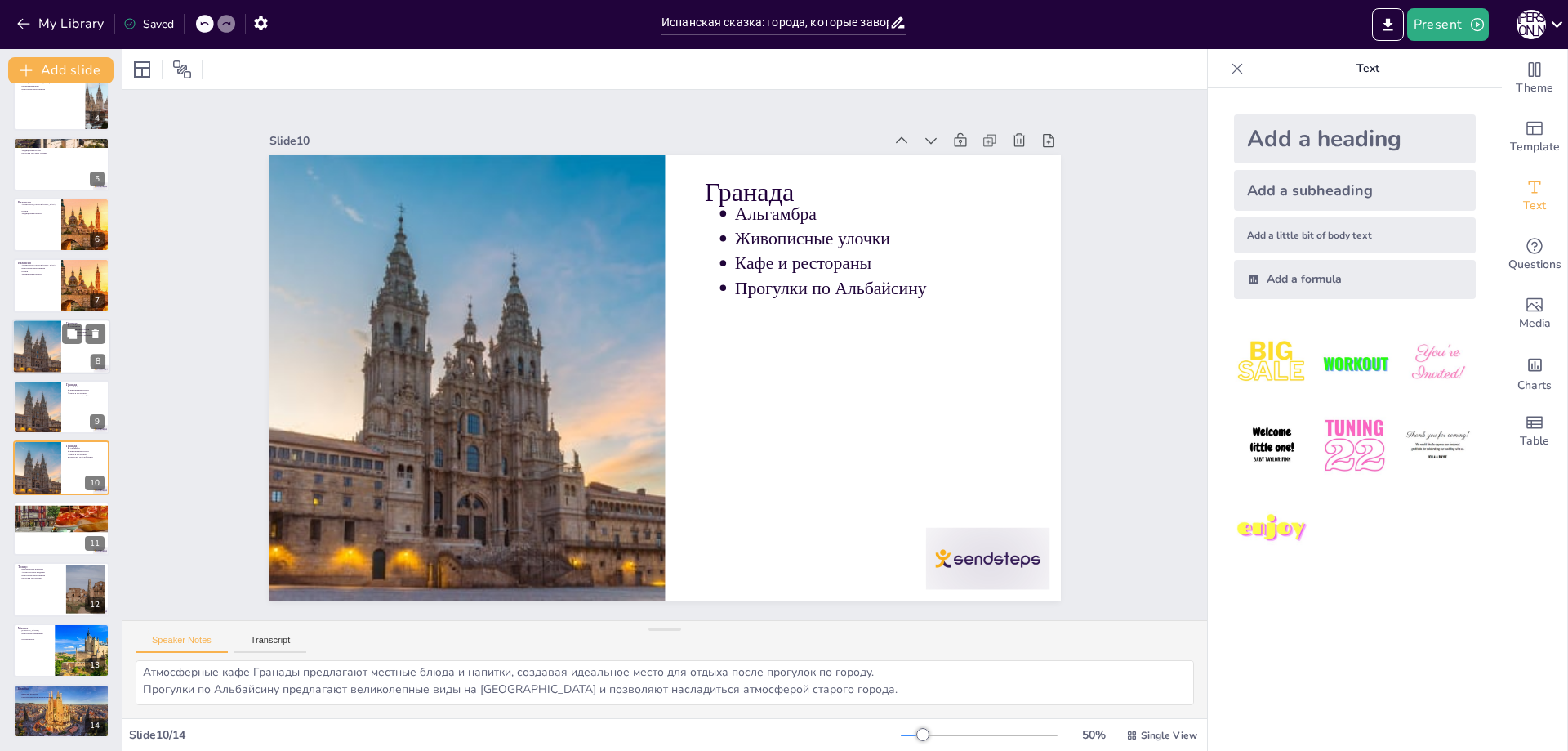
click at [51, 367] on div at bounding box center [36, 346] width 56 height 56
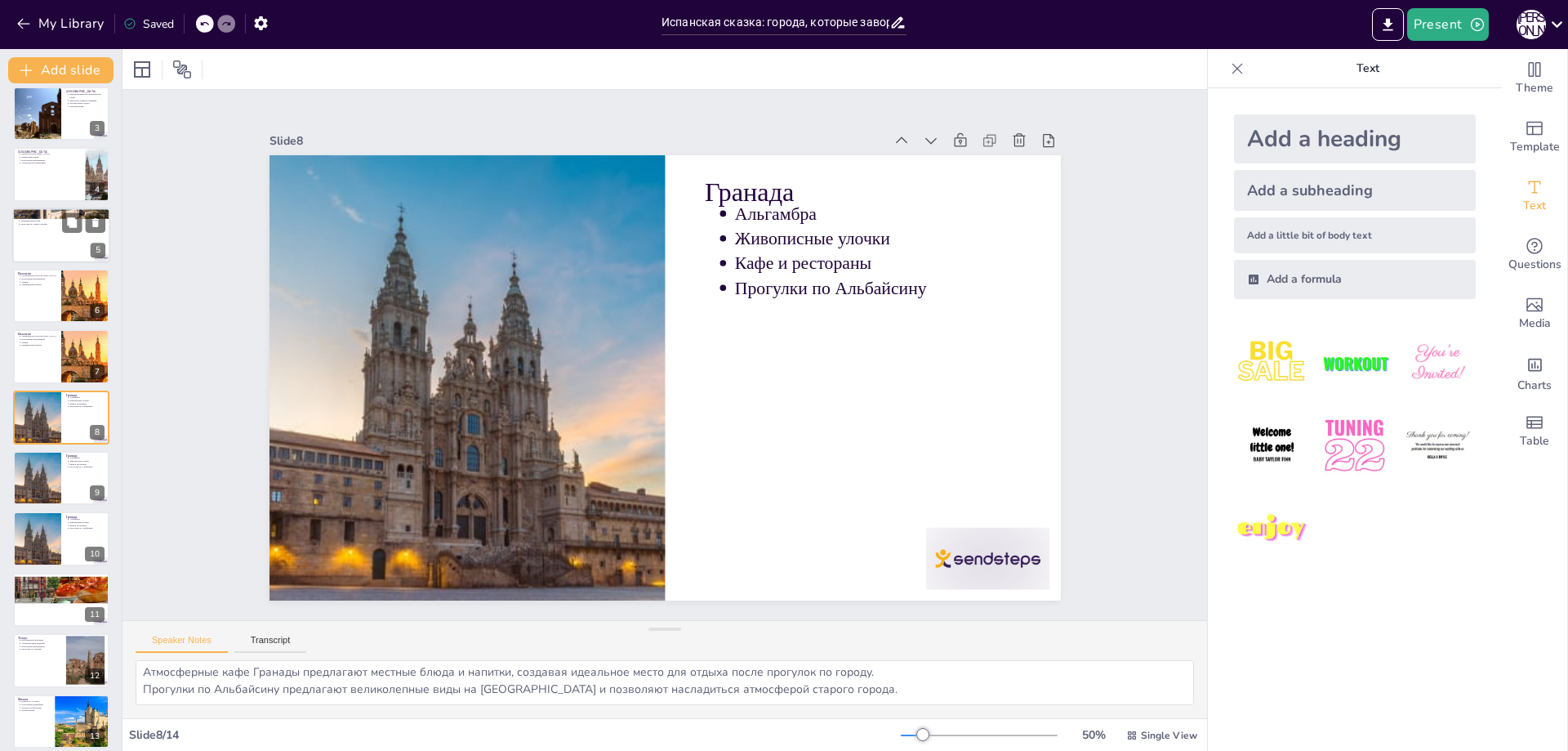
click at [102, 238] on div at bounding box center [62, 235] width 98 height 56
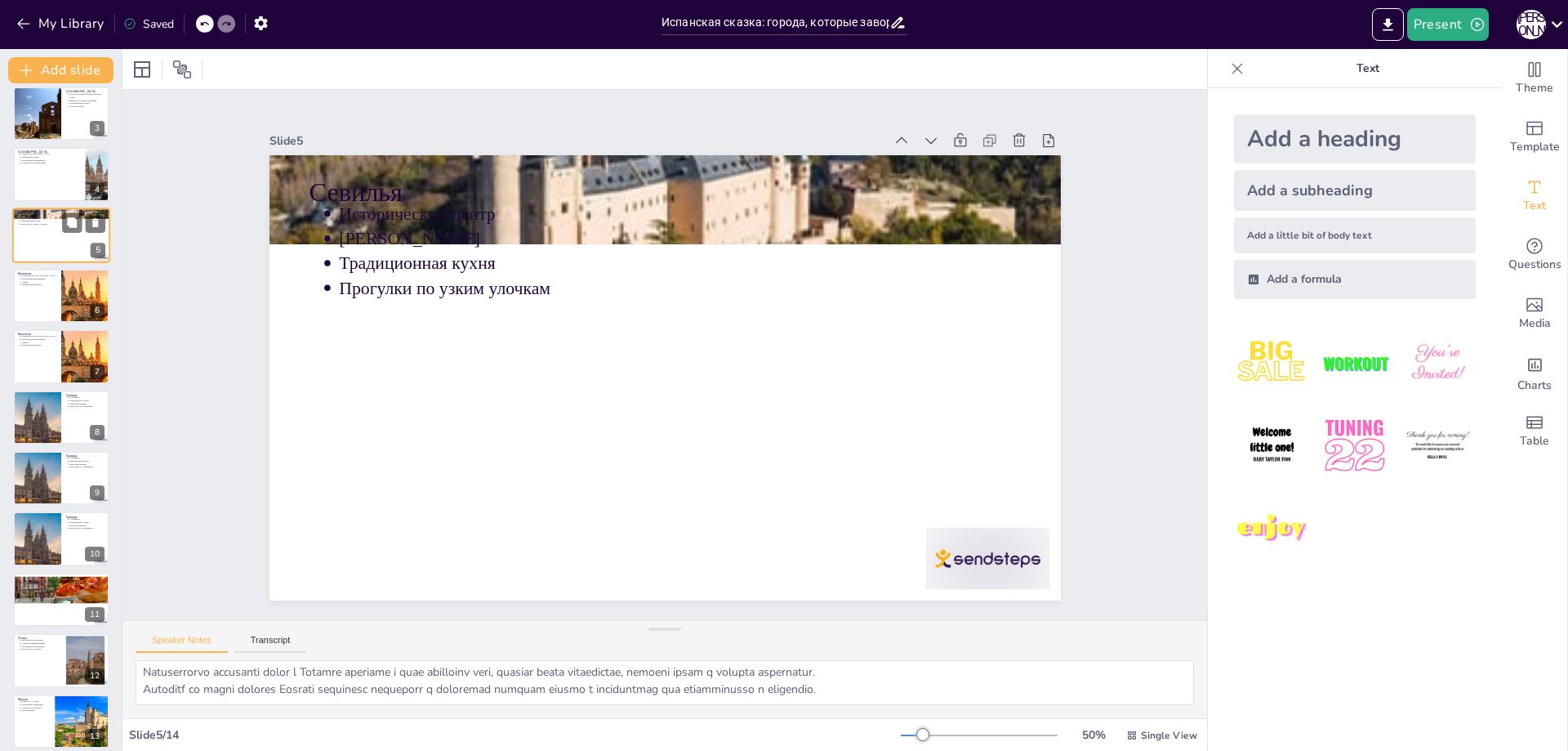
scroll to position [0, 0]
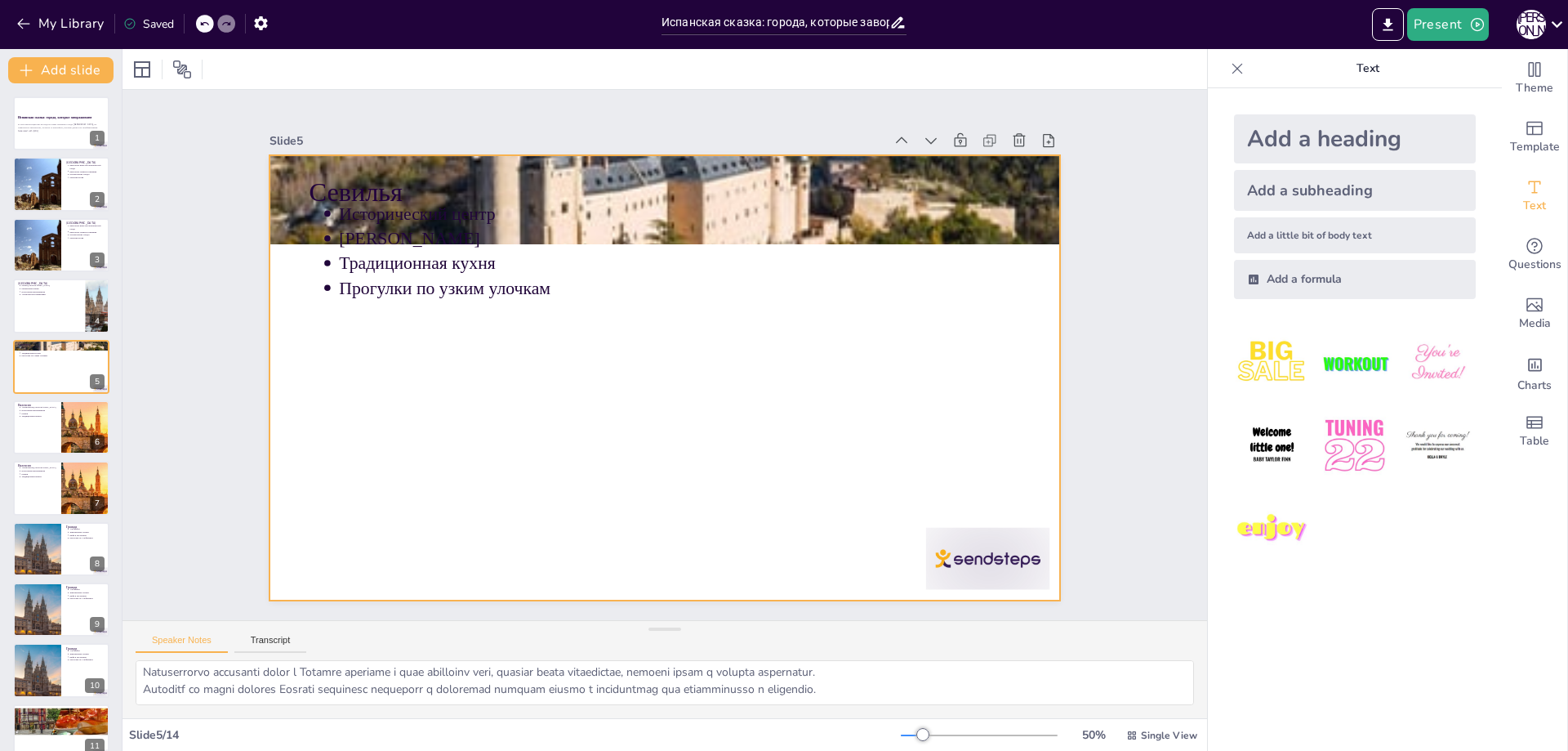
click at [532, 402] on div at bounding box center [645, 365] width 729 height 904
click at [706, 206] on p "Исторический центр" at bounding box center [759, 460] width 475 height 524
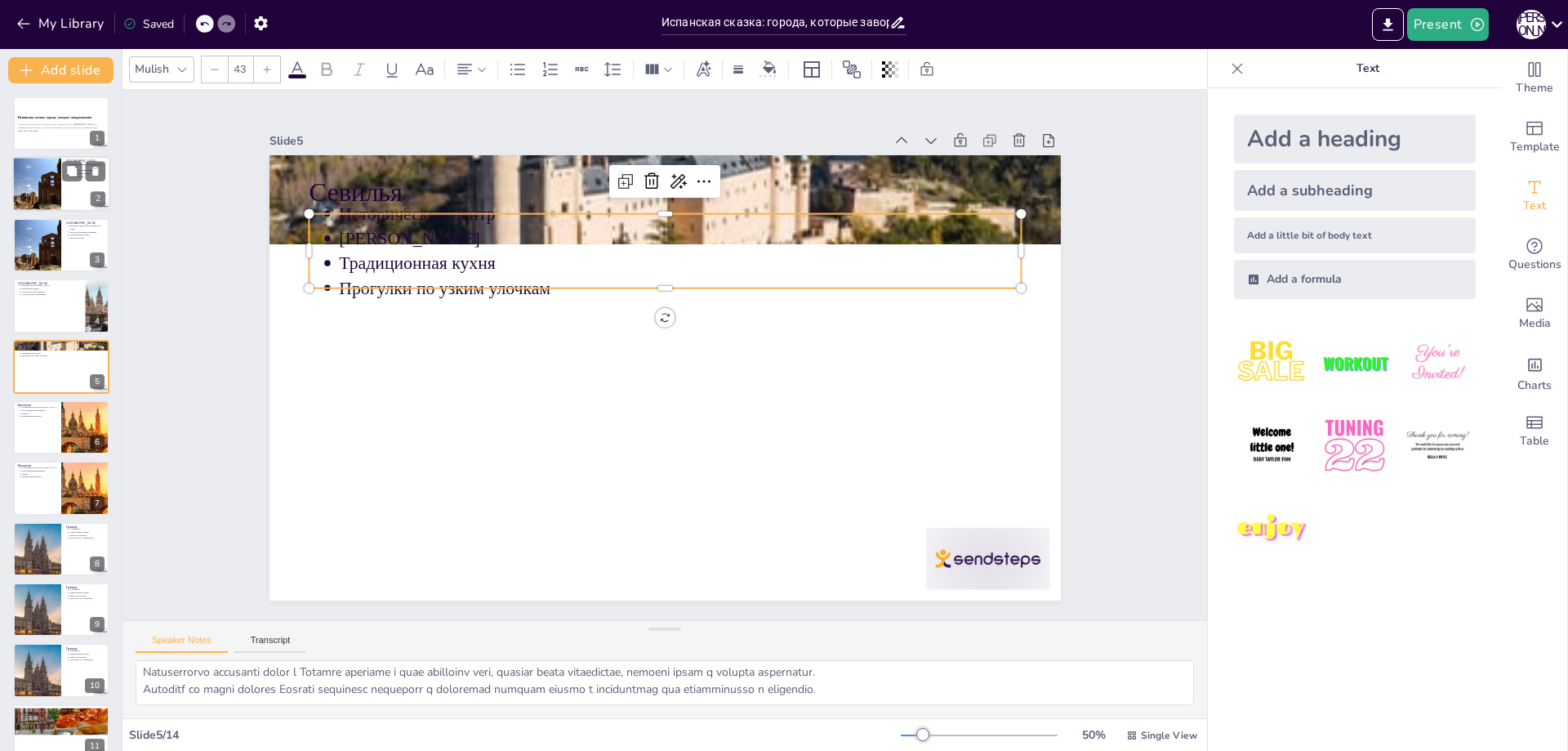
click at [39, 169] on div at bounding box center [37, 185] width 83 height 56
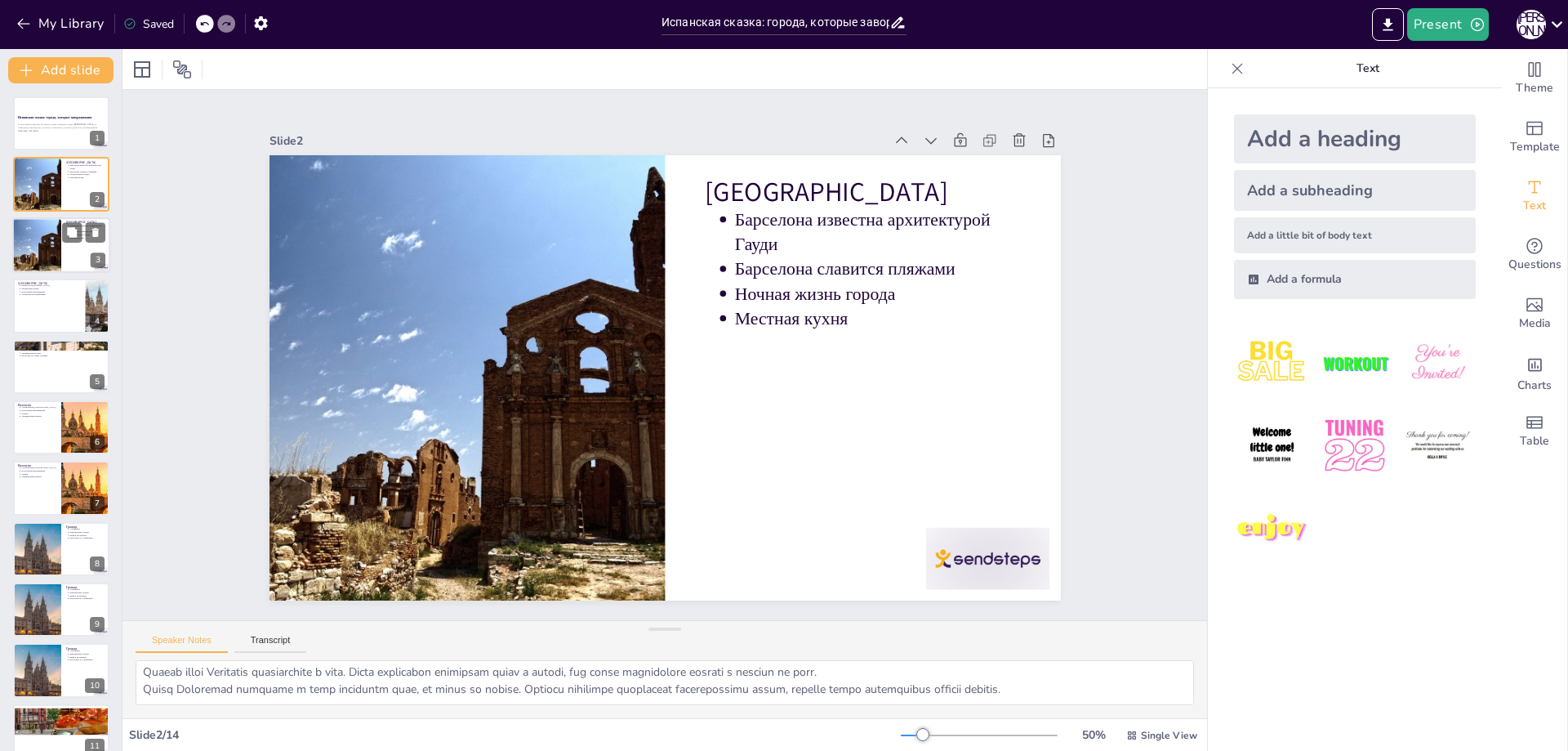
click at [50, 232] on div at bounding box center [37, 244] width 83 height 56
click at [44, 313] on div at bounding box center [62, 305] width 98 height 56
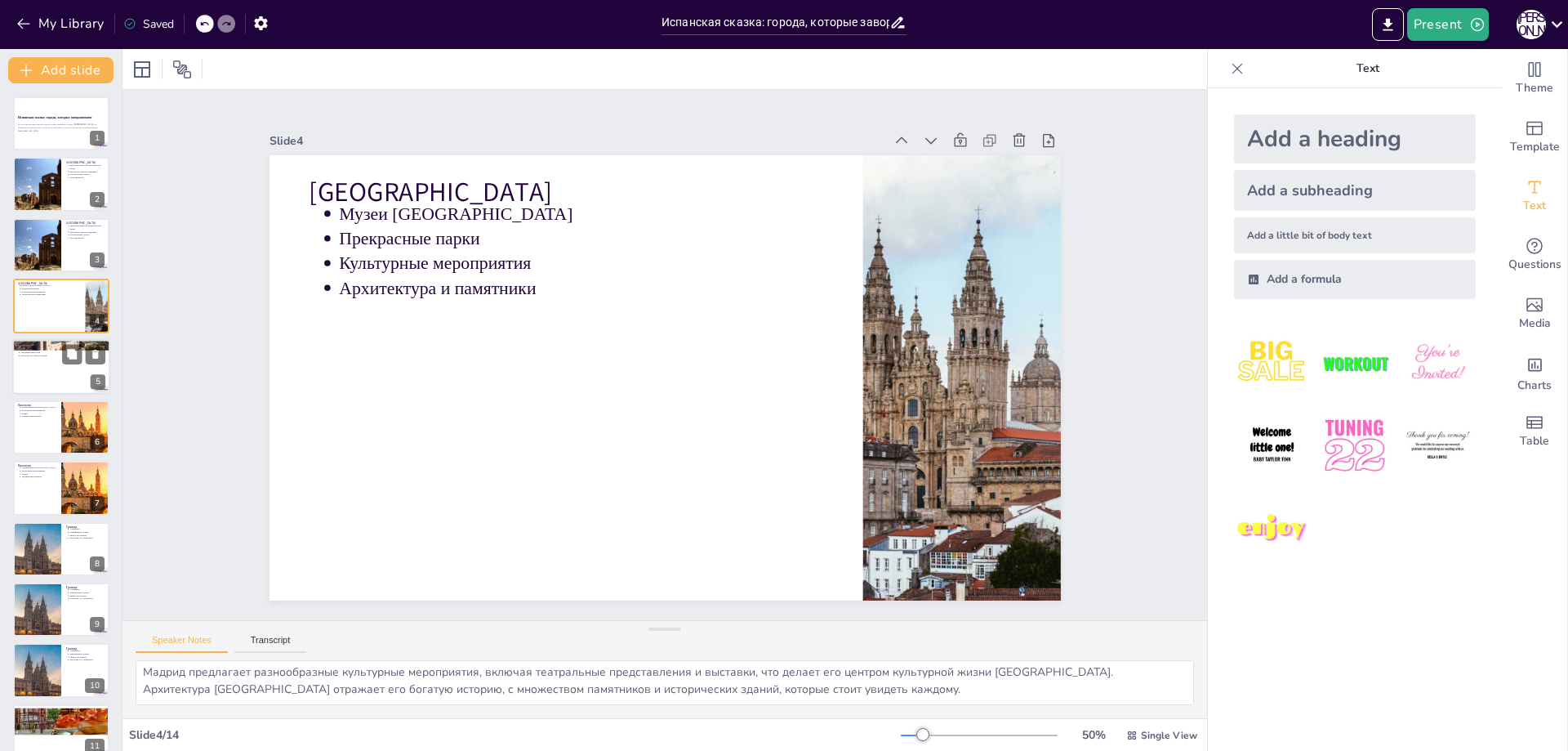
click at [45, 382] on div at bounding box center [62, 367] width 98 height 56
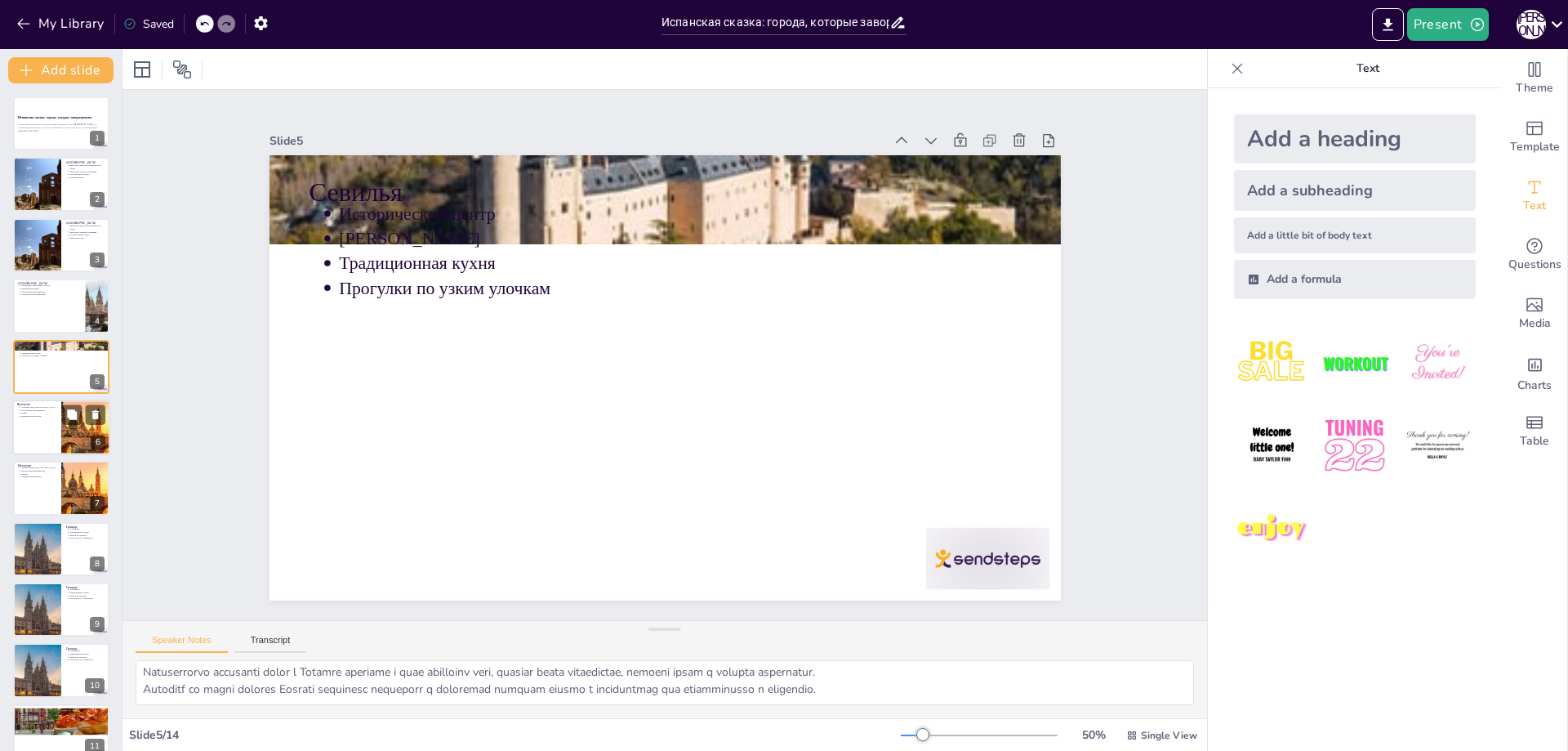
click at [22, 426] on div at bounding box center [62, 427] width 98 height 56
type textarea "Loremips dolorsit ametc adipiscing elitseddoe temporinc u laboreetdol magnaaliq…"
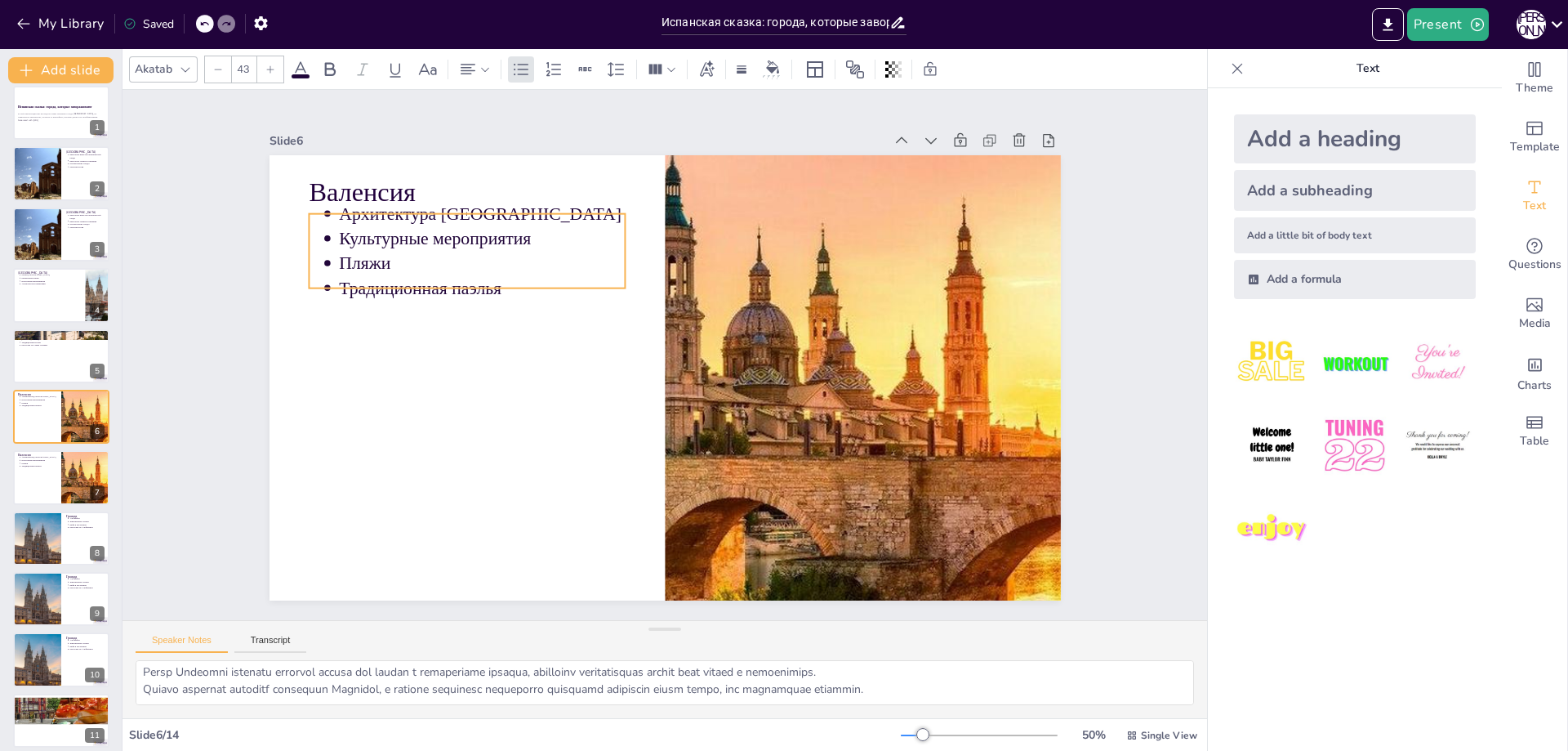
click at [773, 234] on p "Культурные мероприятия" at bounding box center [800, 186] width 55 height 288
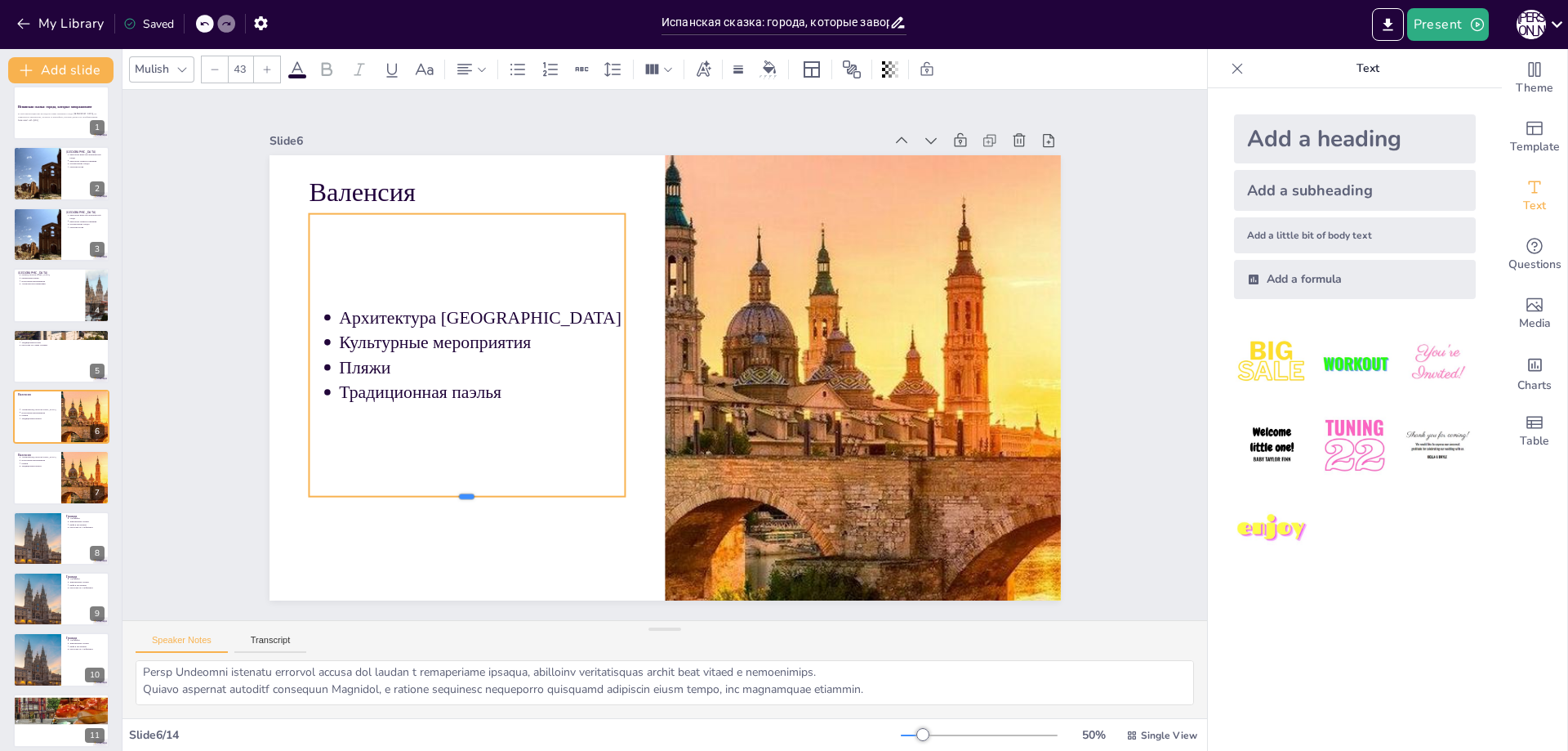
drag, startPoint x: 454, startPoint y: 282, endPoint x: 430, endPoint y: 491, distance: 210.4
click at [430, 399] on div at bounding box center [437, 258] width 169 height 281
click at [628, 267] on div "Архитектура Валенсии Культурные мероприятия Пляжи Традиционная паэлья" at bounding box center [835, 256] width 416 height 402
click at [644, 267] on div "Архитектура Валенсии Культурные мероприятия Пляжи Традиционная паэлья" at bounding box center [846, 274] width 404 height 387
click at [455, 465] on icon at bounding box center [443, 477] width 25 height 25
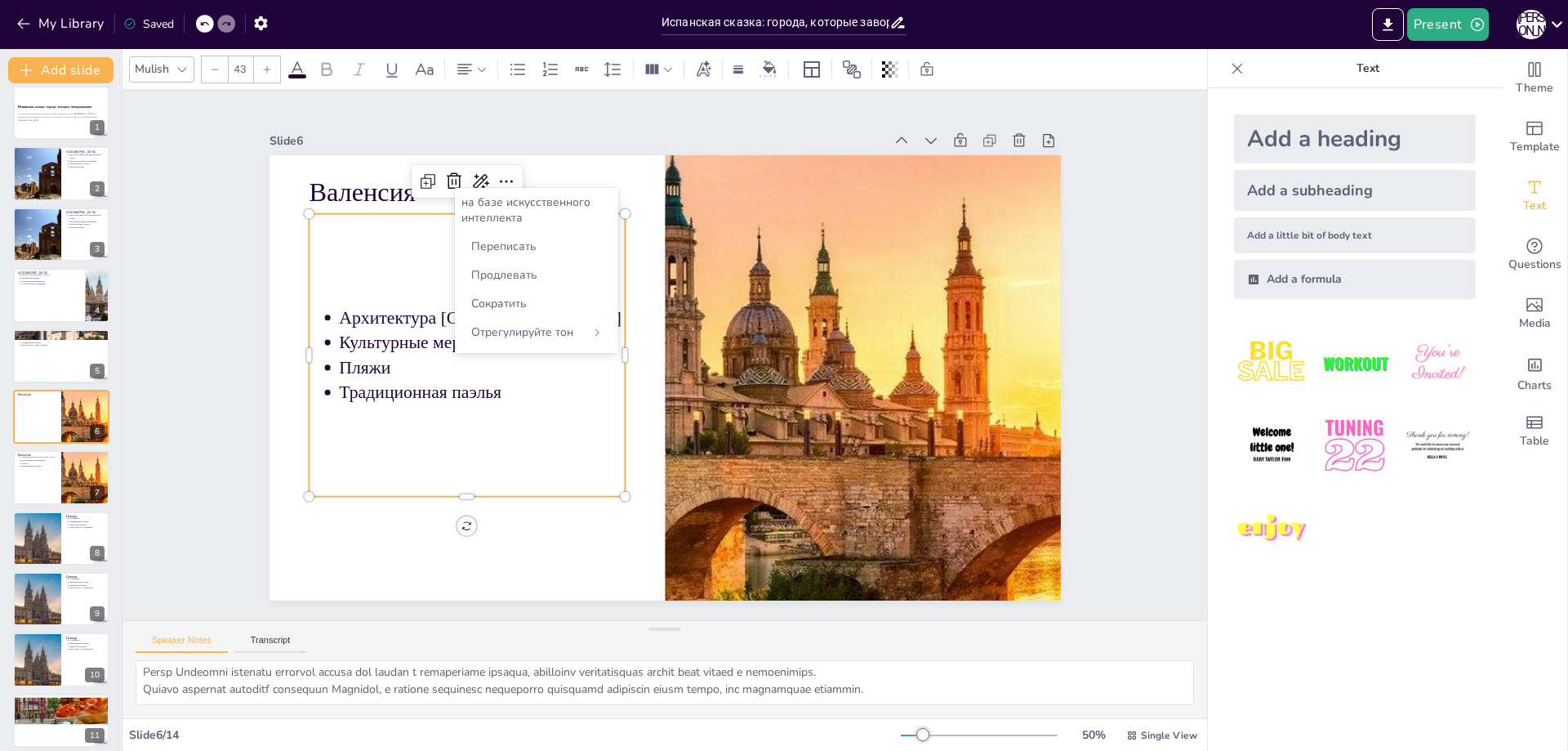
click at [485, 209] on font "на базе искусственного интеллекта" at bounding box center [526, 209] width 129 height 31
drag, startPoint x: 503, startPoint y: 191, endPoint x: 495, endPoint y: 220, distance: 30.1
click at [503, 200] on div "на базе искусственного интеллекта Переписать Продлевать Сократить Отрегулируйте…" at bounding box center [537, 270] width 164 height 165
click at [494, 208] on font "на базе искусственного интеллекта" at bounding box center [526, 209] width 129 height 31
drag, startPoint x: 425, startPoint y: 274, endPoint x: 356, endPoint y: 340, distance: 95.5
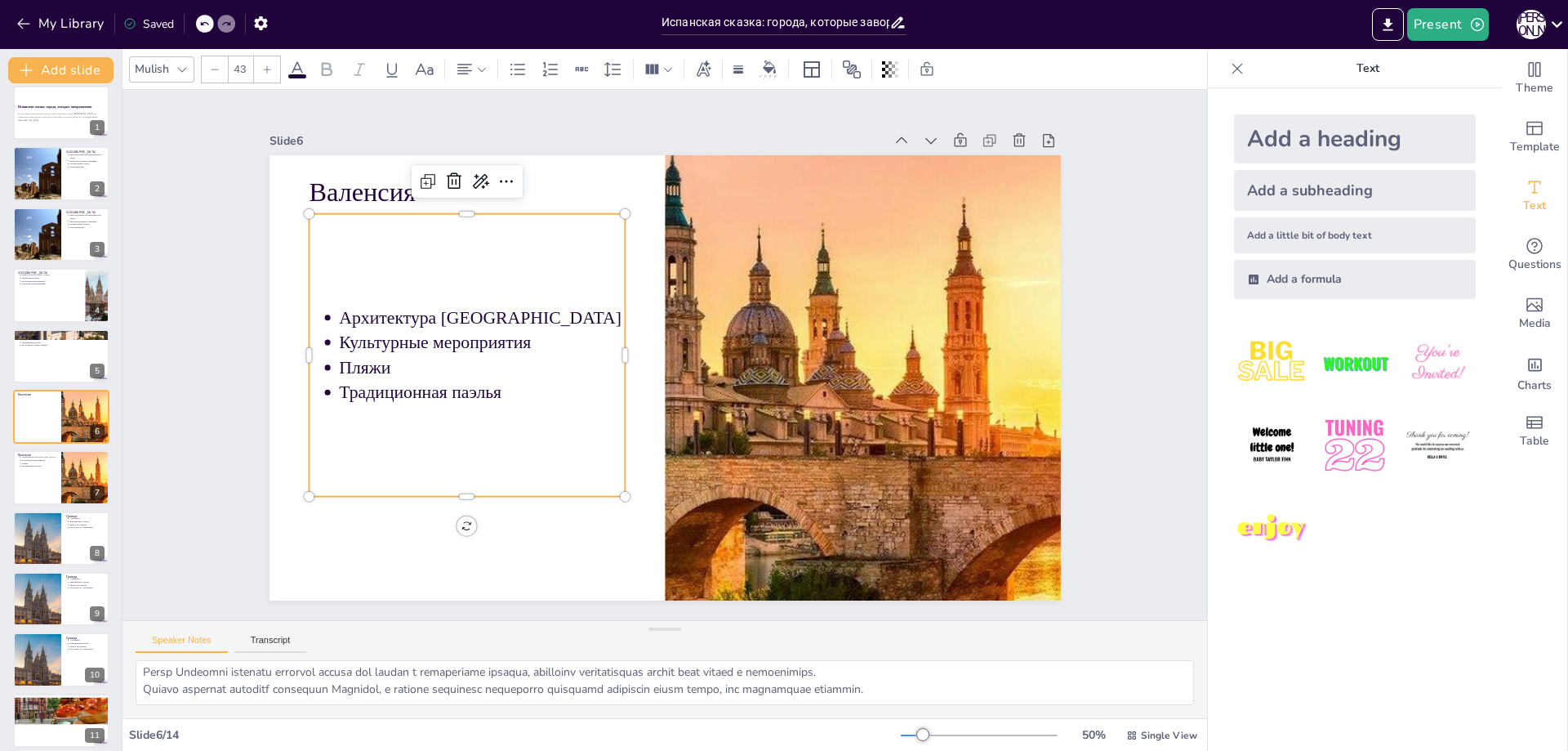
click at [552, 274] on div "Архитектура Валенсии Культурные мероприятия Пляжи Традиционная паэлья" at bounding box center [745, 174] width 387 height 404
click at [681, 394] on p "Архитектура [GEOGRAPHIC_DATA]" at bounding box center [816, 463] width 272 height 139
click at [543, 349] on div "Архитектура Валенсии Культурные мероприятия Пляжи Традиционная паэлья" at bounding box center [726, 543] width 366 height 389
click at [562, 318] on div "Архитектура Валенсии Культурные мероприятия Пляжи Традиционная паэлья" at bounding box center [763, 526] width 402 height 416
click at [330, 281] on div "Архитектура Валенсии Культурные мероприятия Пляжи Традиционная паэлья" at bounding box center [484, 435] width 404 height 387
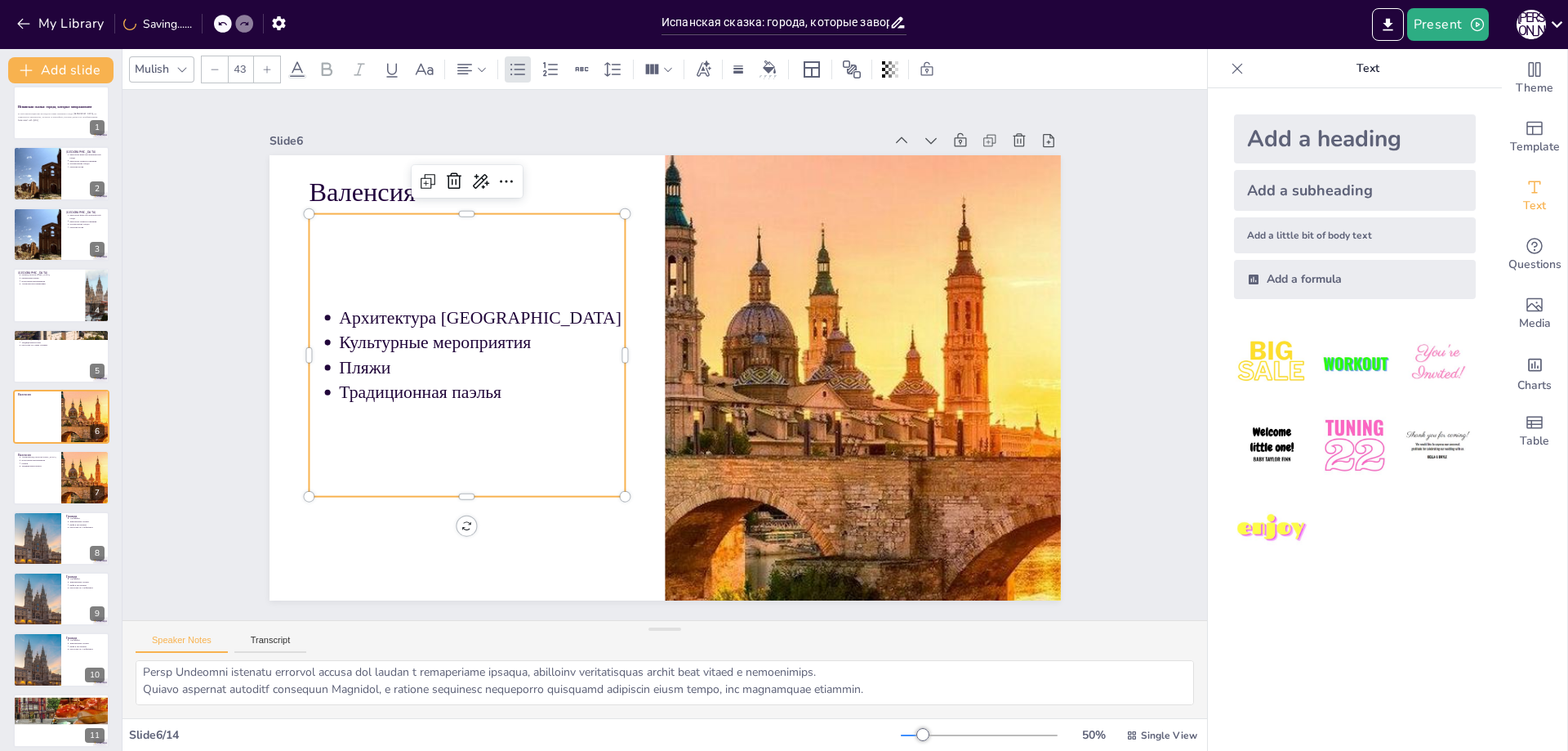
click at [420, 257] on div "Архитектура Валенсии Культурные мероприятия Пляжи Традиционная паэлья" at bounding box center [603, 167] width 366 height 388
click at [620, 634] on icon at bounding box center [633, 647] width 27 height 27
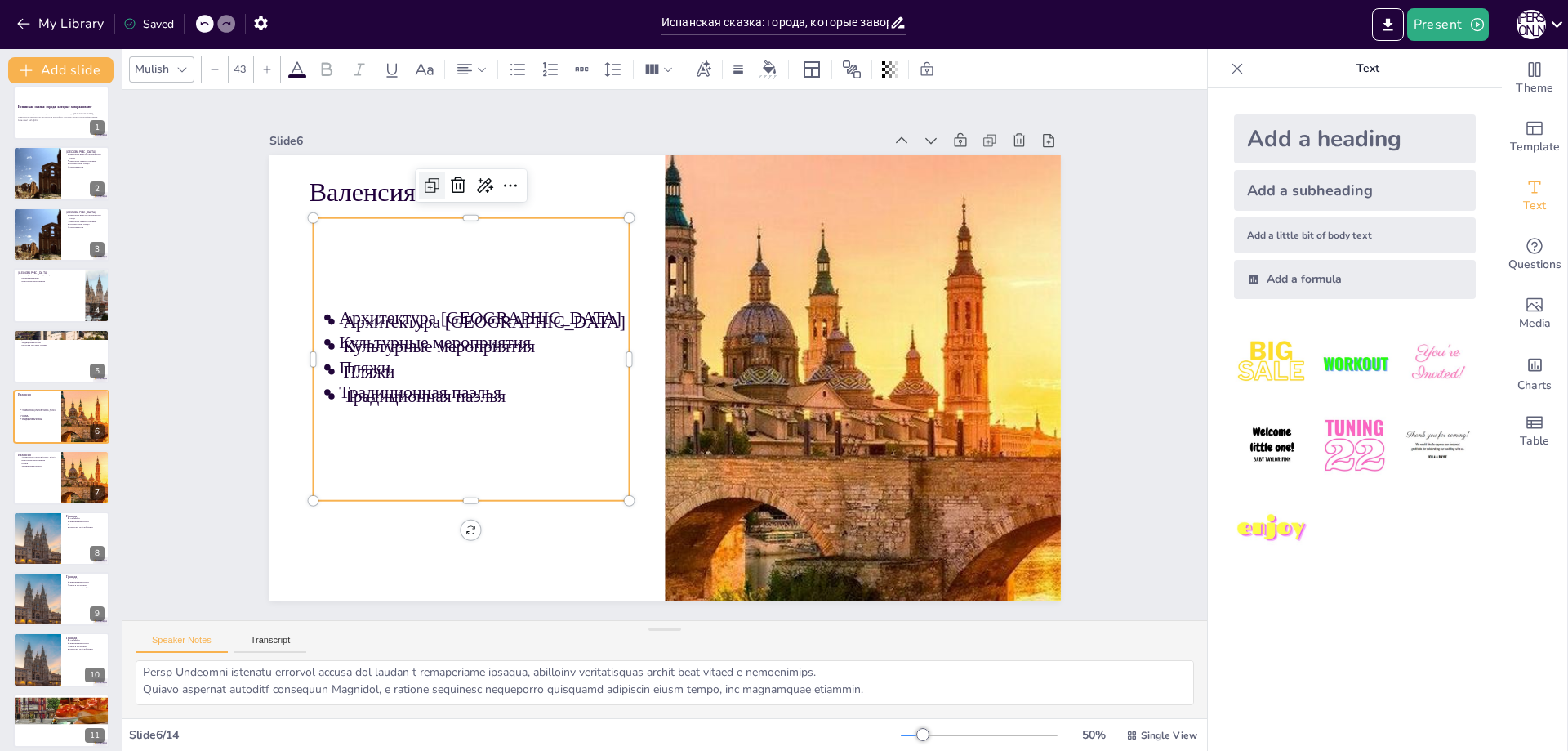
click at [562, 95] on icon at bounding box center [576, 80] width 27 height 27
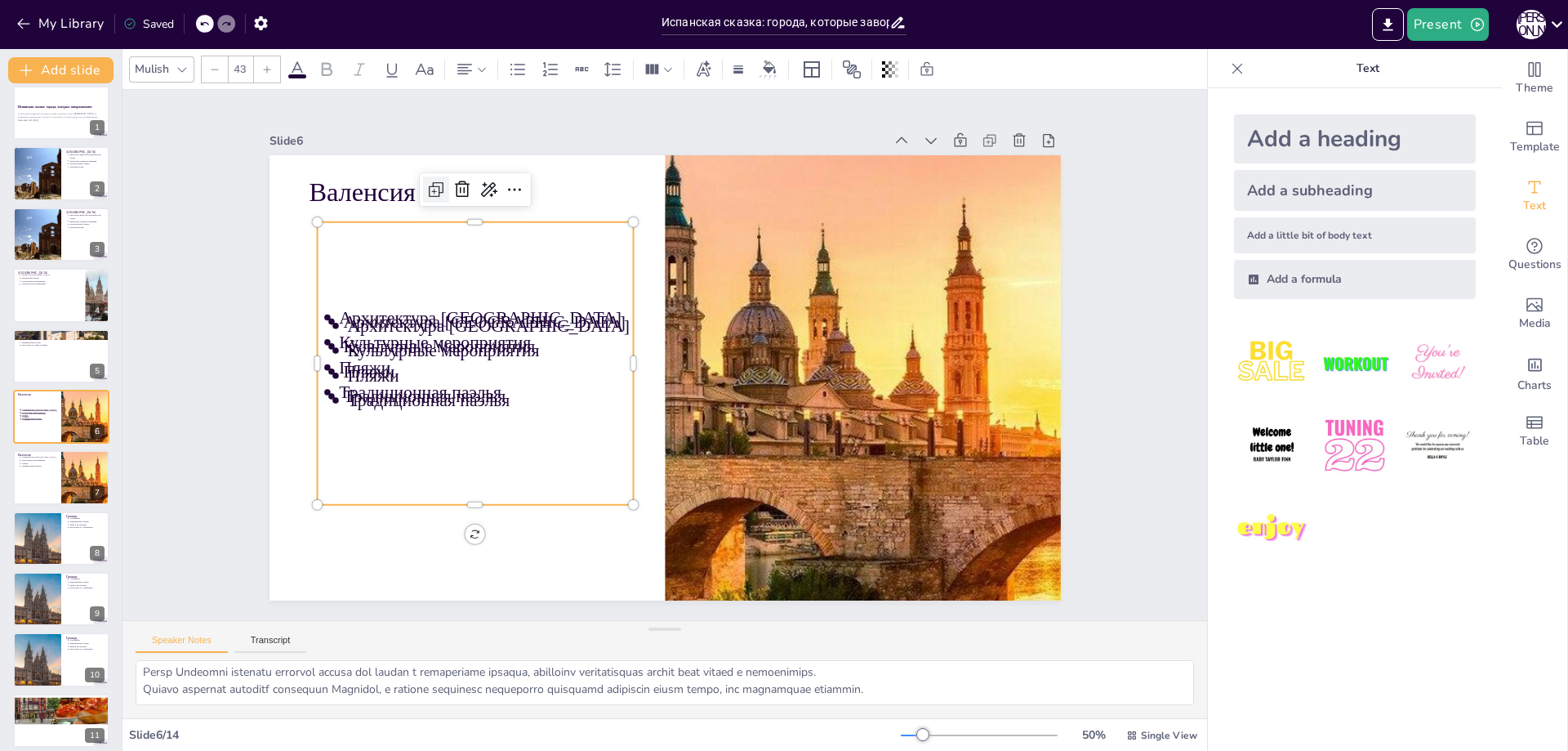
click at [929, 401] on icon at bounding box center [942, 414] width 27 height 27
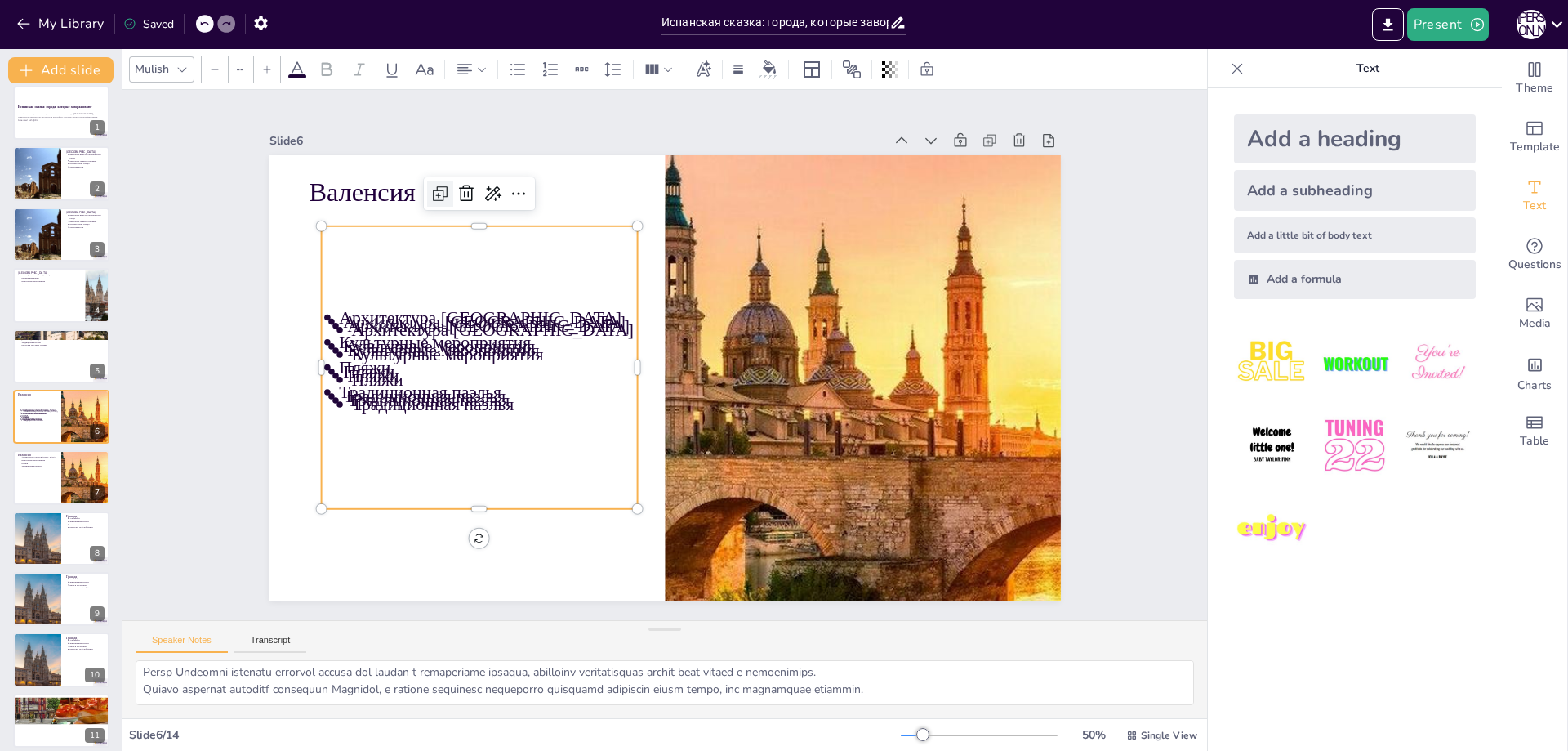
click at [921, 307] on div at bounding box center [939, 325] width 37 height 37
click at [414, 182] on div "Валенсия Архитектура Валенсии Культурные мероприятия Пляжи Традиционная паэлья …" at bounding box center [686, 346] width 729 height 904
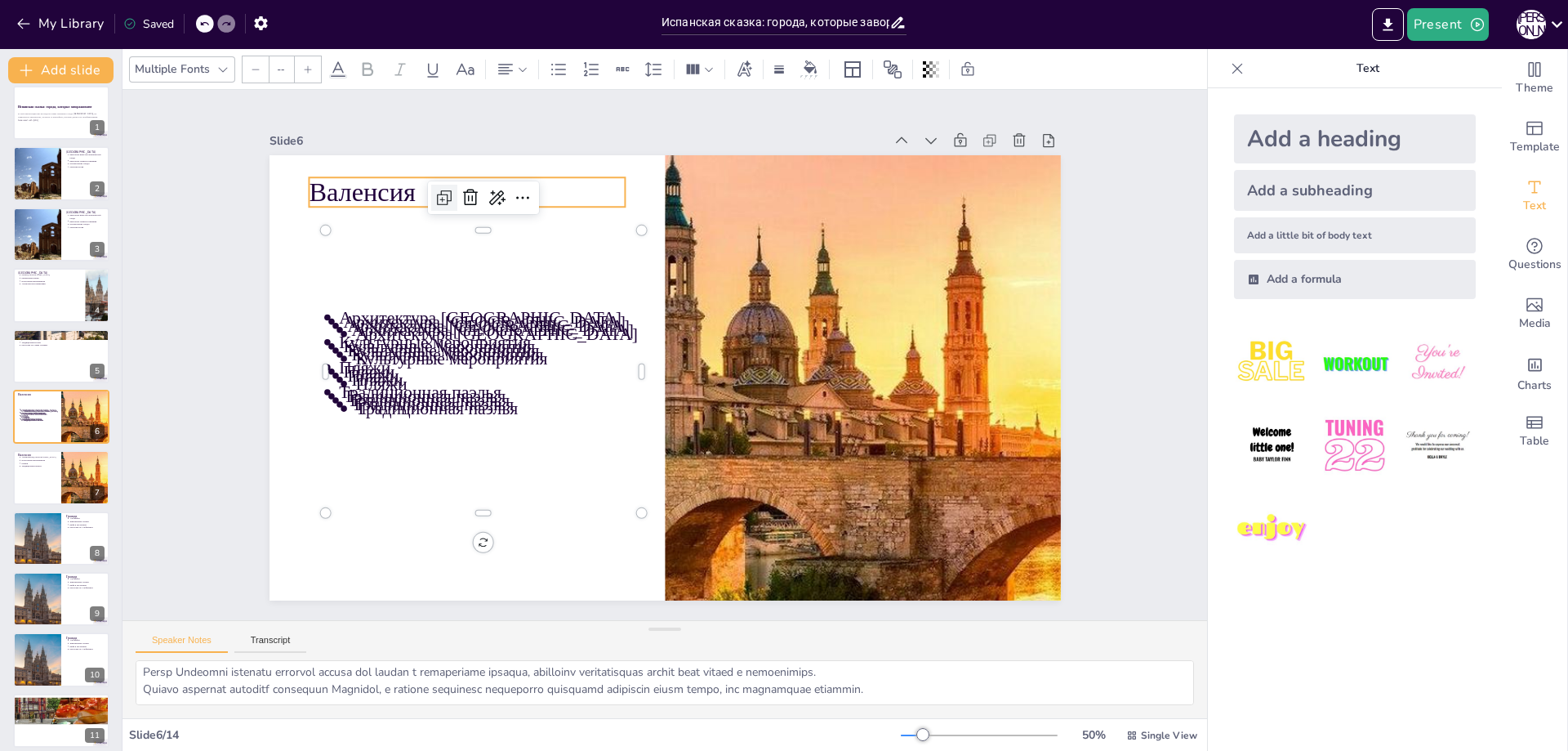
click at [782, 262] on p "Валенсия" at bounding box center [920, 370] width 277 height 216
click at [414, 182] on p "Валенсия" at bounding box center [467, 192] width 317 height 37
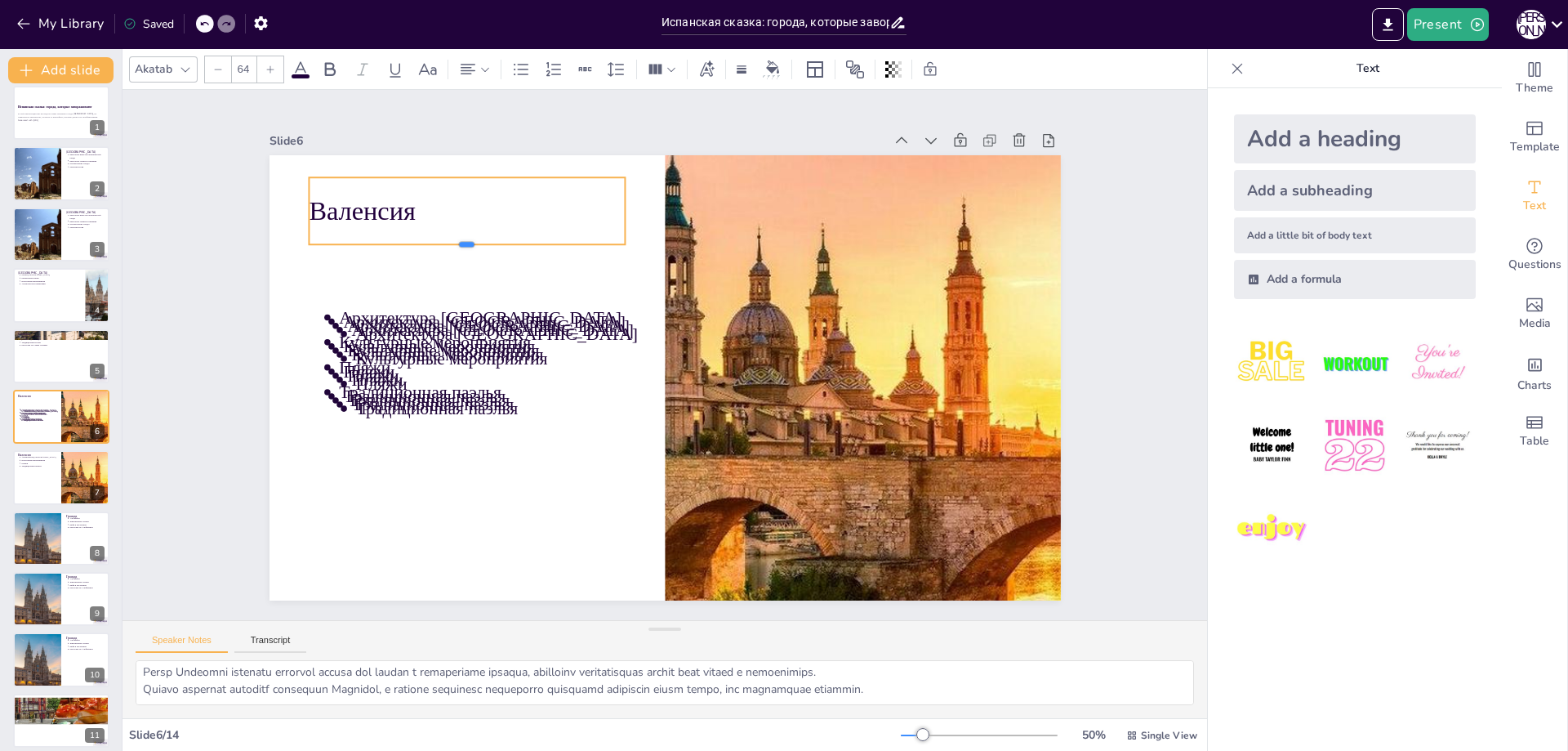
drag, startPoint x: 454, startPoint y: 203, endPoint x: 441, endPoint y: 258, distance: 56.5
click at [445, 241] on div at bounding box center [479, 231] width 316 height 45
click at [427, 565] on icon at bounding box center [432, 570] width 10 height 10
type input "64"
click at [469, 500] on icon at bounding box center [458, 510] width 20 height 20
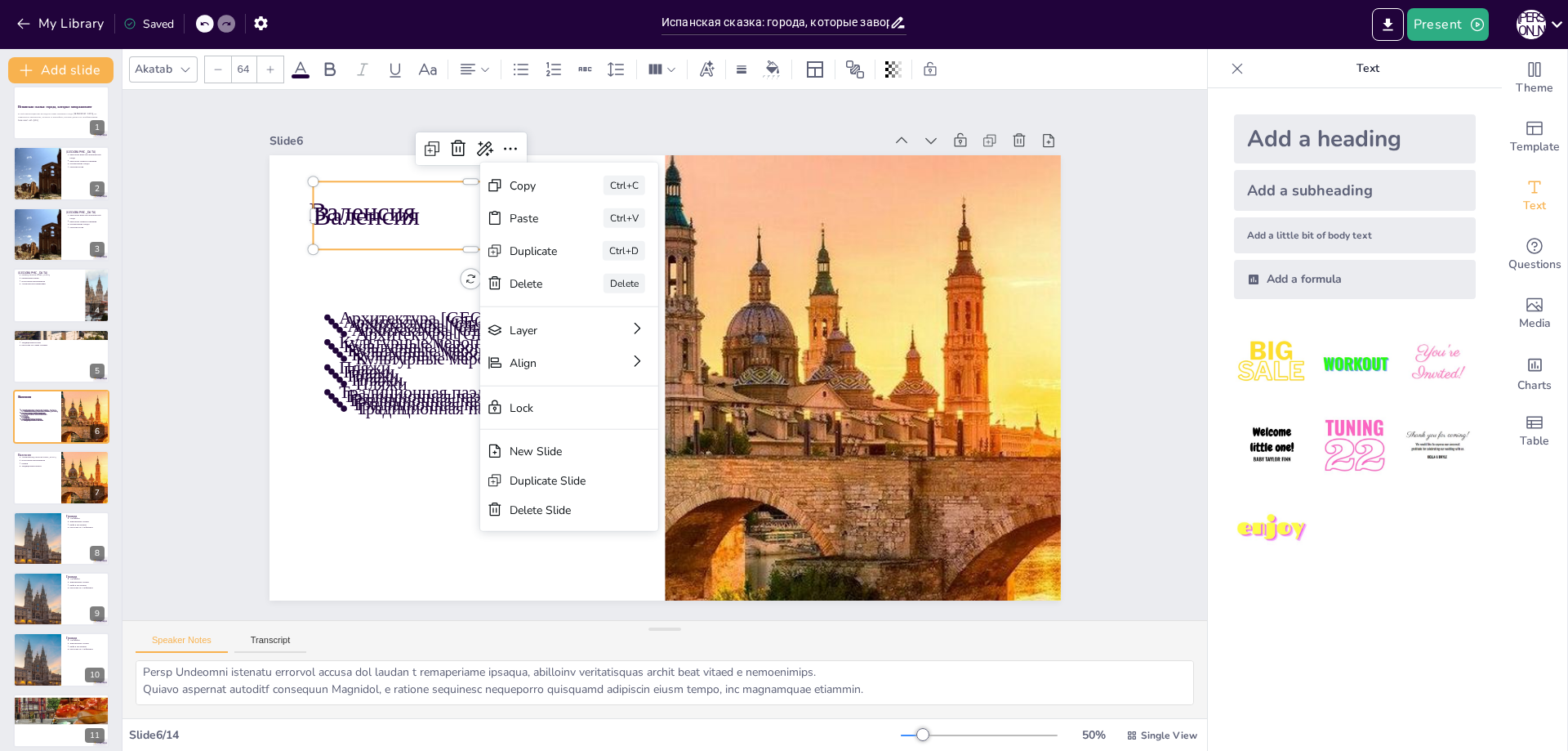
click at [623, 344] on div "Delete" at bounding box center [647, 364] width 48 height 41
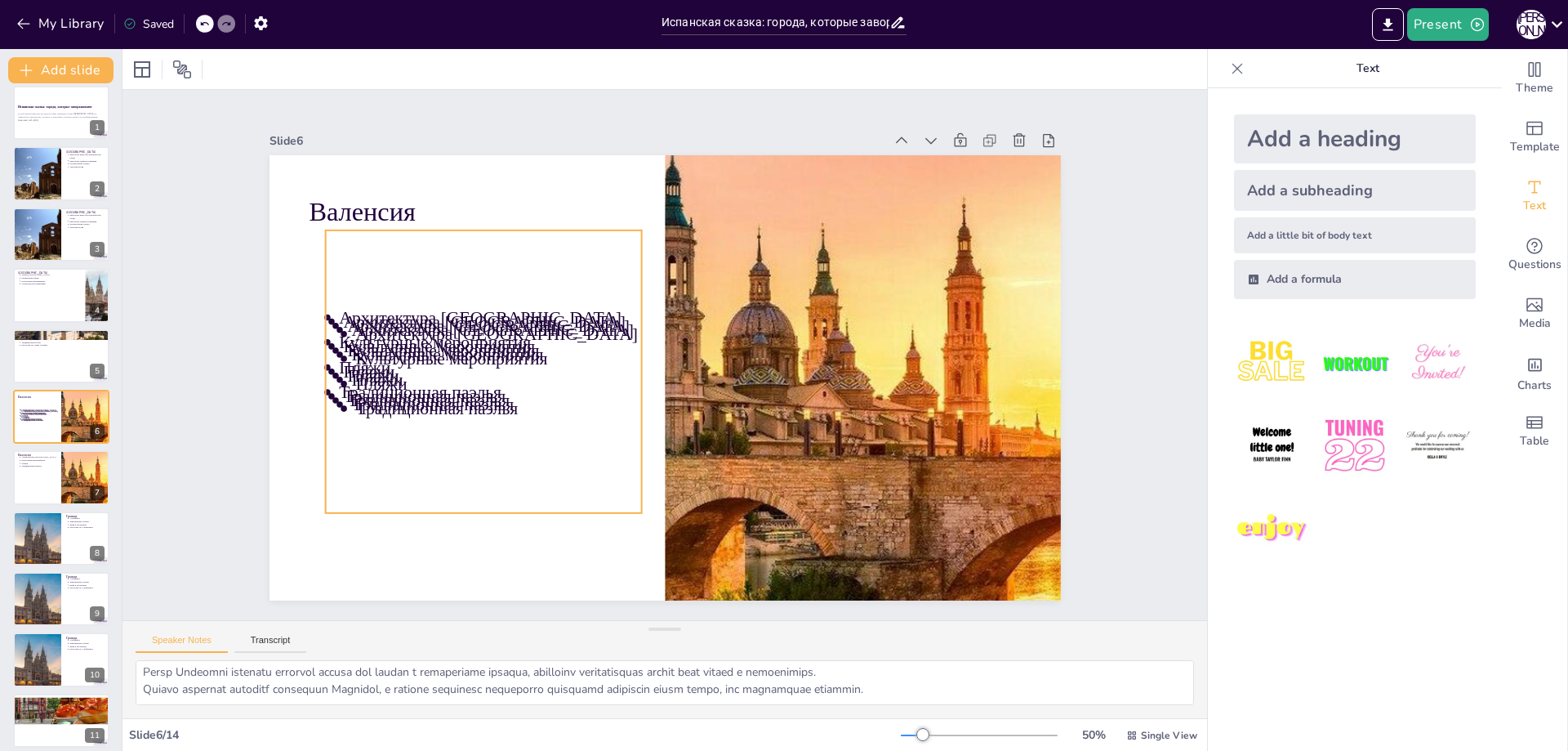
click at [624, 378] on p "Культурные мероприятия" at bounding box center [651, 522] width 55 height 288
click at [566, 536] on icon at bounding box center [579, 549] width 27 height 27
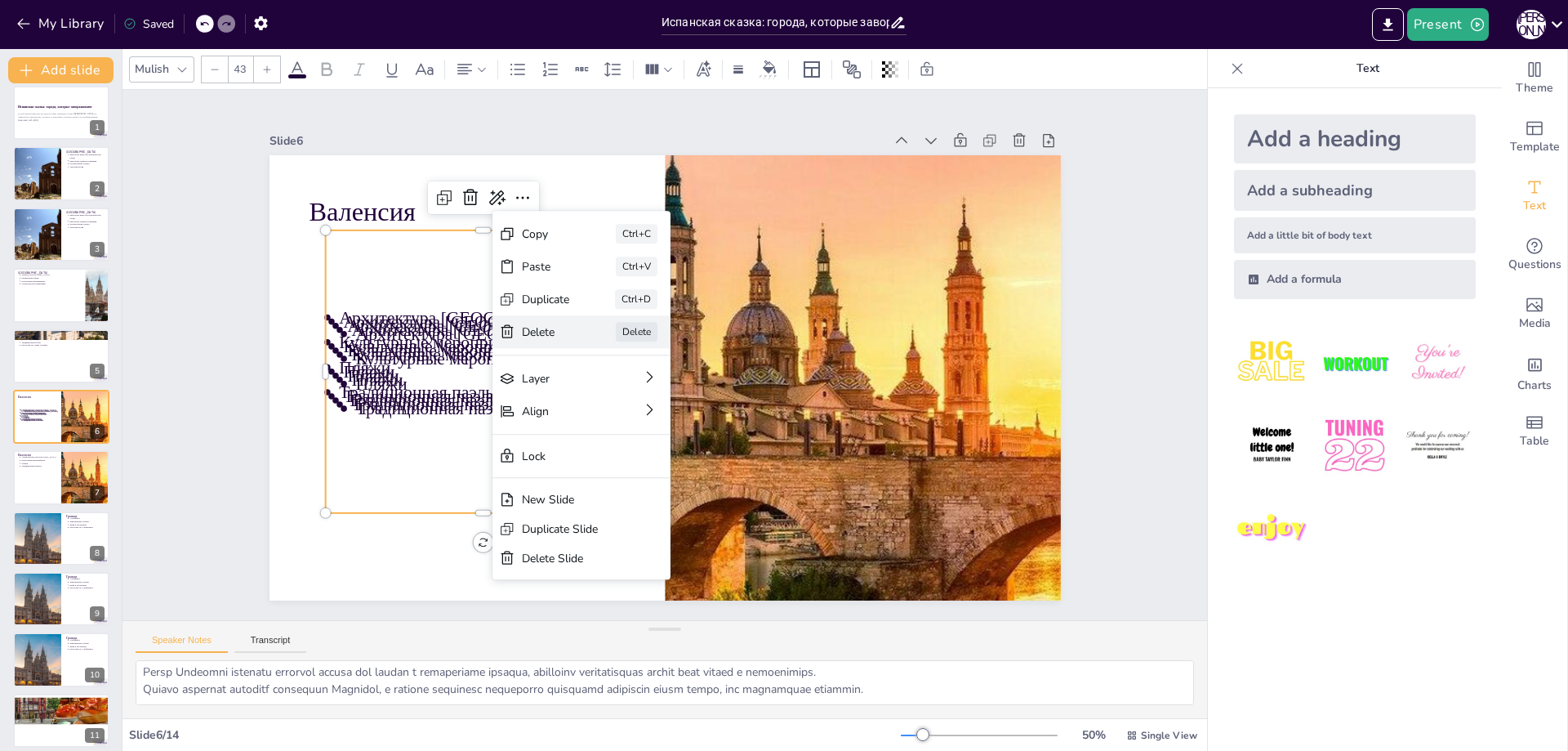
click at [615, 401] on div "Delete" at bounding box center [640, 417] width 50 height 33
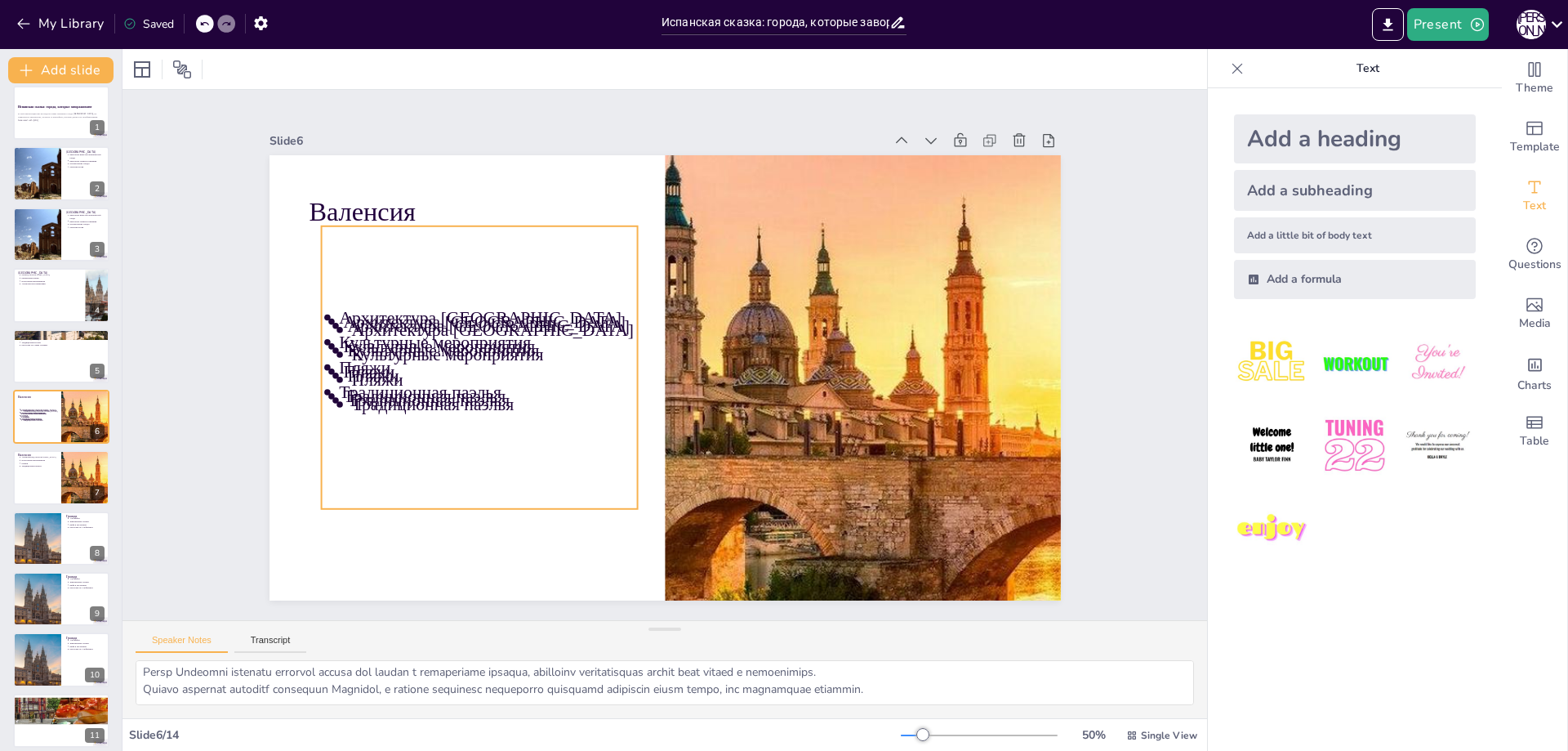
click at [519, 324] on p "Архитектура [GEOGRAPHIC_DATA]" at bounding box center [601, 194] width 165 height 260
click at [474, 527] on icon at bounding box center [483, 535] width 17 height 16
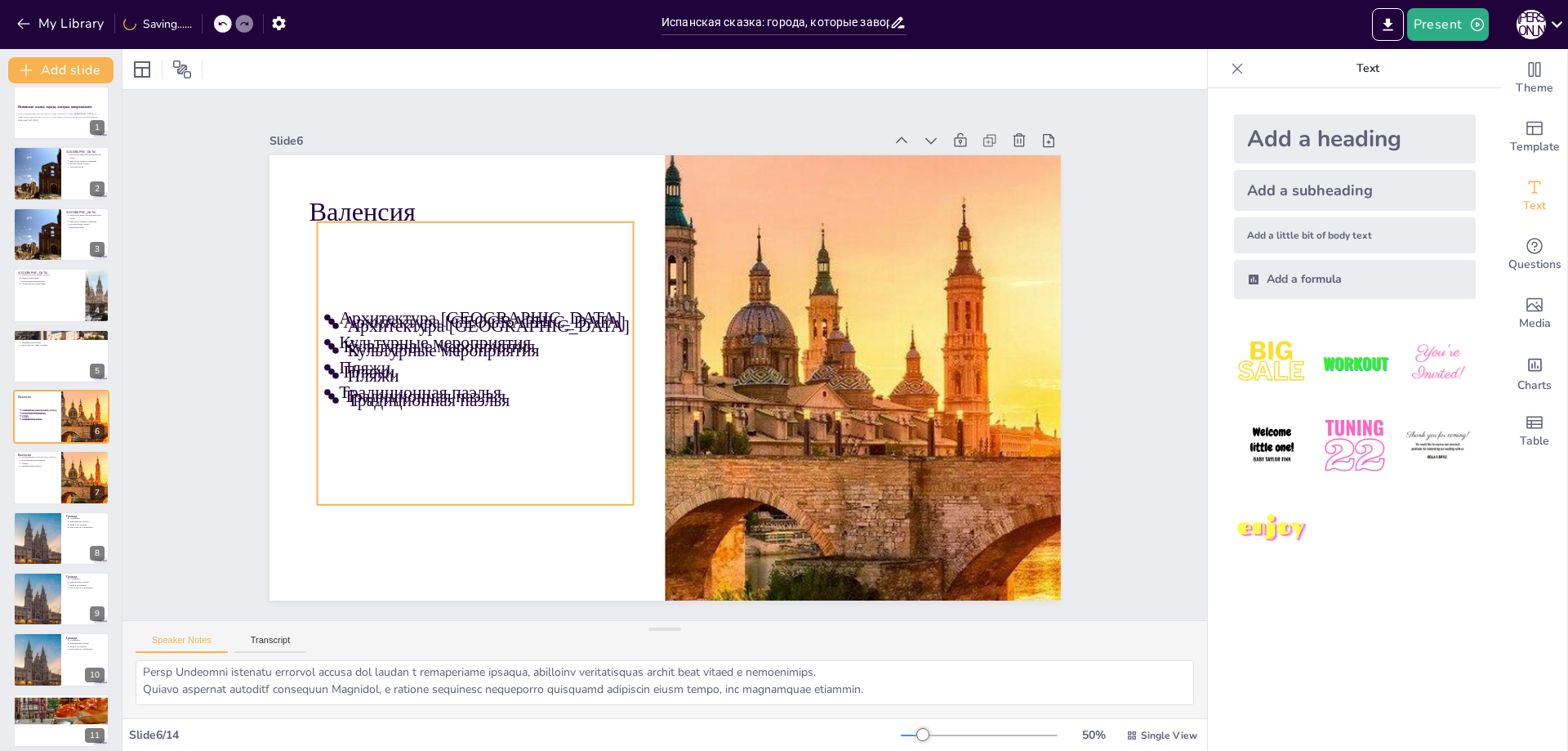
click at [699, 329] on p "Архитектура [GEOGRAPHIC_DATA]" at bounding box center [804, 244] width 210 height 229
click at [650, 146] on icon at bounding box center [664, 131] width 27 height 27
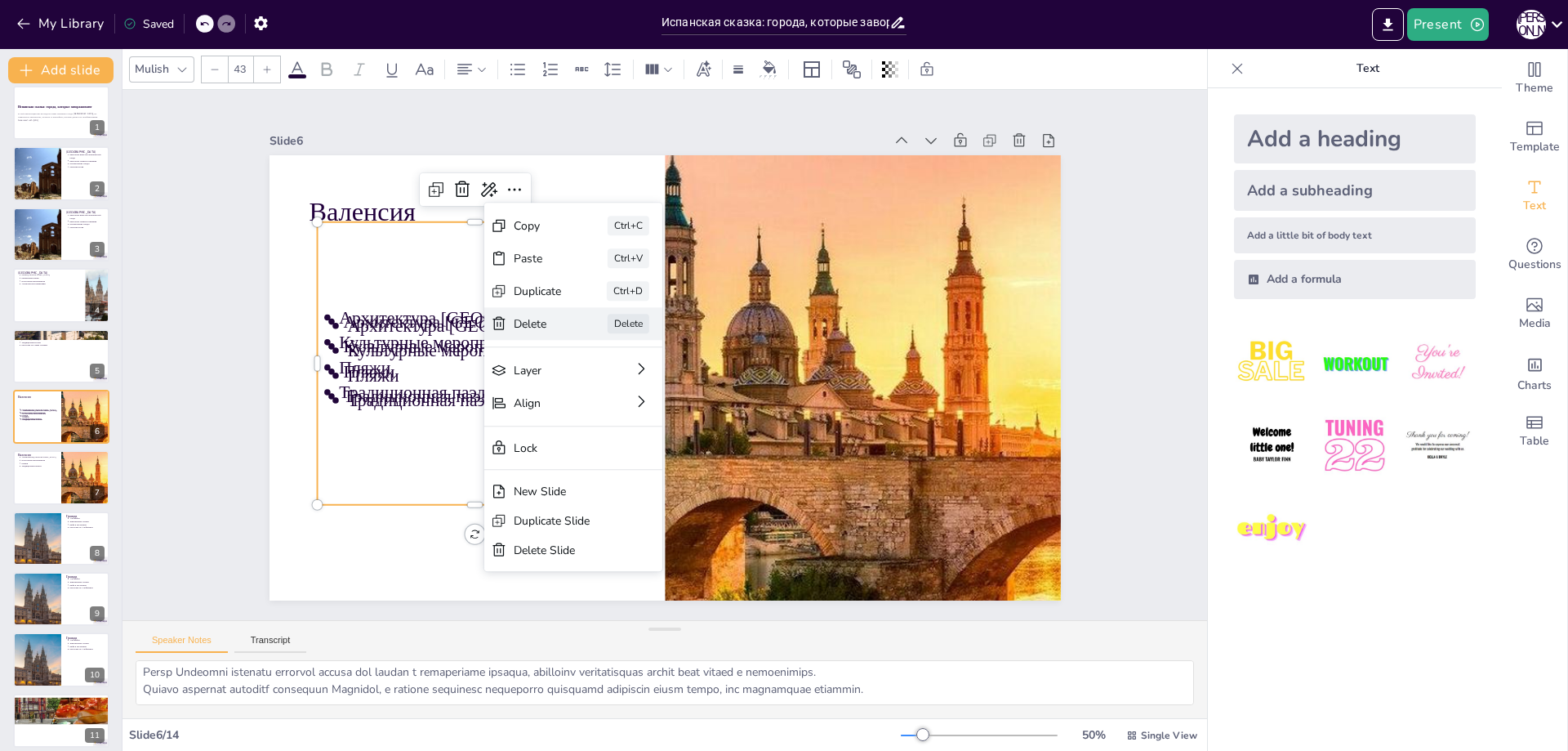
click at [713, 329] on div "Delete" at bounding box center [723, 353] width 21 height 50
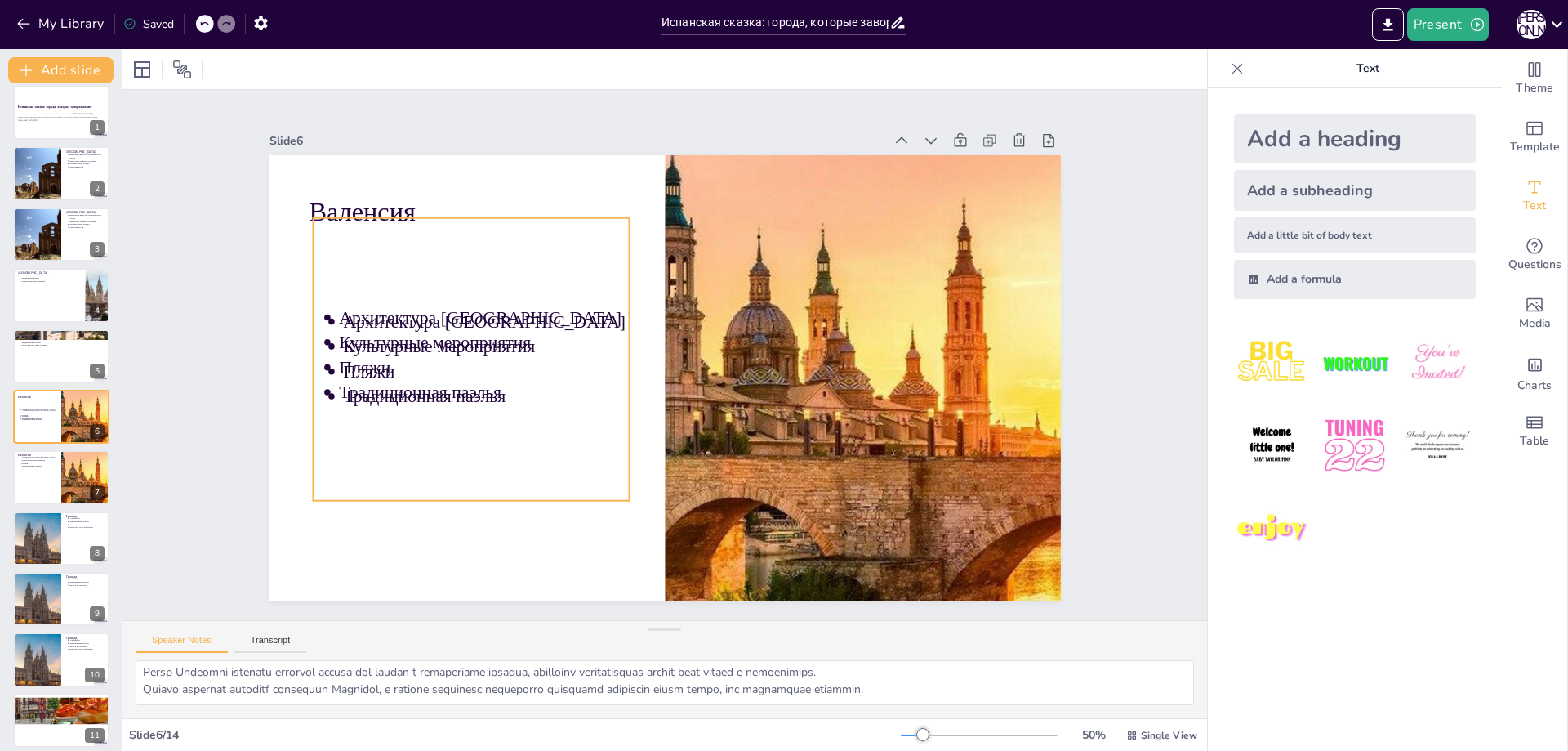
click at [696, 331] on p "Культурные мероприятия" at bounding box center [831, 290] width 272 height 140
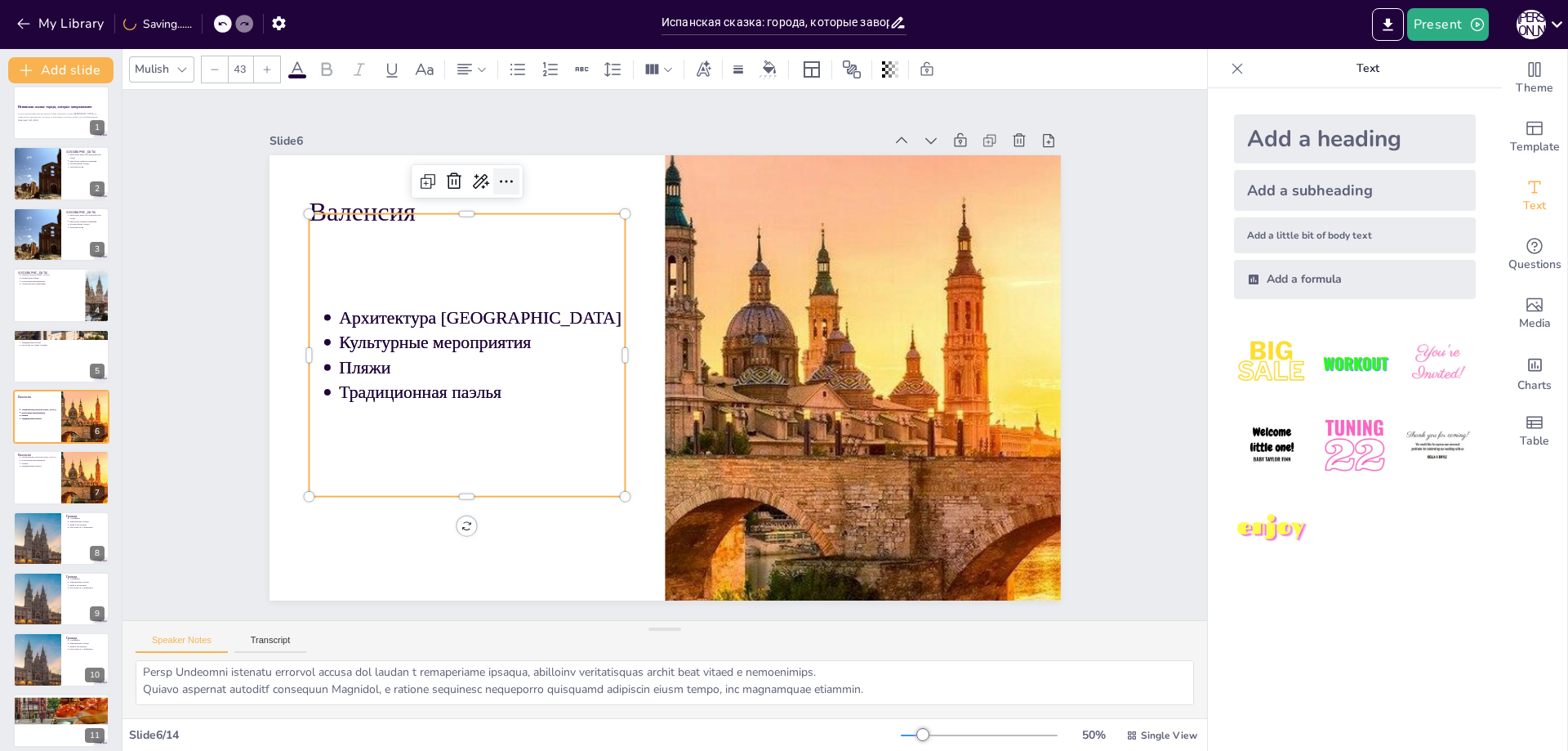
click at [604, 572] on icon at bounding box center [617, 585] width 27 height 27
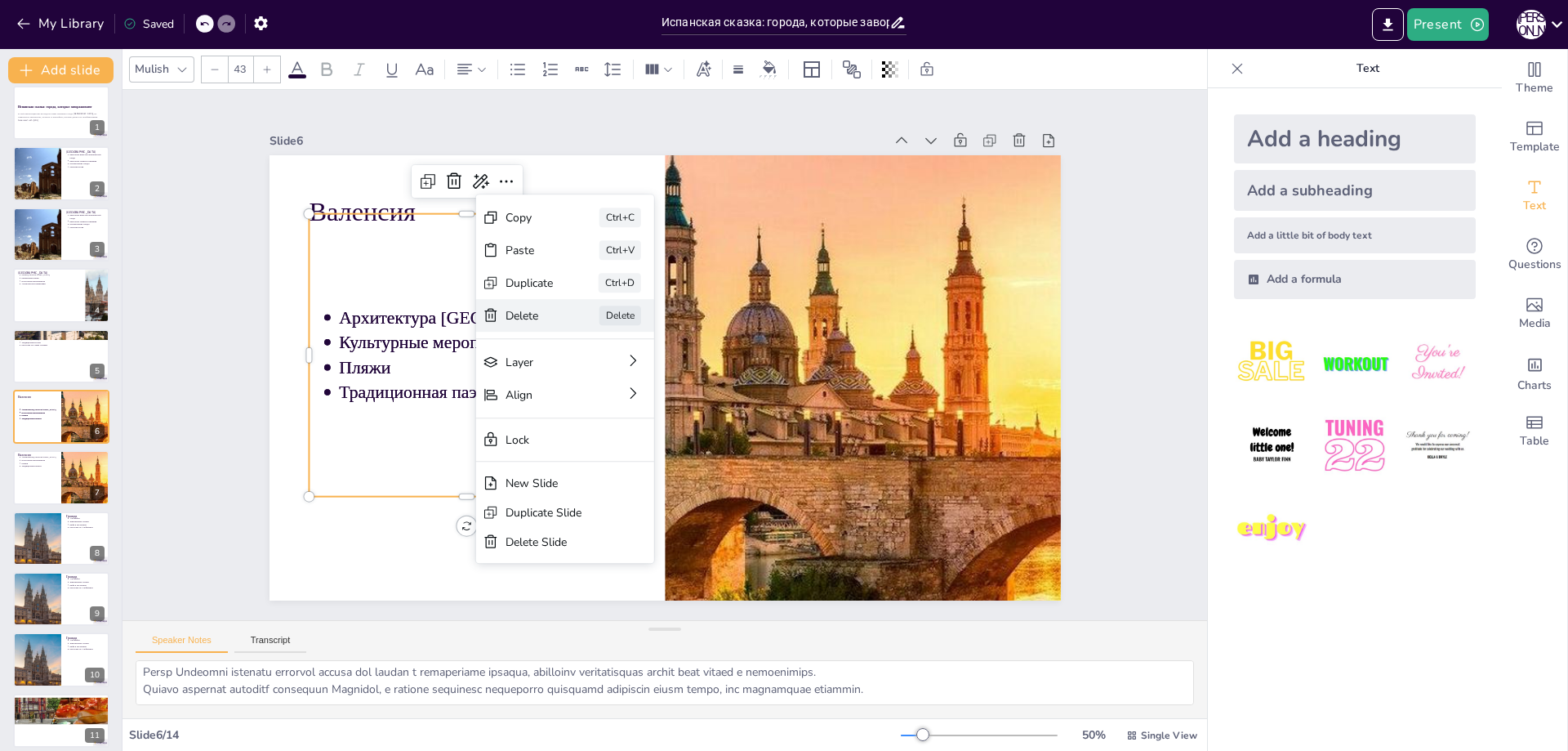
click at [611, 323] on div "Delete" at bounding box center [631, 314] width 41 height 48
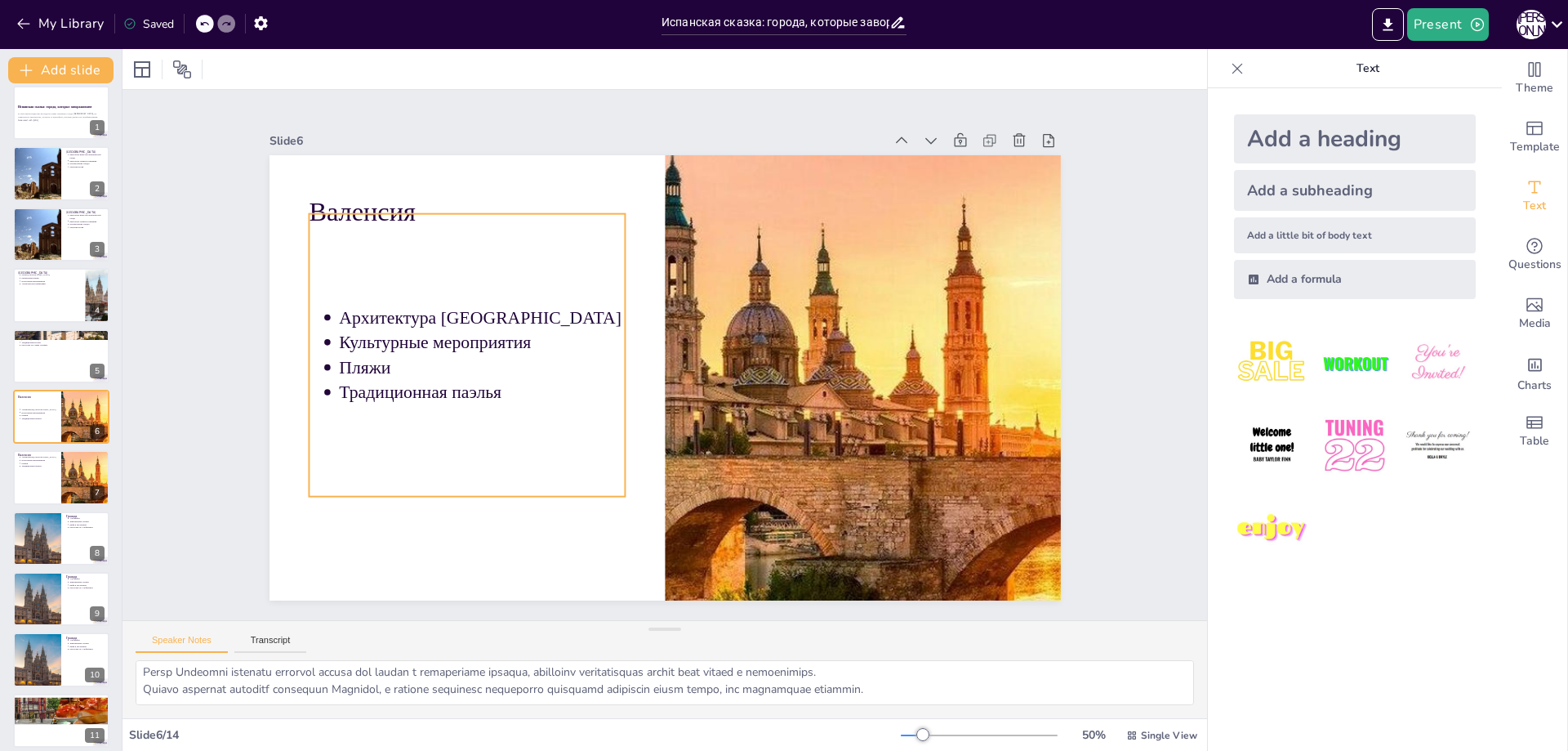
click at [514, 394] on p "Традиционная паэлья" at bounding box center [513, 464] width 272 height 140
